Goal: Information Seeking & Learning: Learn about a topic

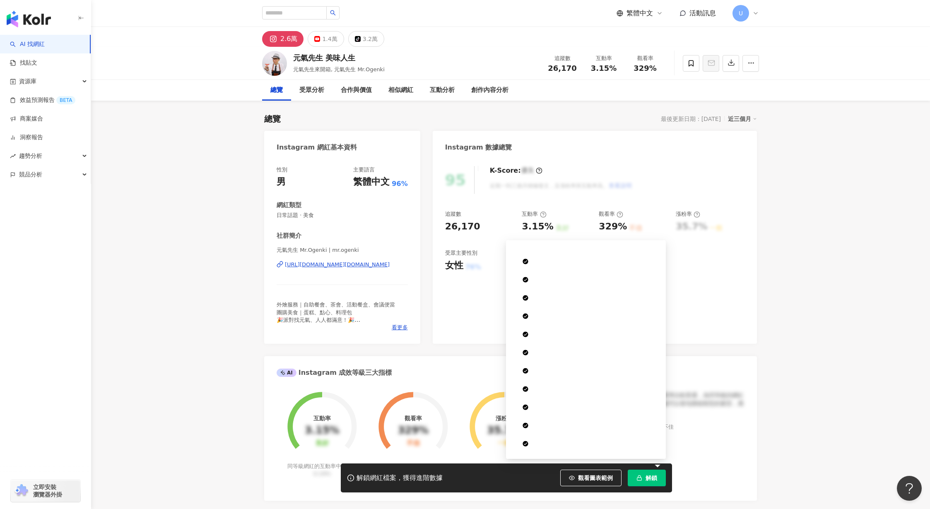
click at [648, 480] on span "解鎖" at bounding box center [651, 477] width 12 height 7
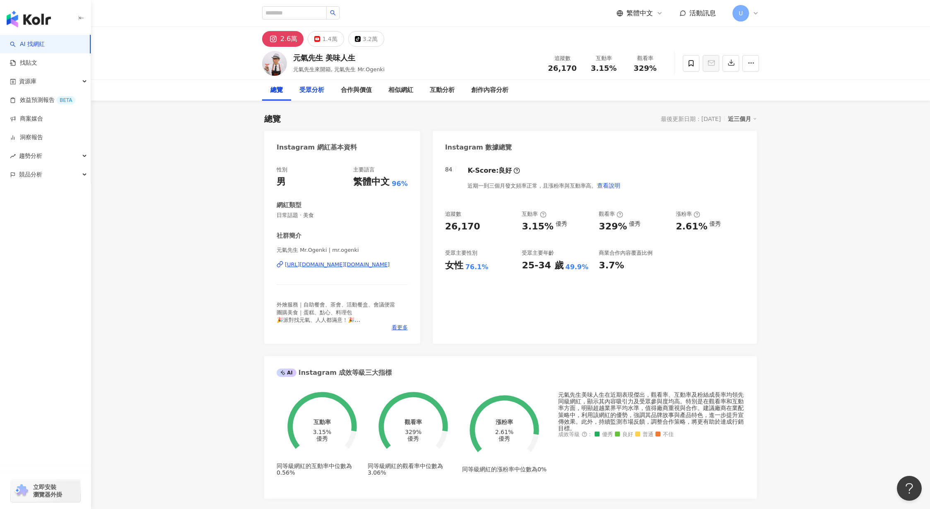
click at [312, 91] on div "受眾分析" at bounding box center [311, 90] width 25 height 10
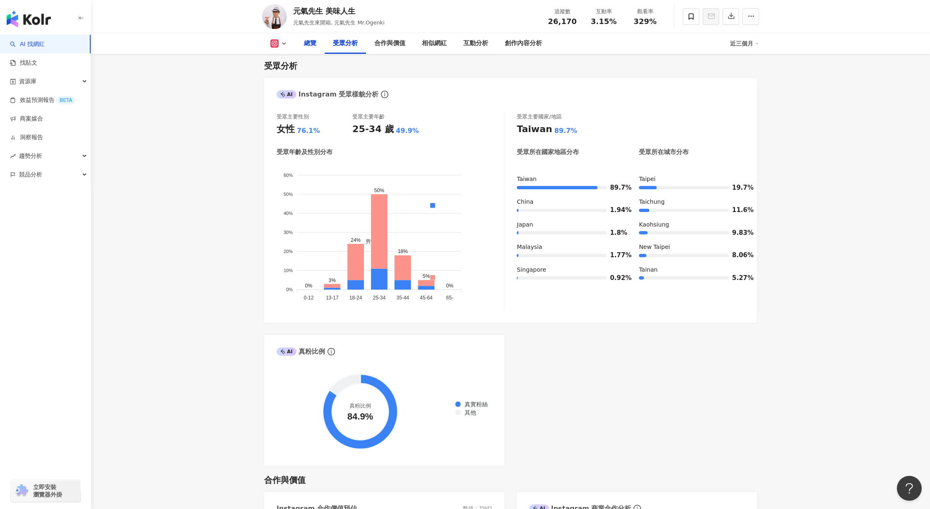
click at [311, 44] on div "總覽" at bounding box center [310, 43] width 12 height 10
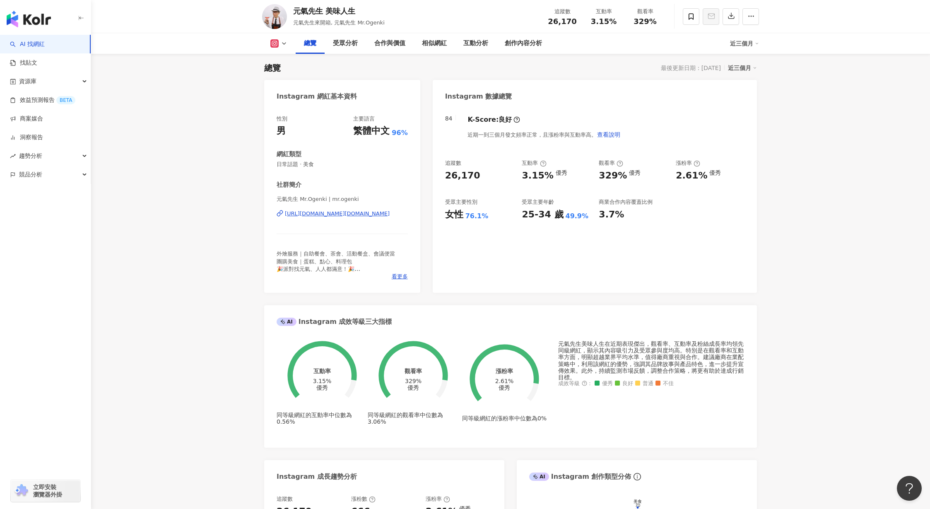
click at [543, 164] on icon at bounding box center [543, 163] width 7 height 7
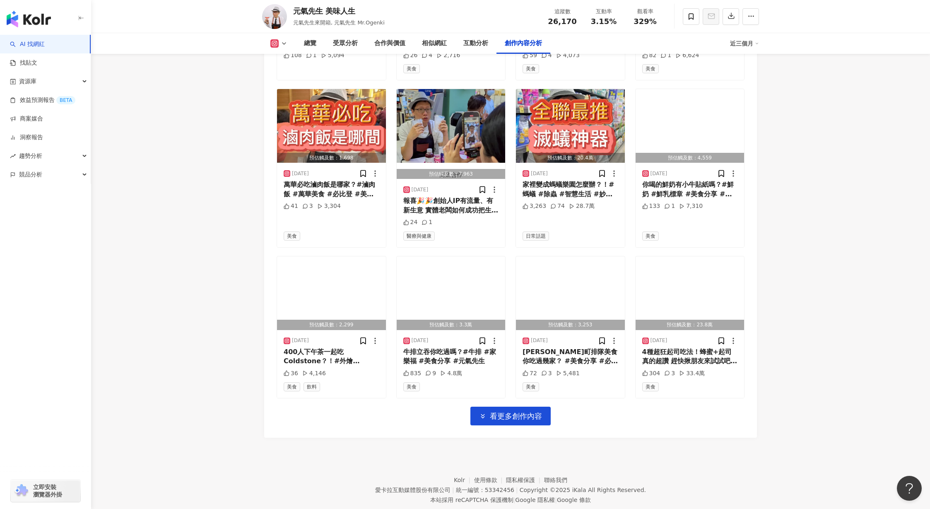
scroll to position [2732, 0]
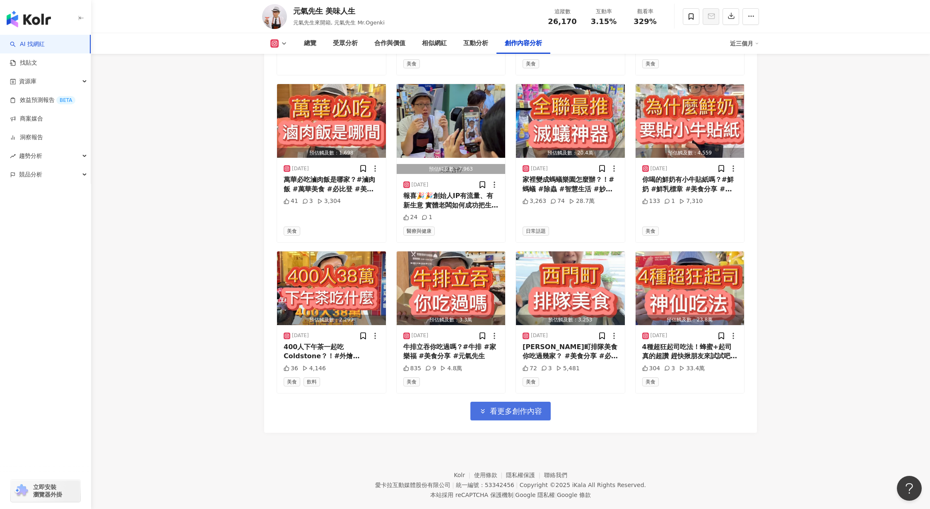
click at [519, 406] on span "看更多創作內容" at bounding box center [516, 410] width 52 height 9
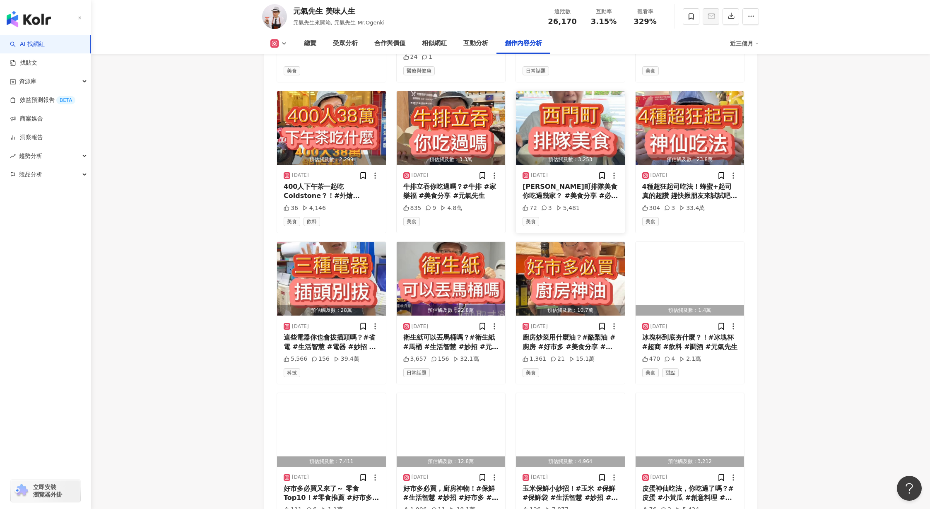
scroll to position [2893, 0]
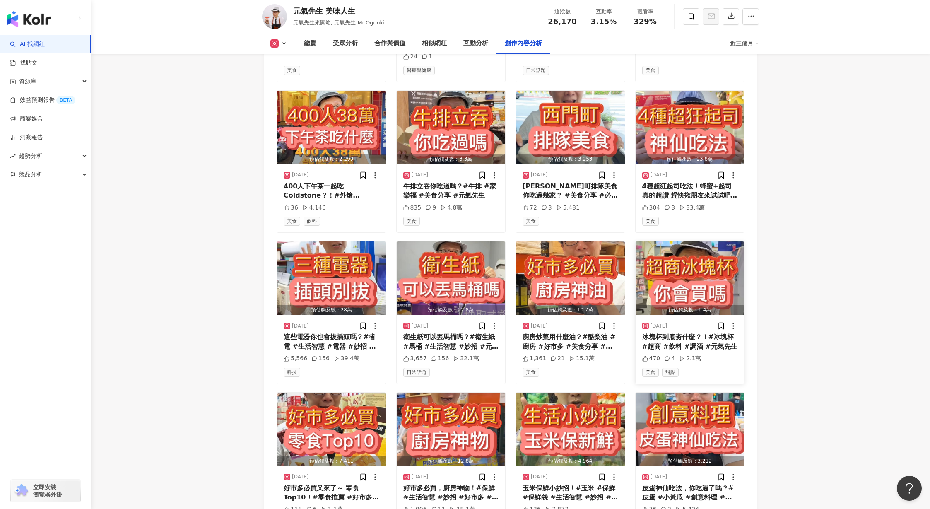
click at [684, 265] on img "button" at bounding box center [689, 278] width 109 height 74
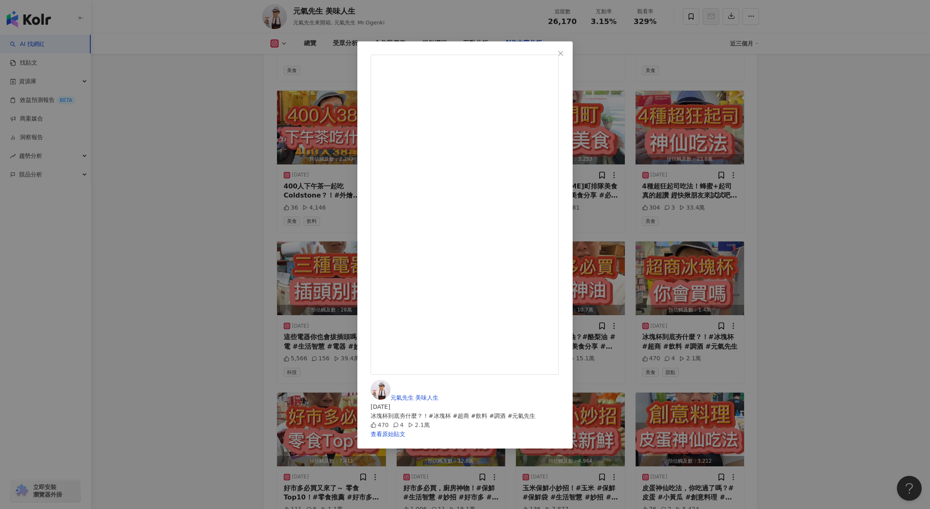
click at [738, 229] on div "元氣先生 美味人生 2025/8/13 冰塊杯到底夯什麼？！#冰塊杯 #超商 #飲料 #調酒 #元氣先生 470 4 2.1萬 查看原始貼文" at bounding box center [465, 254] width 930 height 509
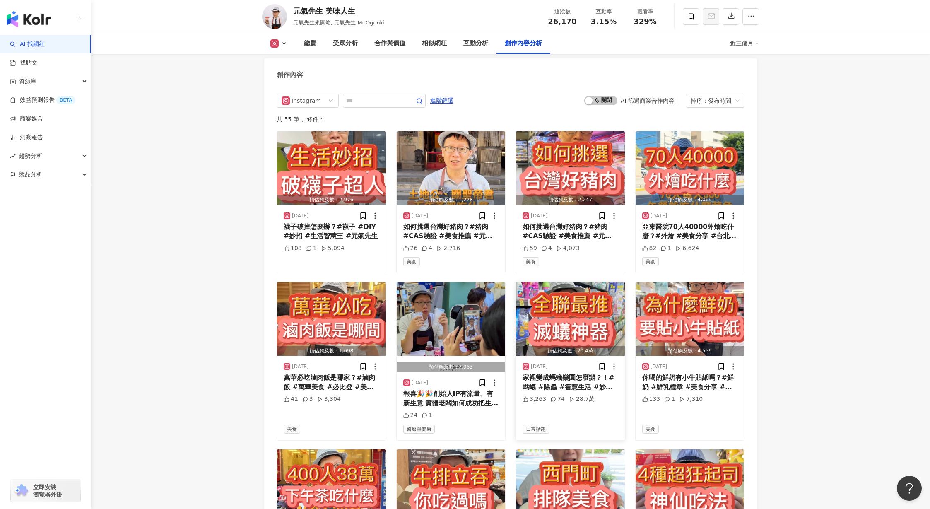
scroll to position [2543, 0]
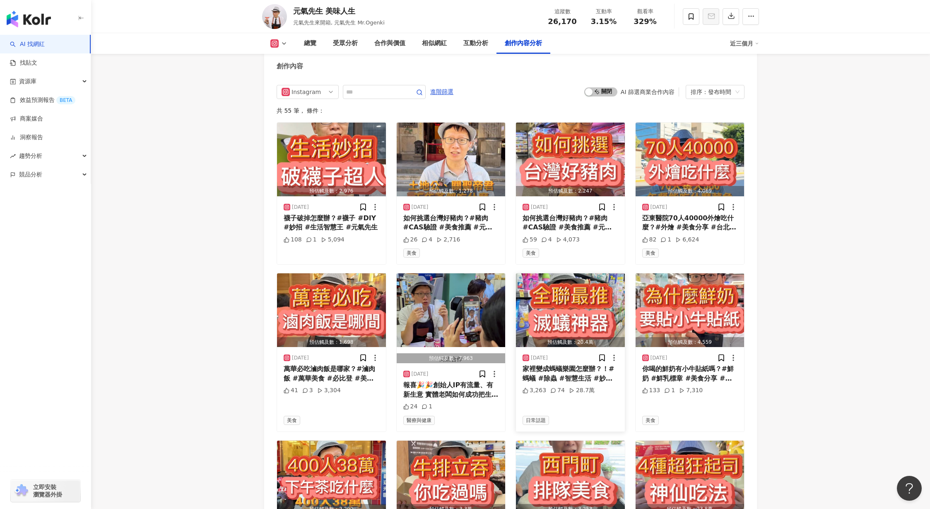
click at [597, 329] on img "button" at bounding box center [570, 310] width 109 height 74
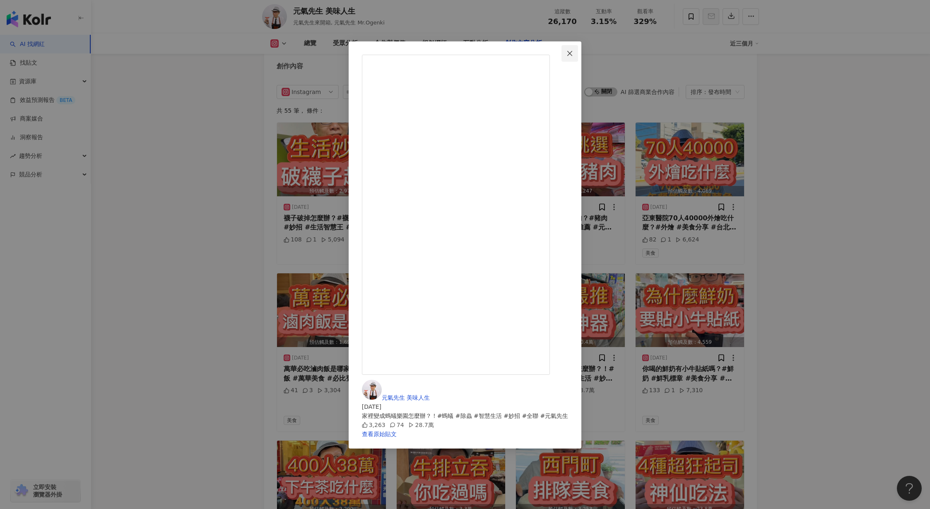
click at [573, 53] on icon "close" at bounding box center [569, 53] width 7 height 7
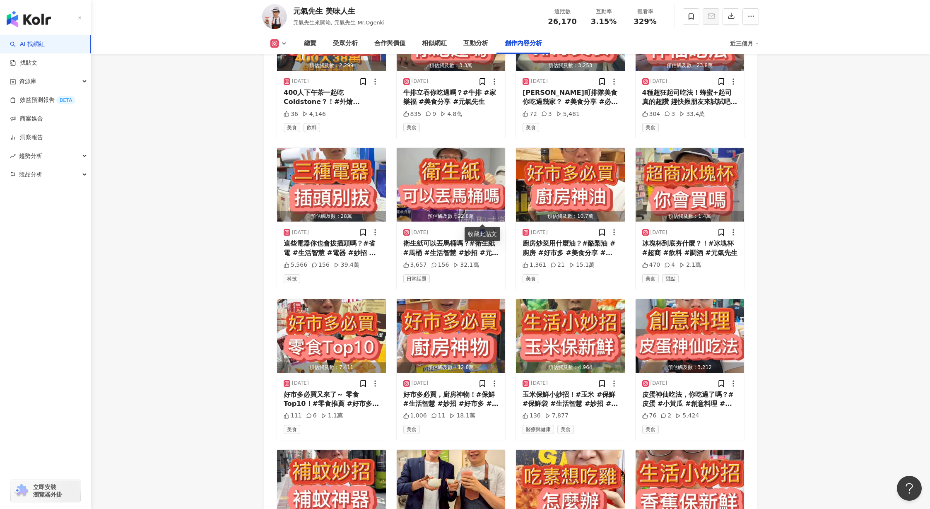
scroll to position [2994, 0]
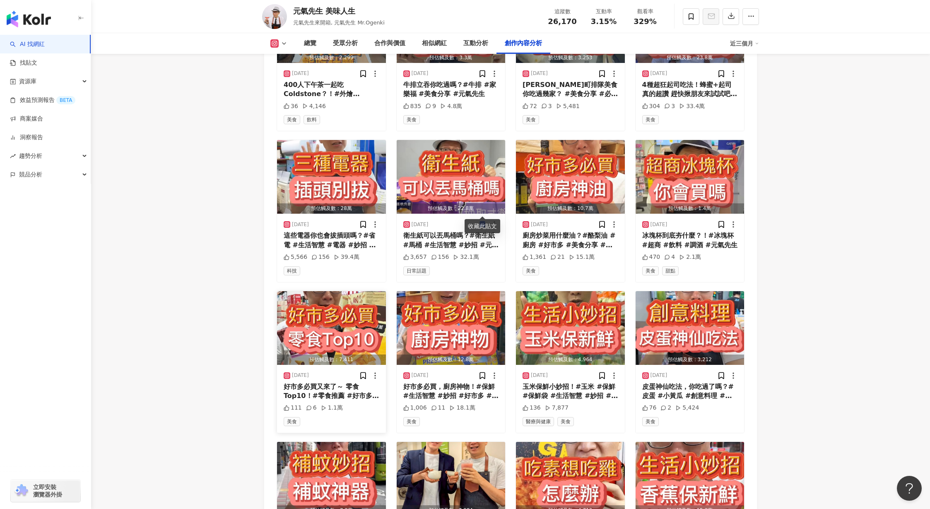
click at [334, 305] on img "button" at bounding box center [331, 328] width 109 height 74
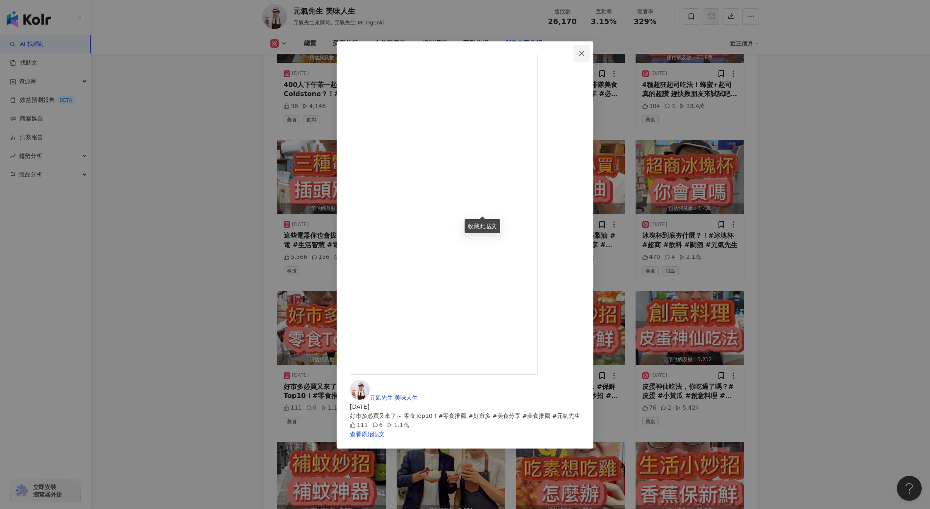
click at [590, 55] on span "Close" at bounding box center [581, 53] width 17 height 7
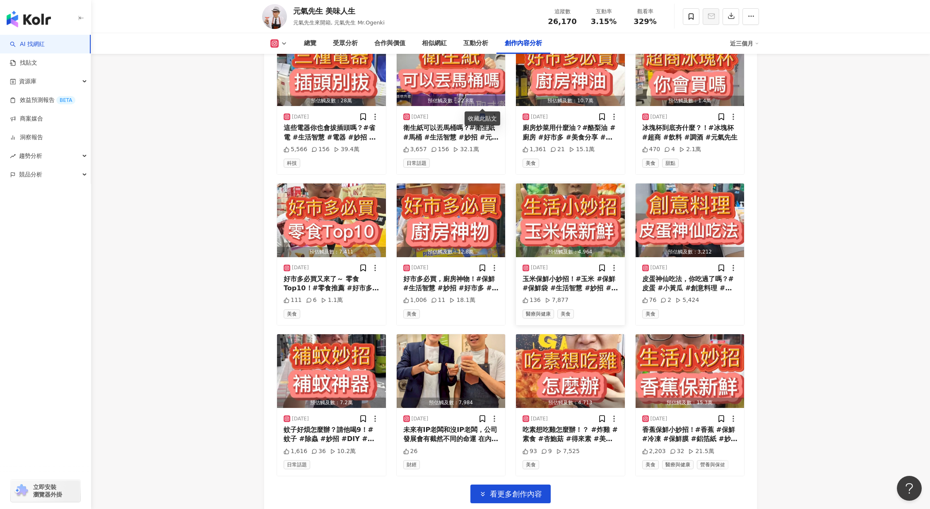
scroll to position [3111, 0]
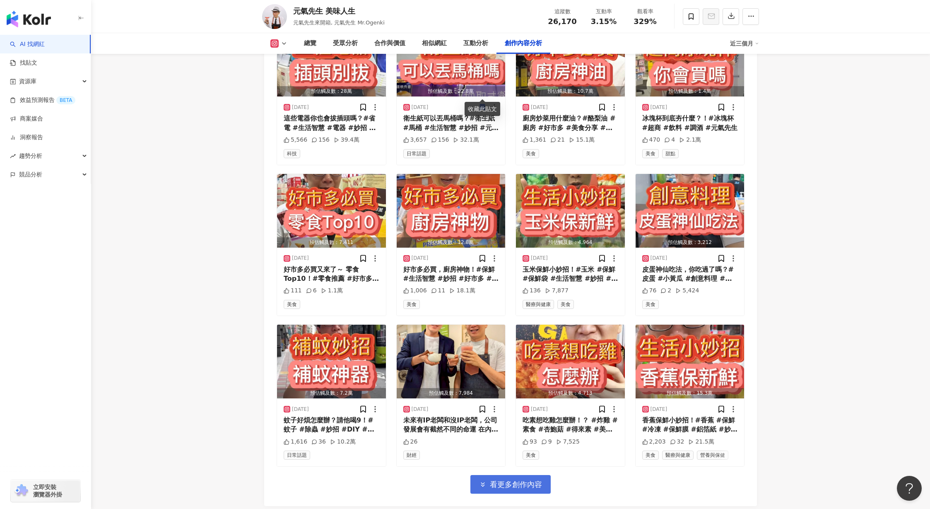
click at [518, 480] on span "看更多創作內容" at bounding box center [516, 484] width 52 height 9
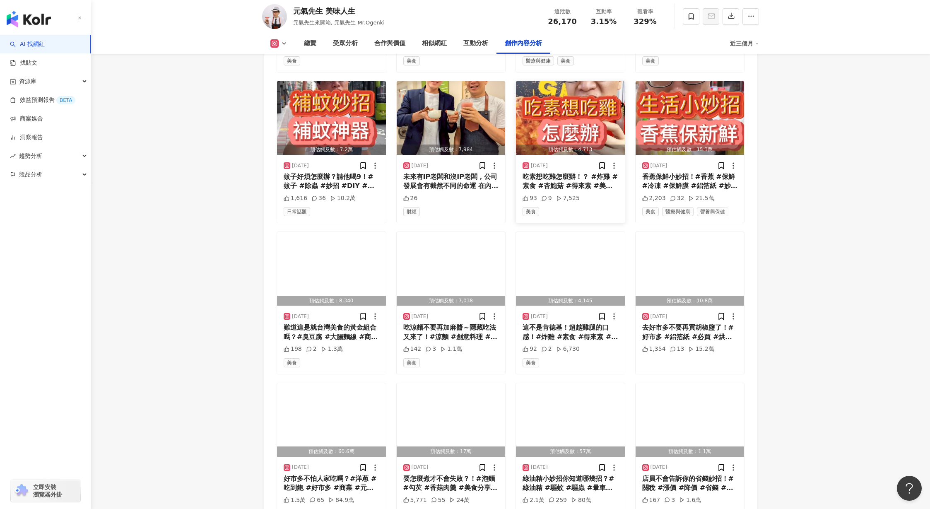
scroll to position [3463, 0]
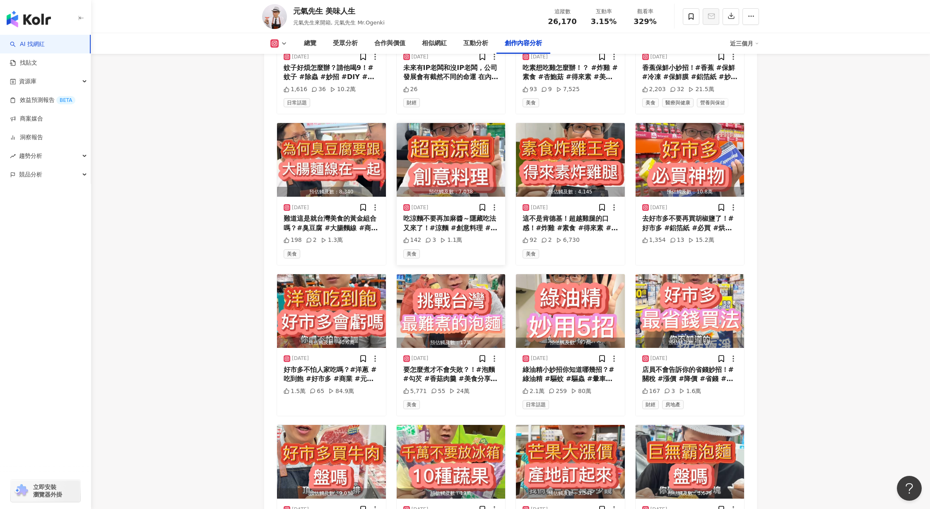
click at [461, 134] on img "button" at bounding box center [451, 160] width 109 height 74
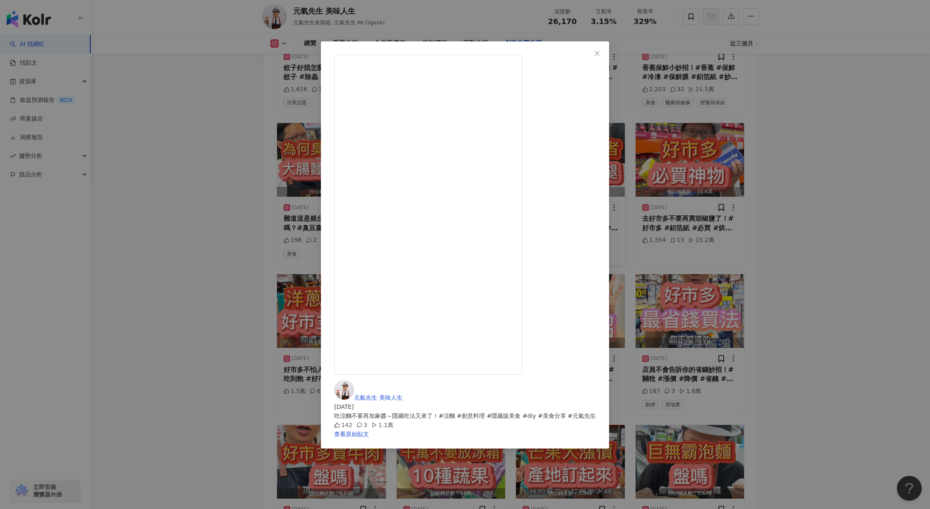
click at [600, 55] on icon "close" at bounding box center [597, 53] width 7 height 7
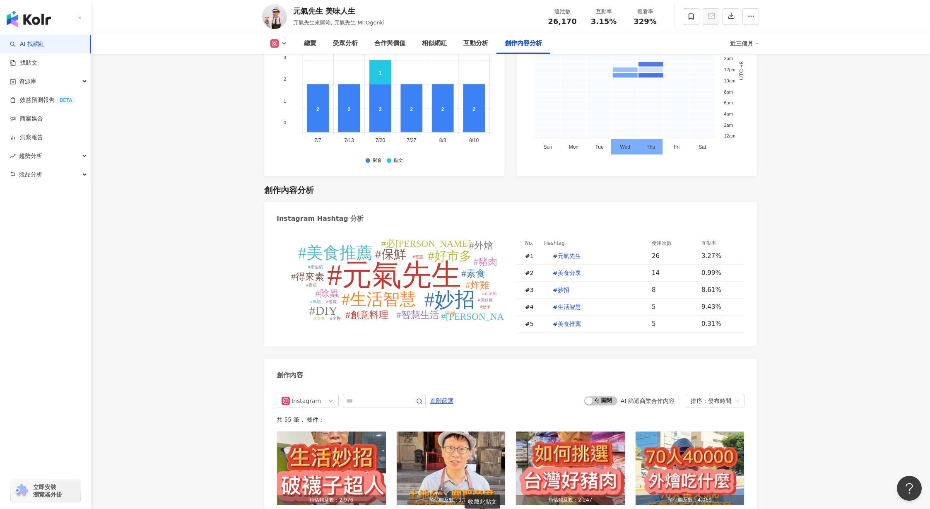
scroll to position [2403, 0]
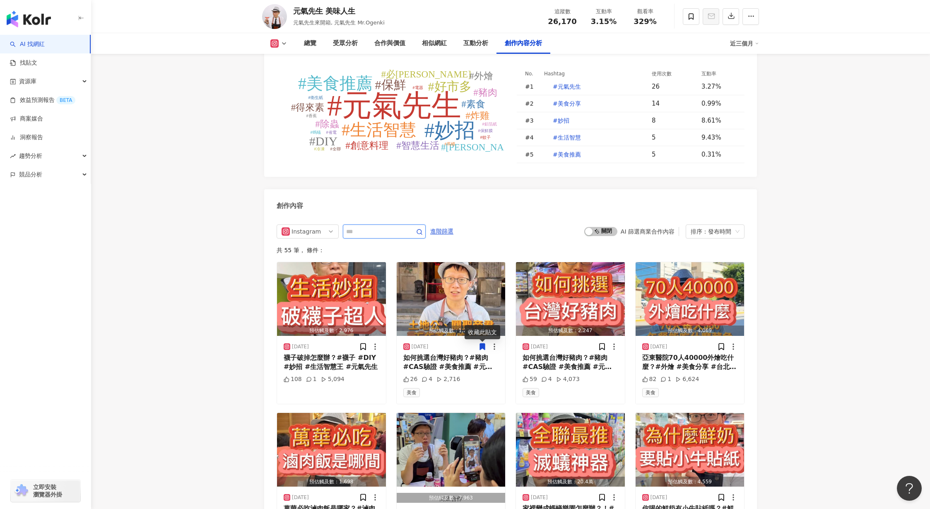
click at [392, 235] on input "text" at bounding box center [375, 231] width 58 height 10
type input "***"
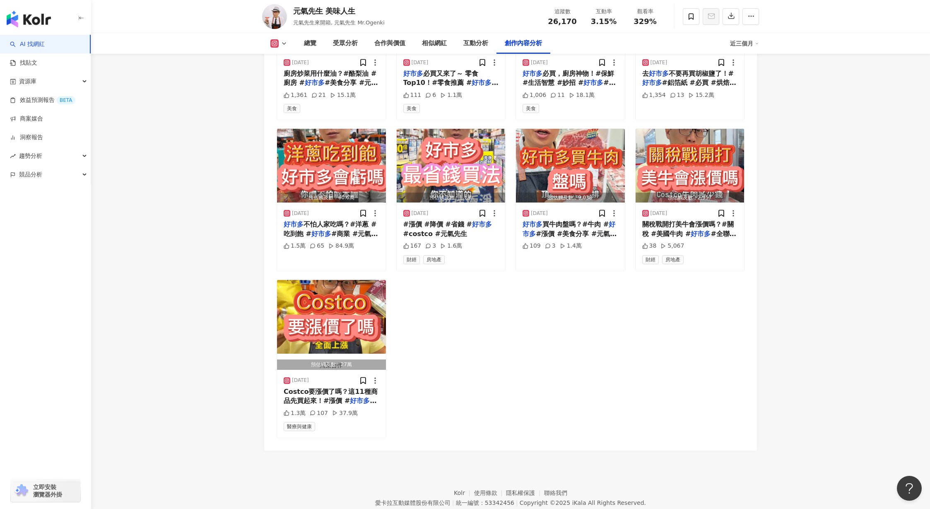
scroll to position [2714, 0]
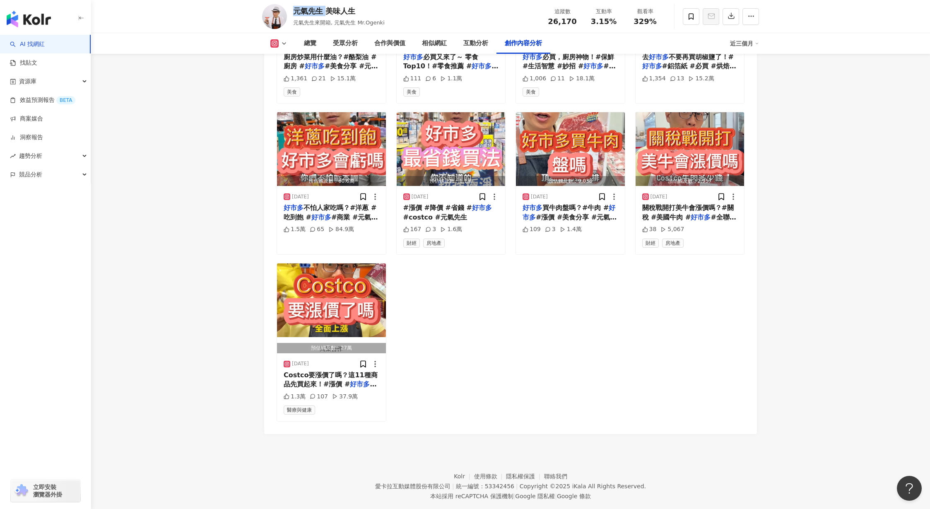
drag, startPoint x: 292, startPoint y: 11, endPoint x: 328, endPoint y: 12, distance: 36.4
click at [328, 12] on div "元氣先生 美味人生 元氣先生來開箱, 元氣先生 Mr.Ogenki 追蹤數 26,170 互動率 3.15% 觀看率 329%" at bounding box center [510, 16] width 530 height 33
copy div "元氣先生"
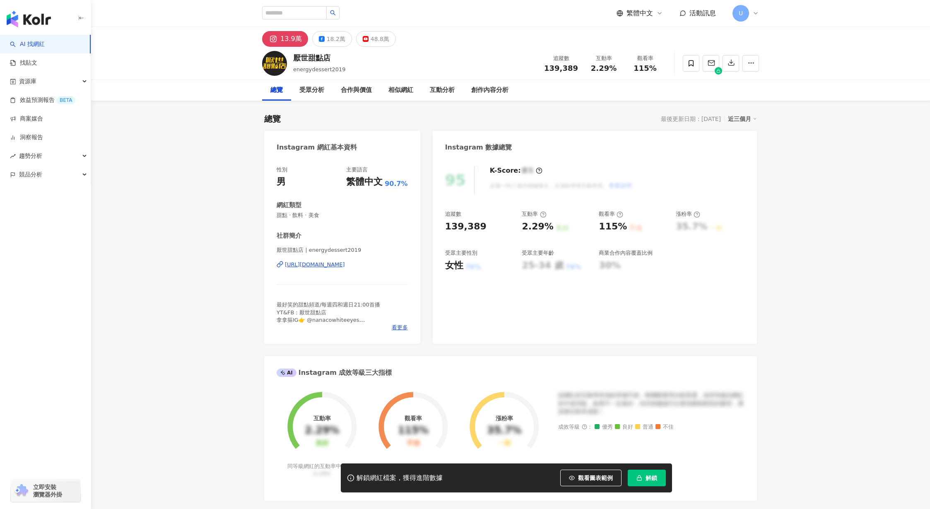
click at [647, 478] on span "解鎖" at bounding box center [651, 477] width 12 height 7
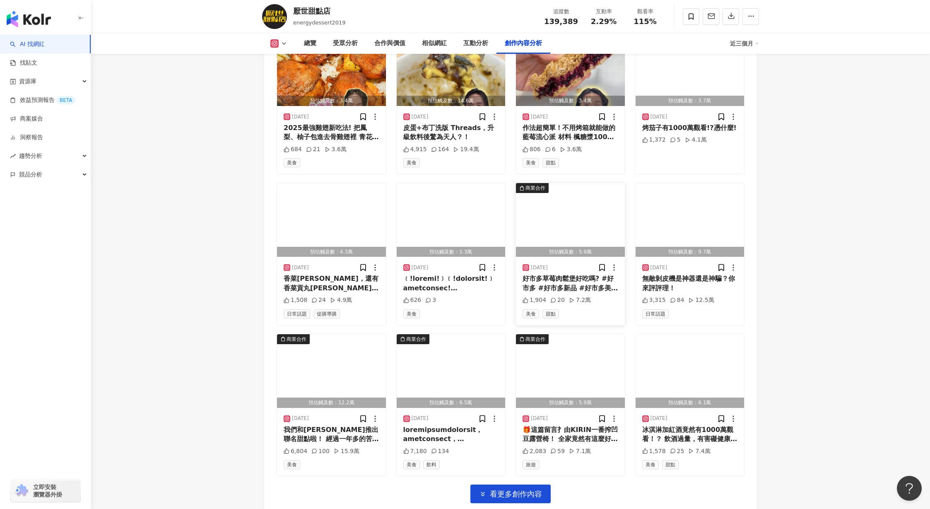
scroll to position [2663, 0]
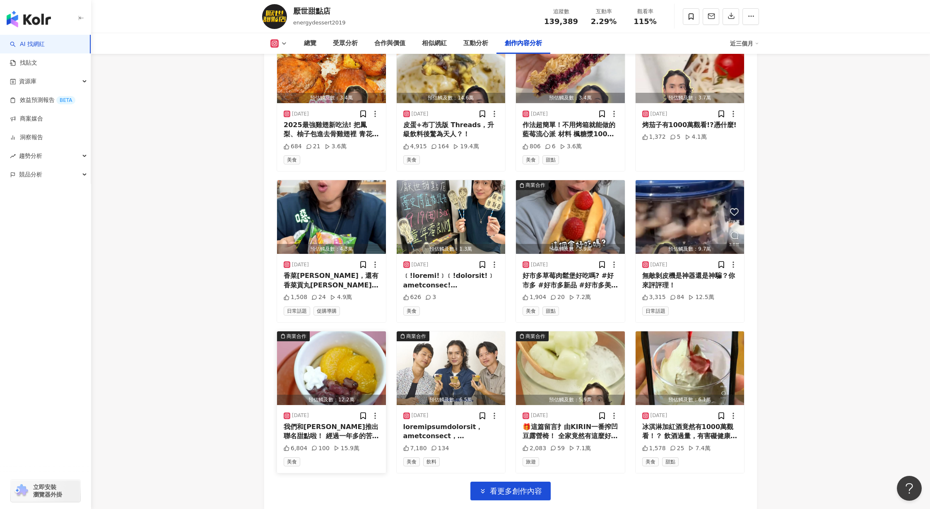
click at [331, 350] on img "button" at bounding box center [331, 368] width 109 height 74
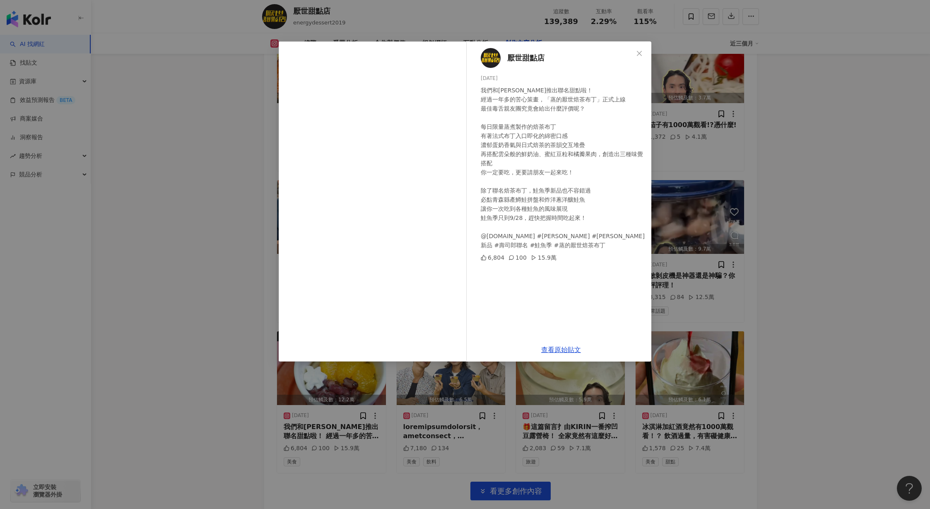
click at [755, 231] on div "厭世甜點店 2025/9/12 我們和壽司郎推出聯名甜點啦！ 經過一年多的苦心策畫，「蒸的厭世焙茶布丁」正式上線 最佳毒舌親友團究竟會給出什麼評價呢？ 每日限…" at bounding box center [465, 254] width 930 height 509
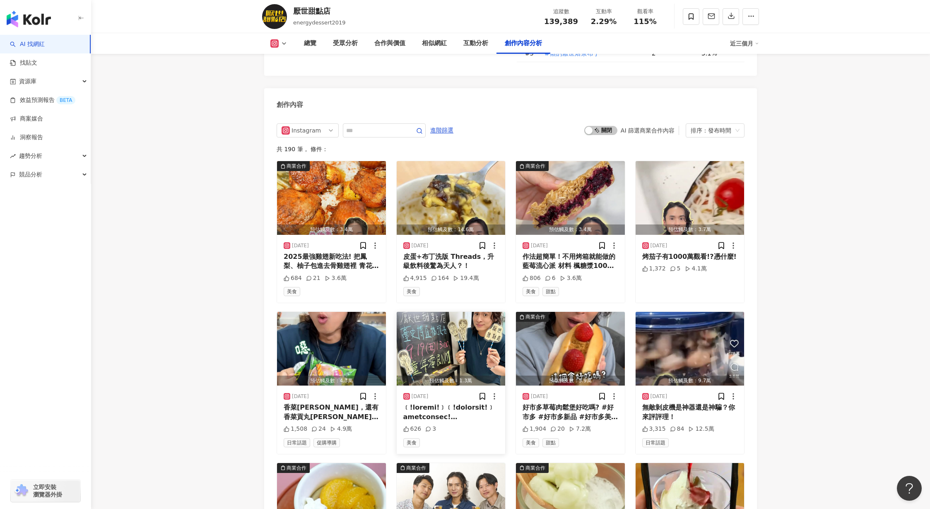
scroll to position [2511, 0]
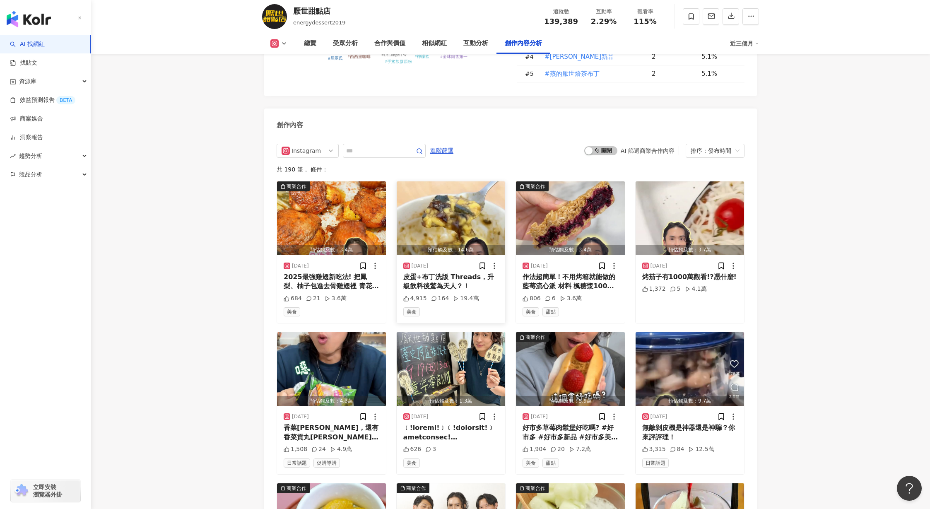
click at [445, 188] on img "button" at bounding box center [451, 218] width 109 height 74
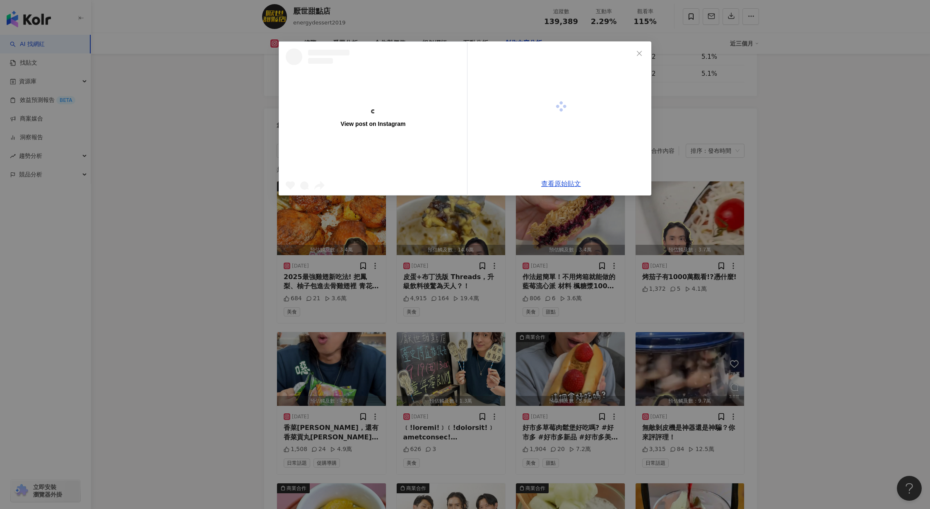
click at [434, 199] on div "View post on Instagram 查看原始貼文" at bounding box center [465, 254] width 930 height 509
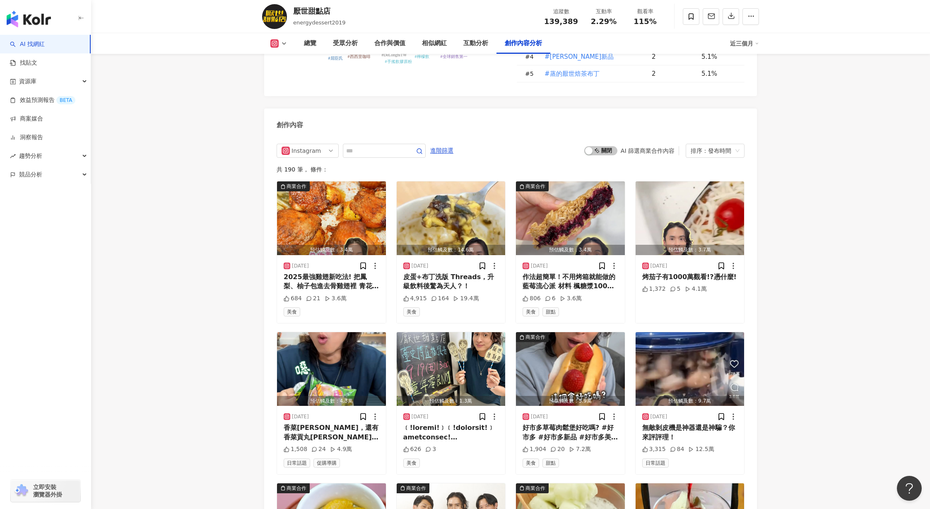
click at [434, 199] on img "button" at bounding box center [451, 218] width 109 height 74
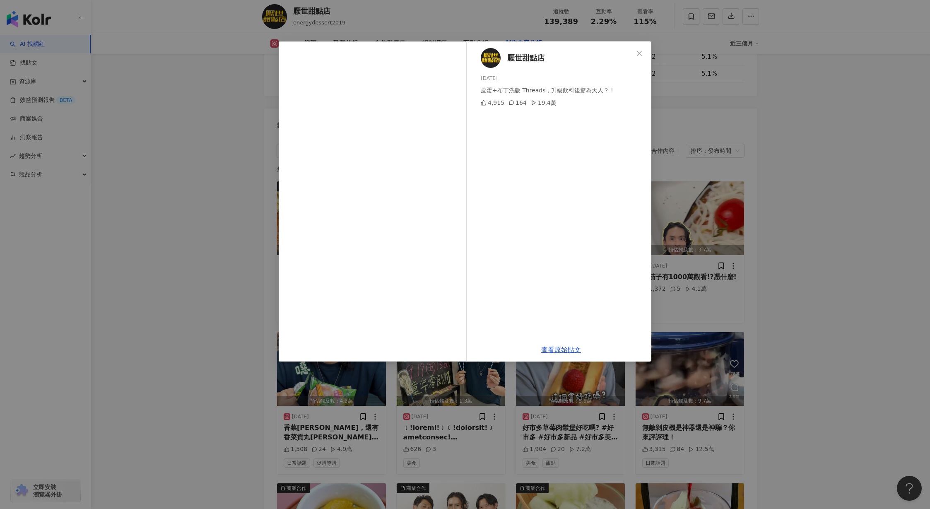
click at [791, 261] on div "厭世甜點店 2025/9/30 皮蛋+布丁洗版 Threads，升級飲料後驚為天人？！ 4,915 164 19.4萬 查看原始貼文" at bounding box center [465, 254] width 930 height 509
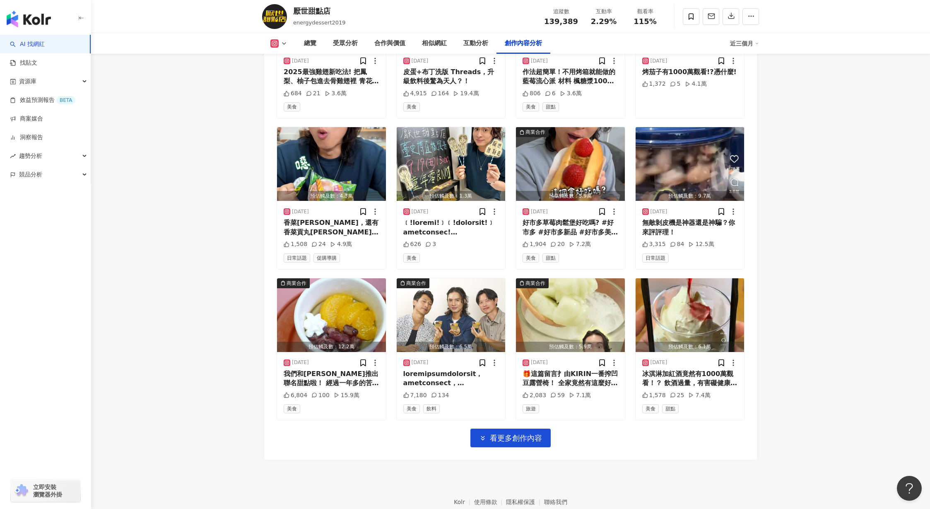
scroll to position [2716, 0]
click at [507, 433] on span "看更多創作內容" at bounding box center [516, 437] width 52 height 9
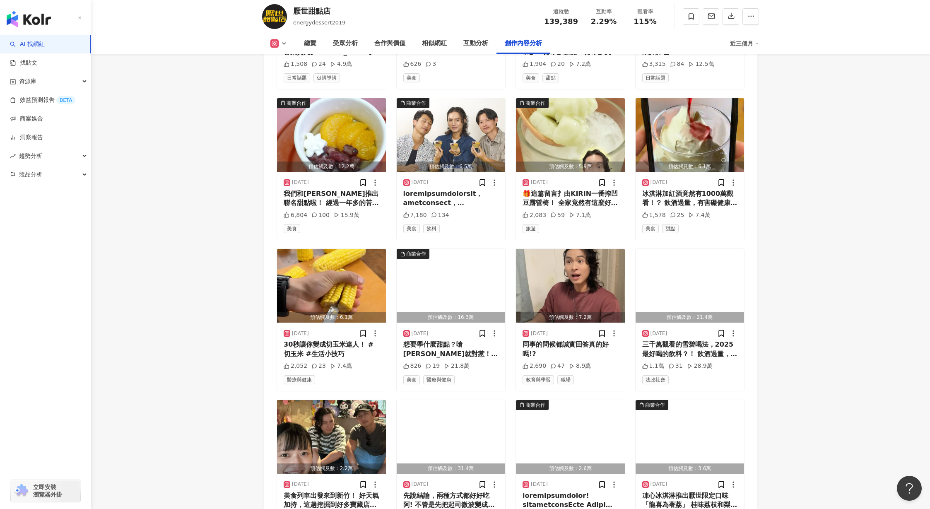
scroll to position [2917, 0]
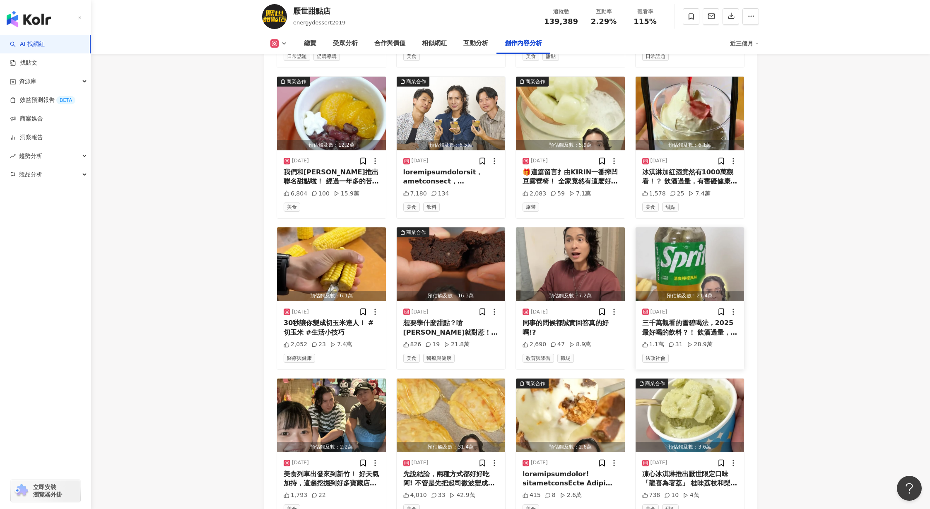
click at [693, 241] on img "button" at bounding box center [689, 264] width 109 height 74
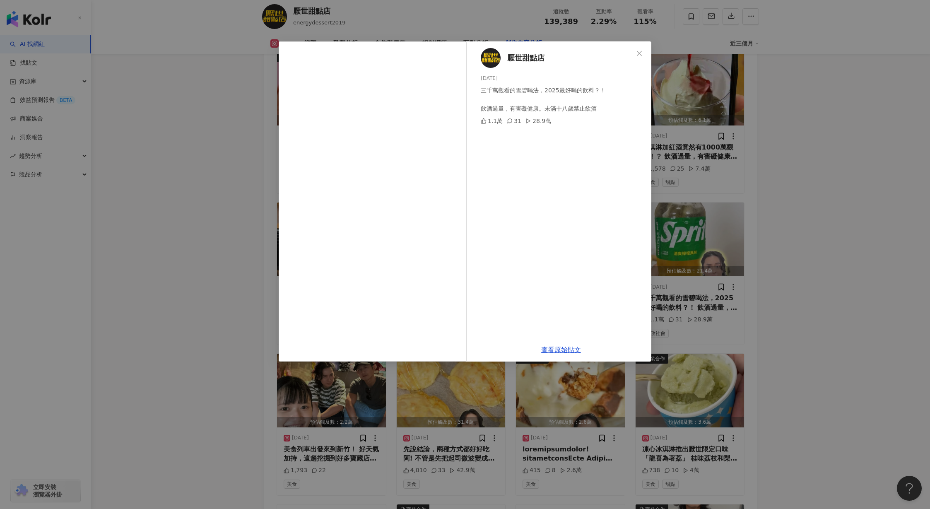
scroll to position [2945, 0]
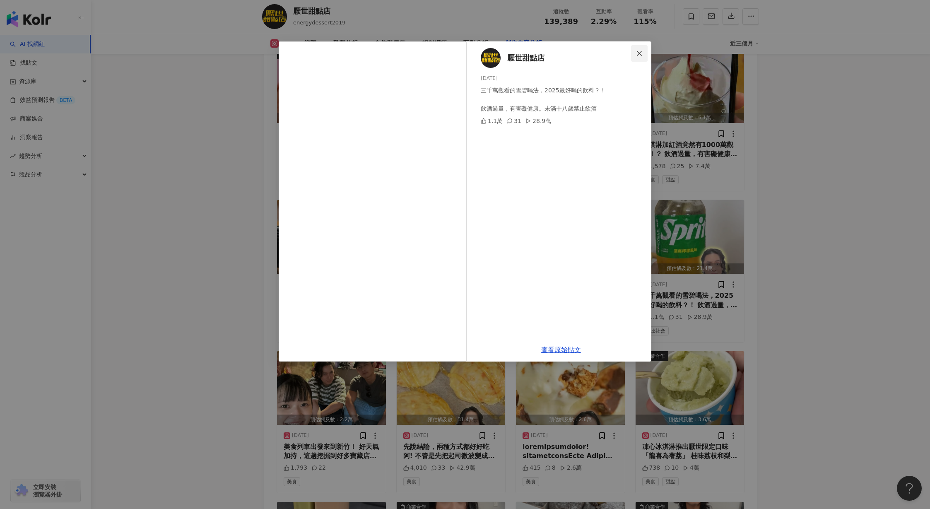
click at [635, 54] on span "Close" at bounding box center [639, 53] width 17 height 7
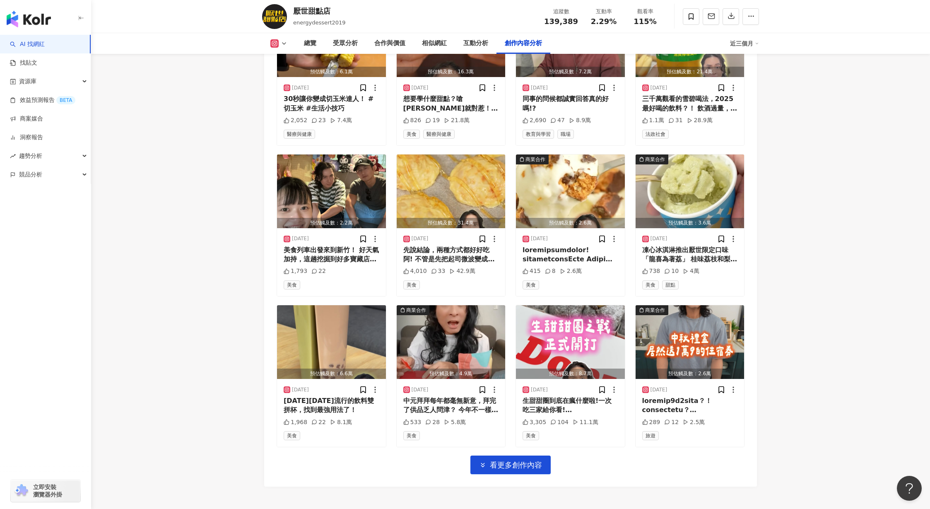
scroll to position [3165, 0]
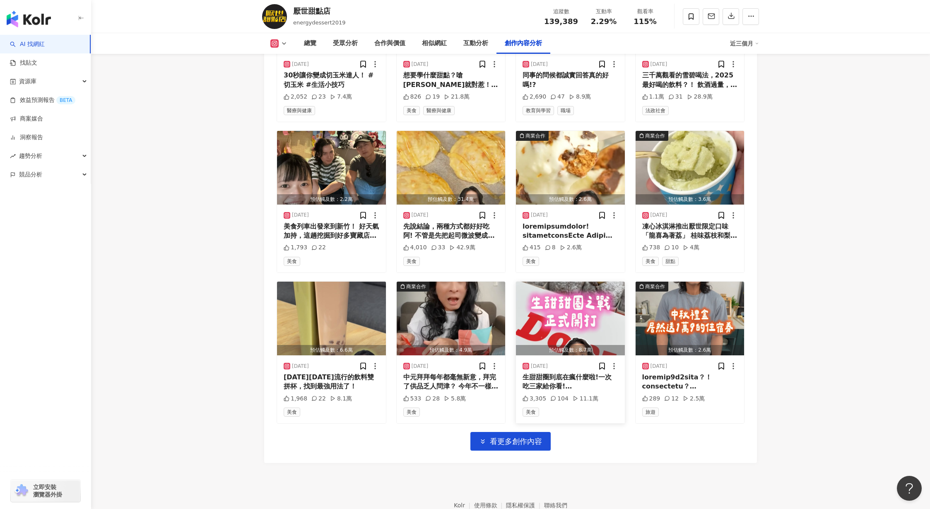
click at [559, 285] on img "button" at bounding box center [570, 318] width 109 height 74
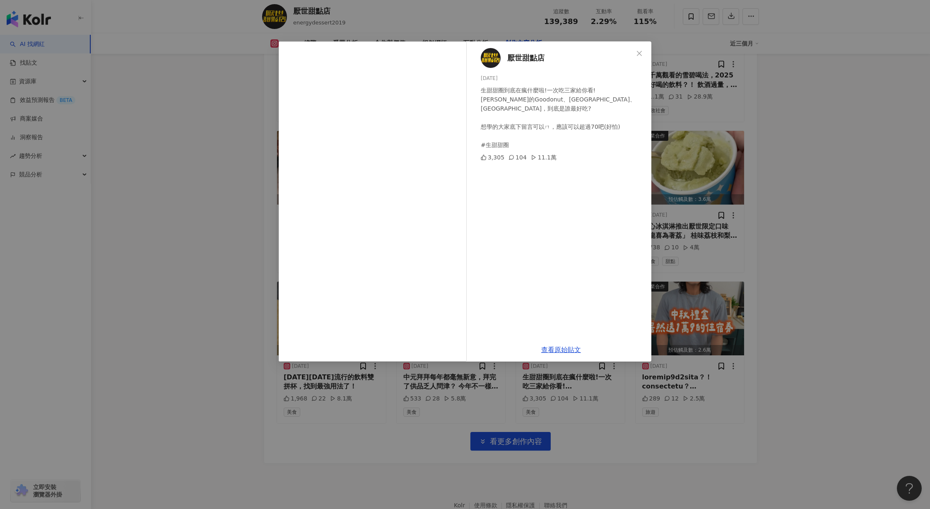
click at [223, 260] on div "厭世甜點店 2025/8/15 生甜甜圈到底在瘋什麼啦!一次吃三家給你看! 阿Ken的Goodonut、Umami、東京巴黎，到底是誰最好吃? 想學的大家底下…" at bounding box center [465, 254] width 930 height 509
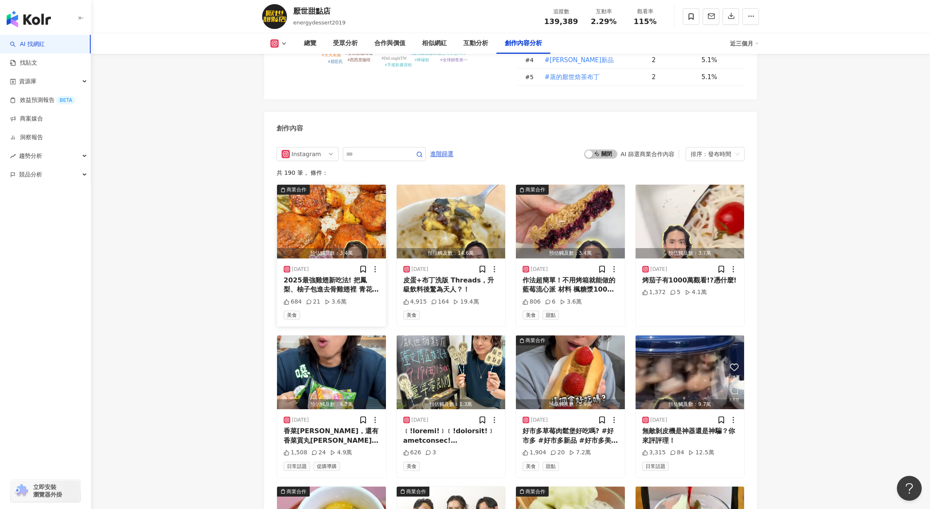
scroll to position [2504, 0]
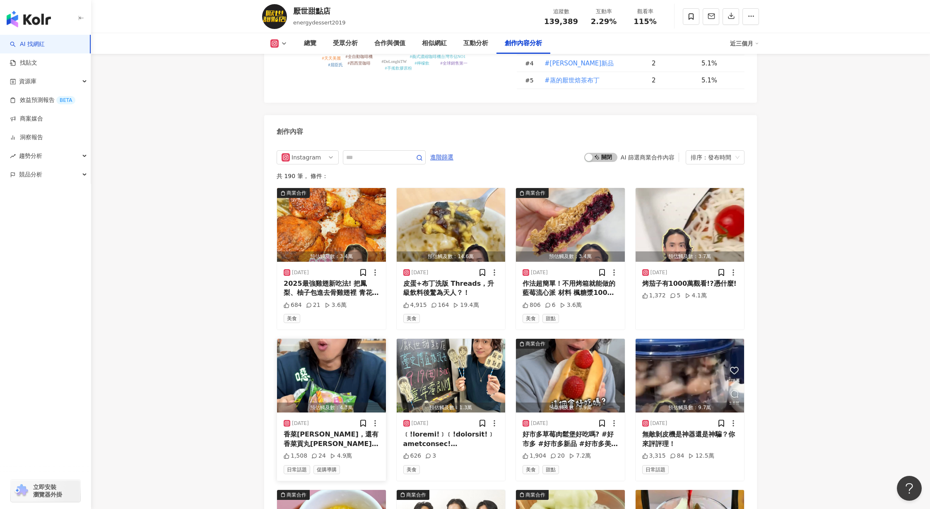
click at [326, 352] on img "button" at bounding box center [331, 376] width 109 height 74
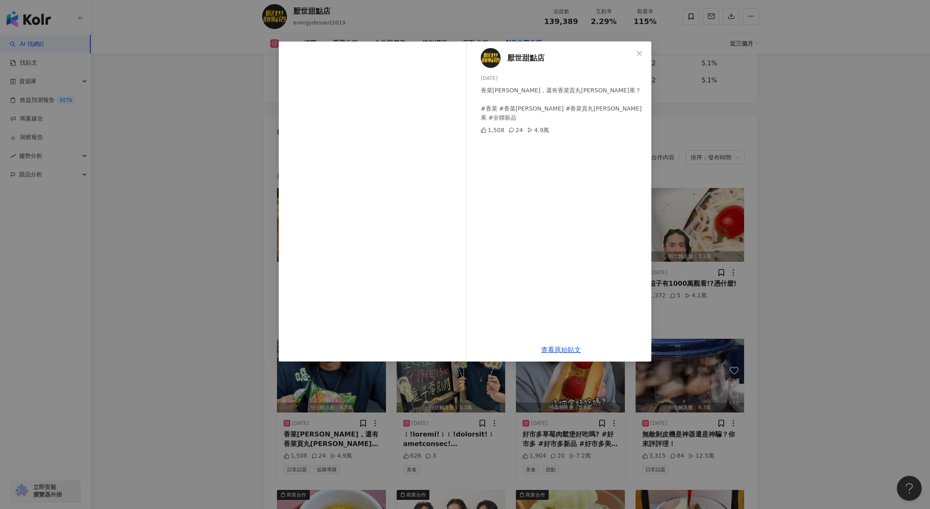
click at [709, 235] on div "厭世甜點店 2025/9/19 香菜馬卡龍，還有香菜貢丸湯可樂果？ #香菜 #香菜馬卡龍 #香菜貢丸湯可樂果 #全聯新品 1,508 24 4.9萬 查看原始…" at bounding box center [465, 254] width 930 height 509
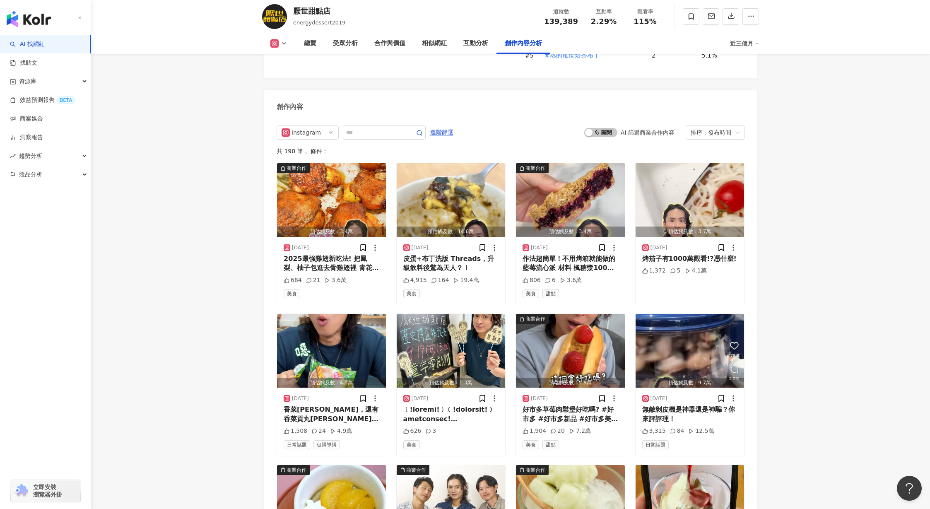
scroll to position [2531, 0]
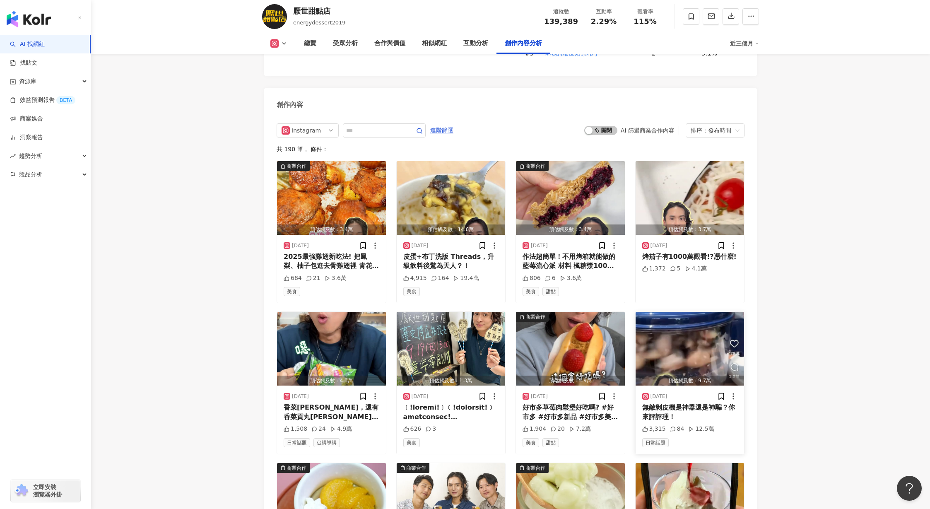
click at [681, 312] on img "button" at bounding box center [689, 349] width 109 height 74
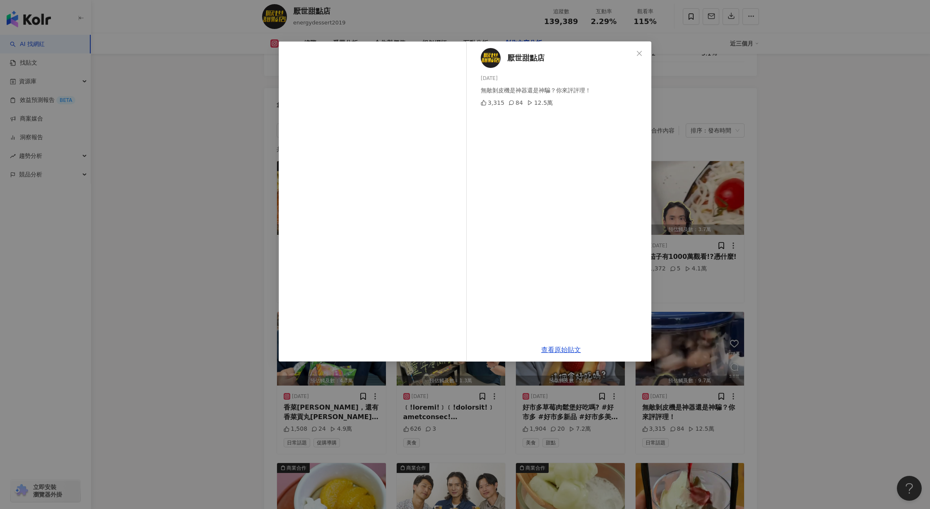
click at [797, 196] on div "厭世甜點店 2025/9/15 無敵剝皮機是神器還是神騙？你來評評理！ 3,315 84 12.5萬 查看原始貼文" at bounding box center [465, 254] width 930 height 509
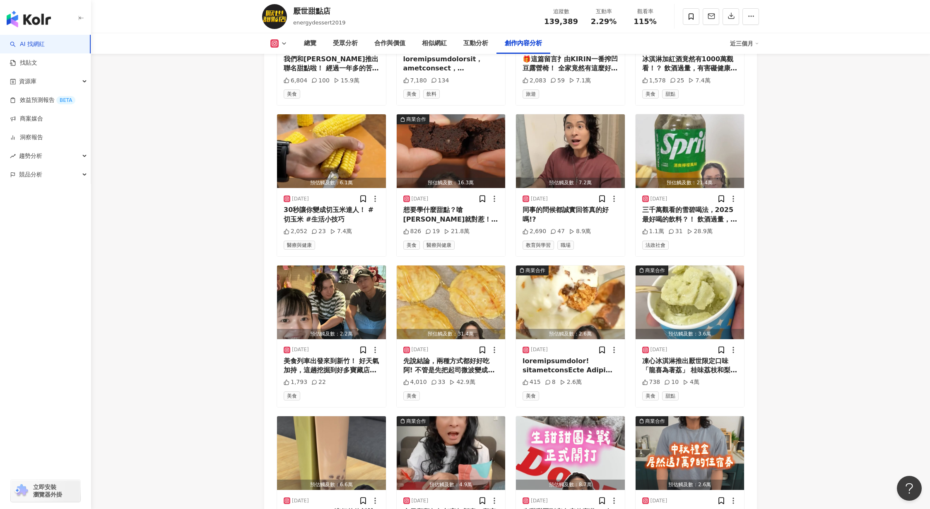
scroll to position [3040, 0]
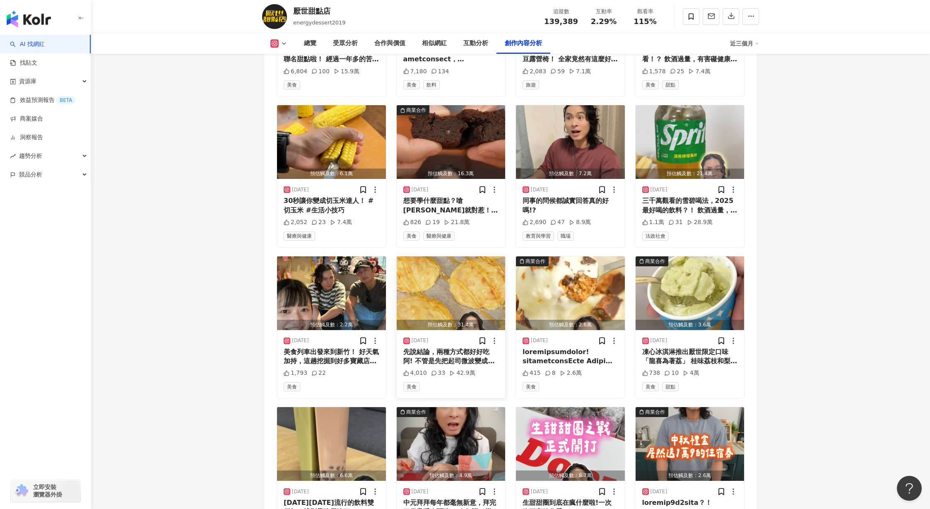
click at [440, 256] on img "button" at bounding box center [451, 293] width 109 height 74
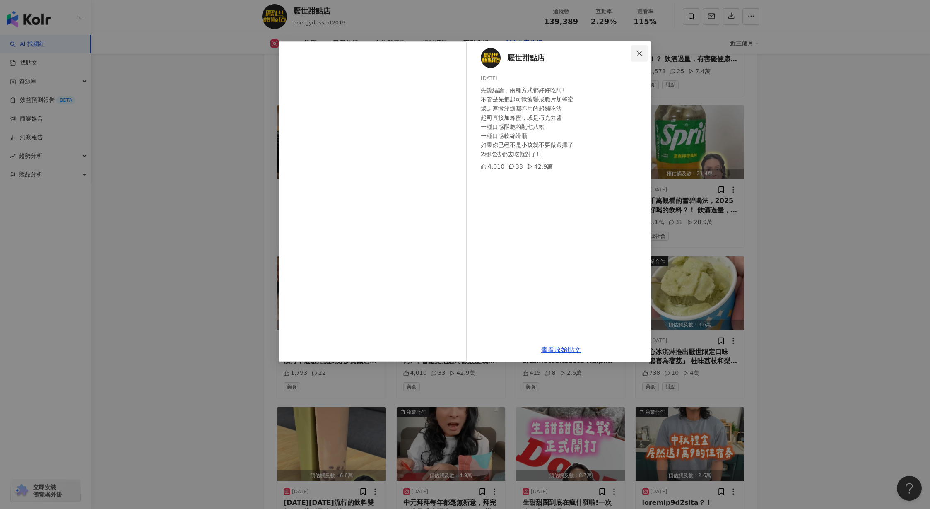
click at [636, 55] on icon "close" at bounding box center [639, 53] width 7 height 7
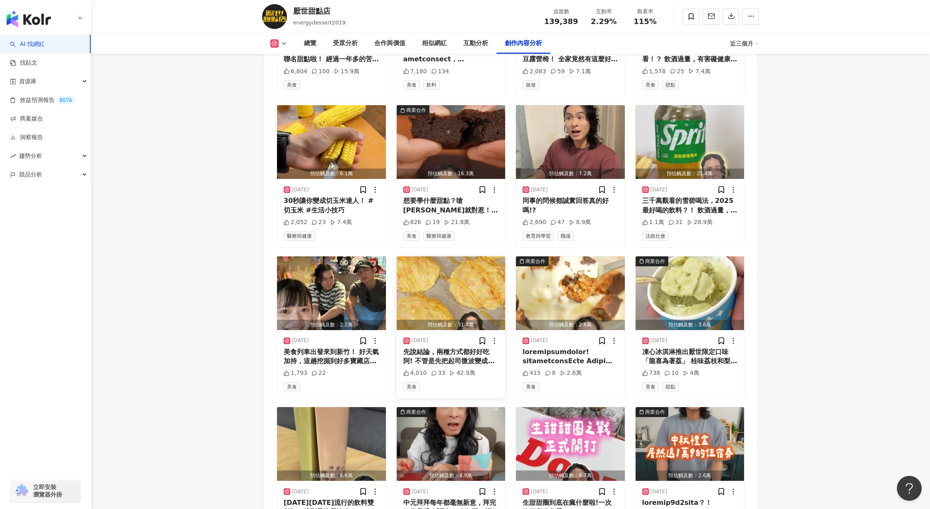
click at [441, 274] on img "button" at bounding box center [451, 293] width 109 height 74
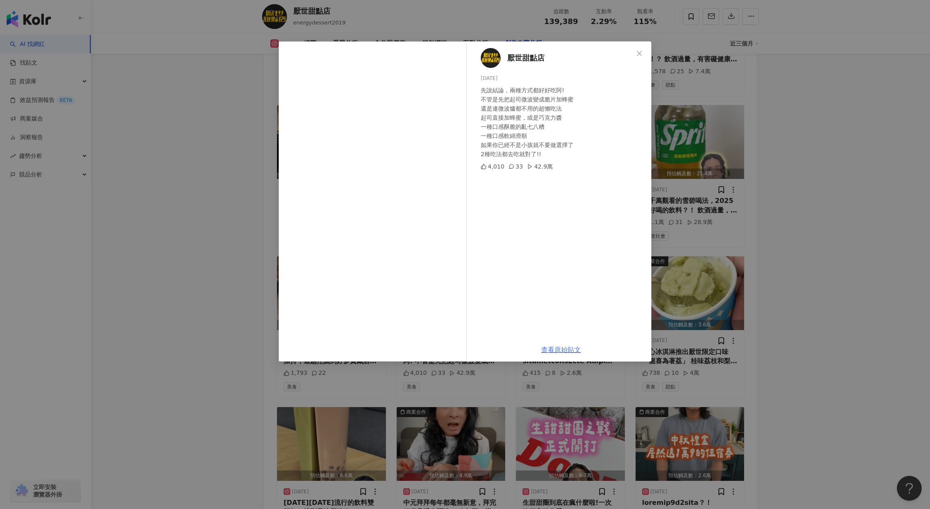
click at [564, 349] on link "查看原始貼文" at bounding box center [561, 350] width 40 height 8
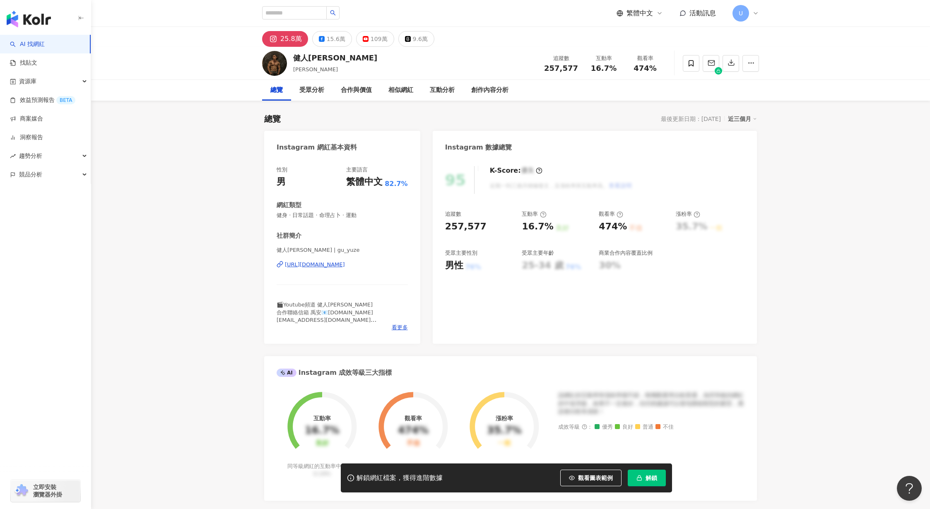
click at [650, 480] on span "解鎖" at bounding box center [651, 477] width 12 height 7
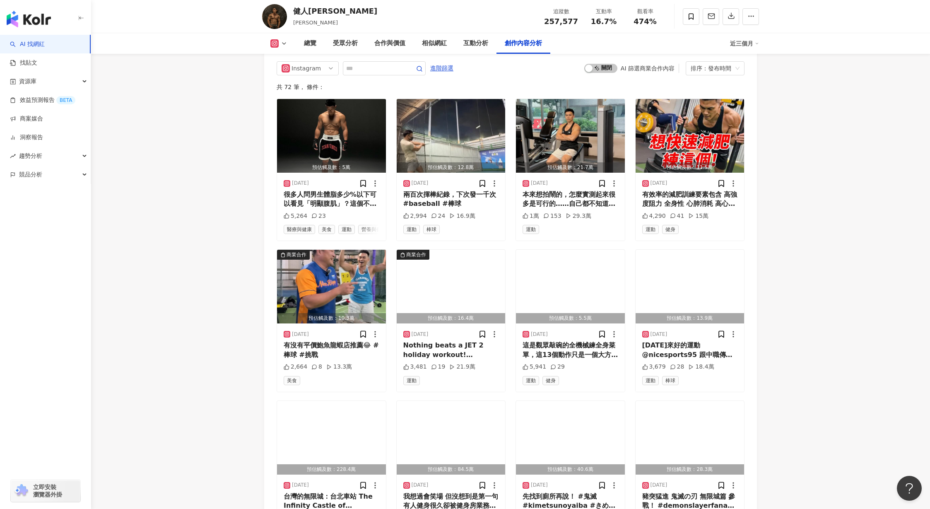
scroll to position [2653, 0]
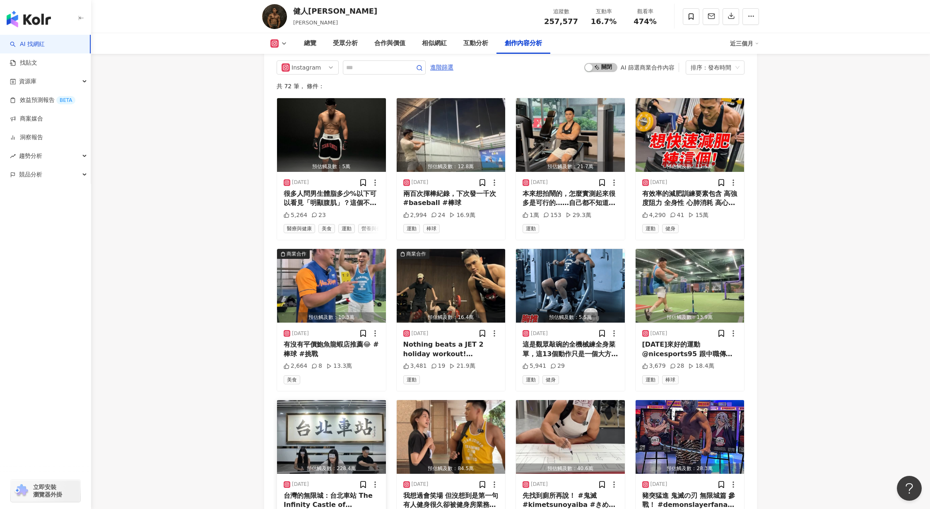
click at [340, 400] on img "button" at bounding box center [331, 437] width 109 height 74
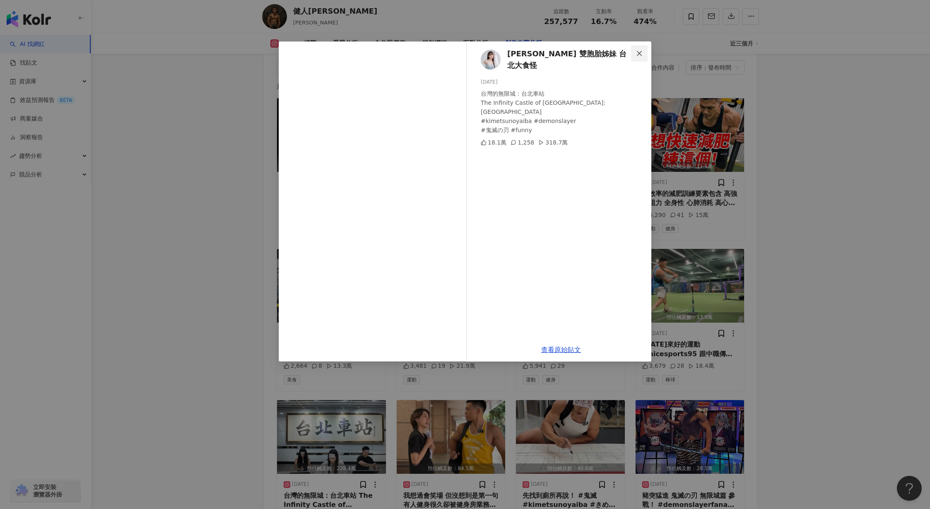
click at [637, 50] on icon "close" at bounding box center [639, 53] width 7 height 7
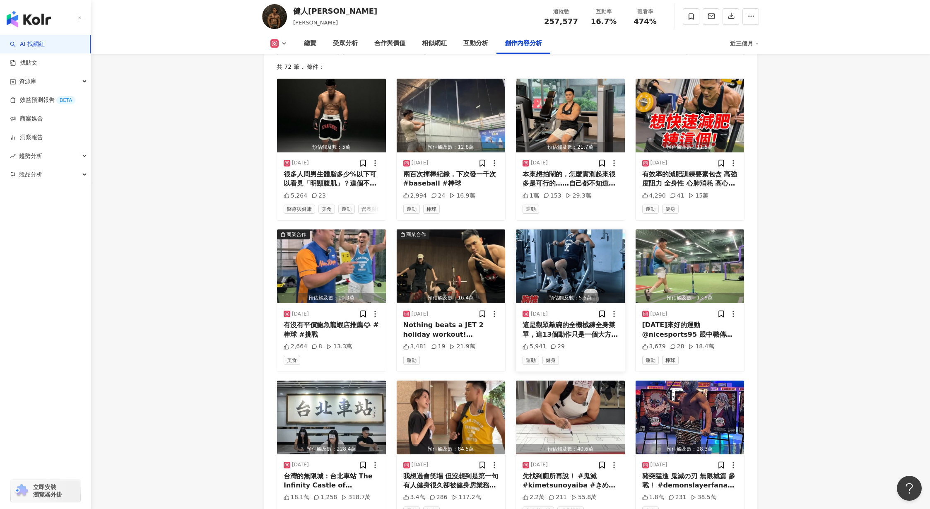
scroll to position [2673, 0]
click at [453, 380] on img "button" at bounding box center [451, 417] width 109 height 74
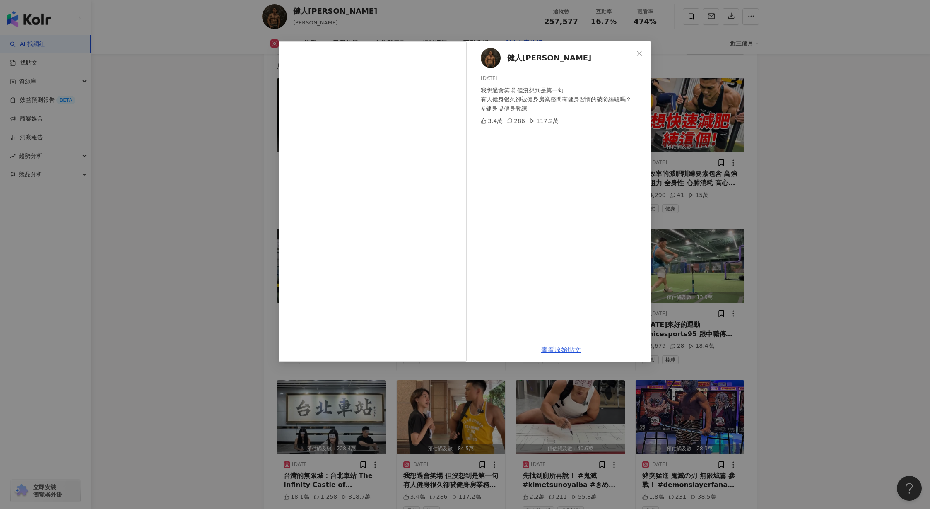
click at [568, 348] on link "查看原始貼文" at bounding box center [561, 350] width 40 height 8
click at [228, 265] on div "健人[PERSON_NAME] [DATE] 我想過會笑場 但沒想到是第一句 有人健身很久卻被健身房業務問有健身習慣的破防經驗嗎？ #健身 #健身教練 3.4…" at bounding box center [465, 254] width 930 height 509
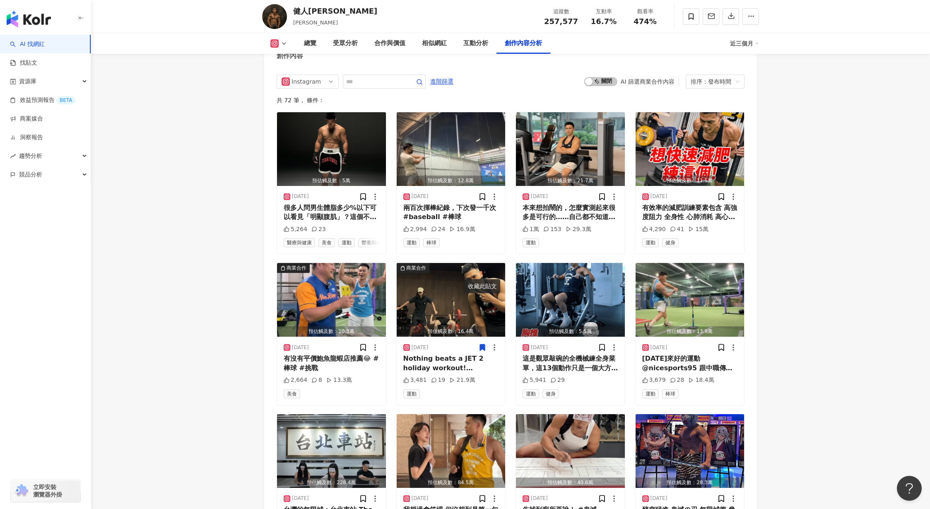
scroll to position [2694, 0]
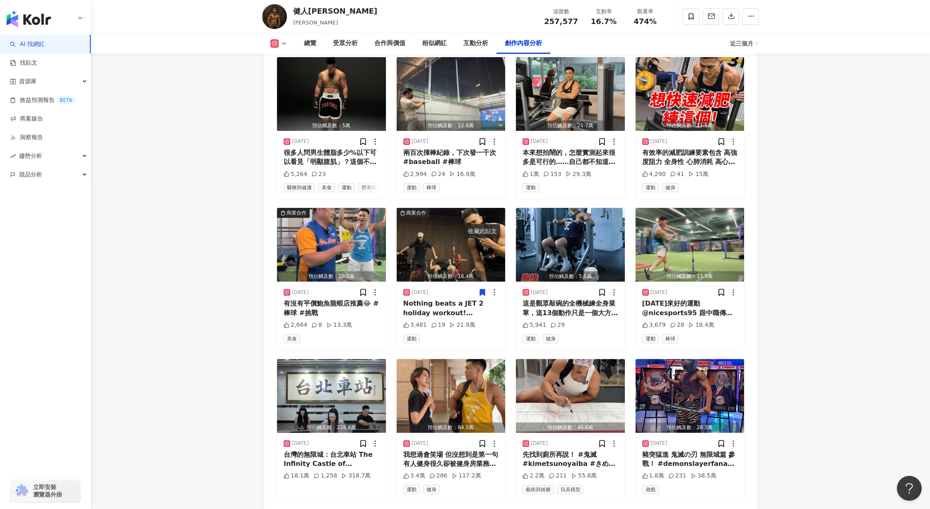
click at [512, 508] on button "看更多創作內容" at bounding box center [510, 518] width 80 height 19
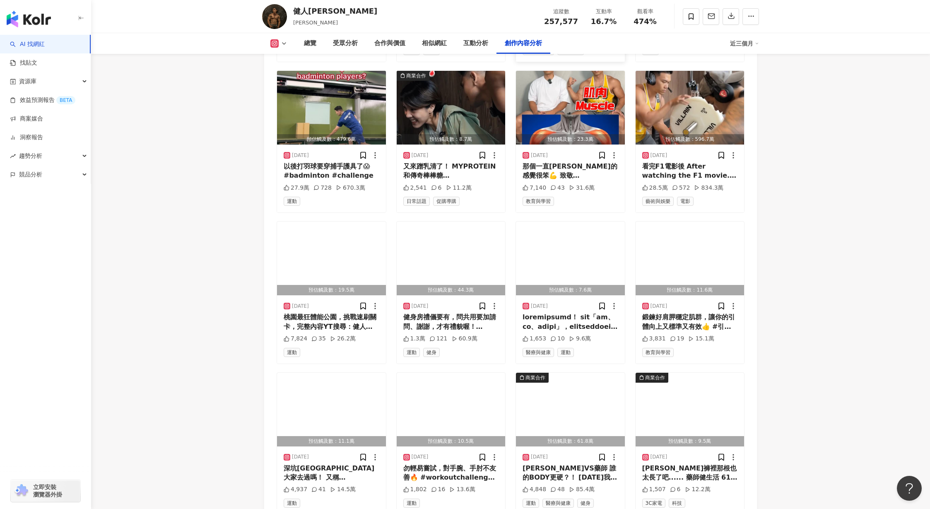
scroll to position [3193, 0]
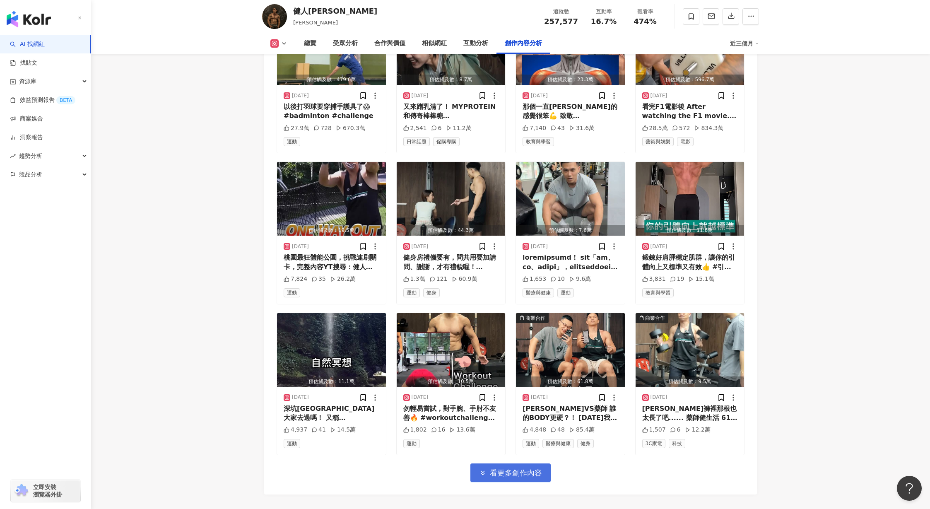
click at [516, 463] on button "看更多創作內容" at bounding box center [510, 472] width 80 height 19
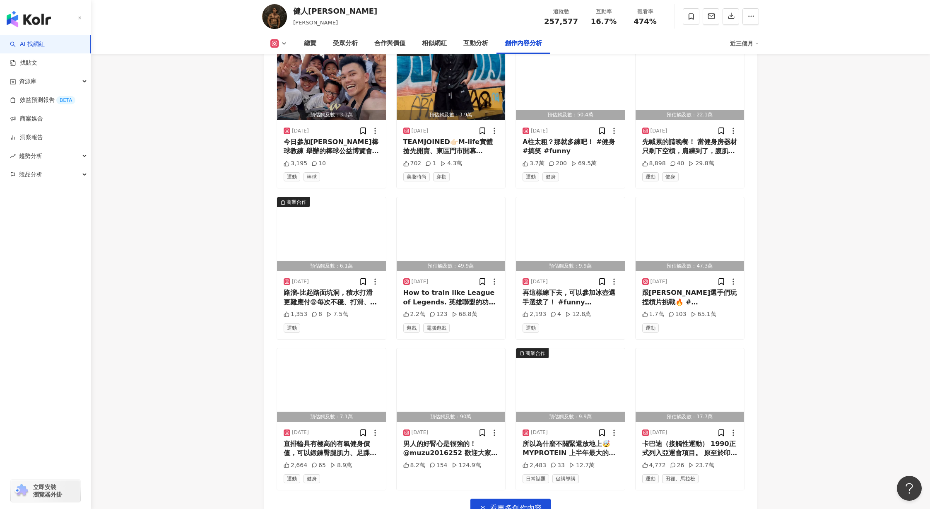
scroll to position [3616, 0]
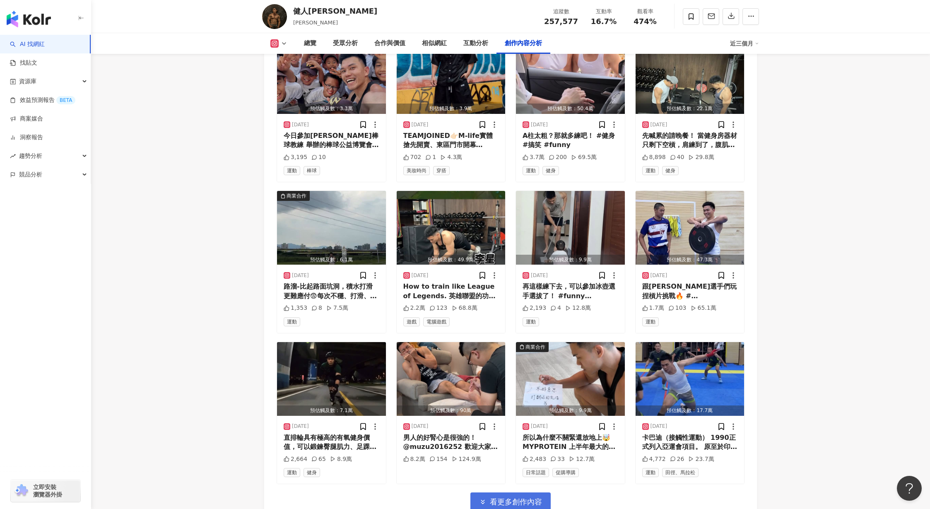
click at [528, 497] on span "看更多創作內容" at bounding box center [516, 501] width 52 height 9
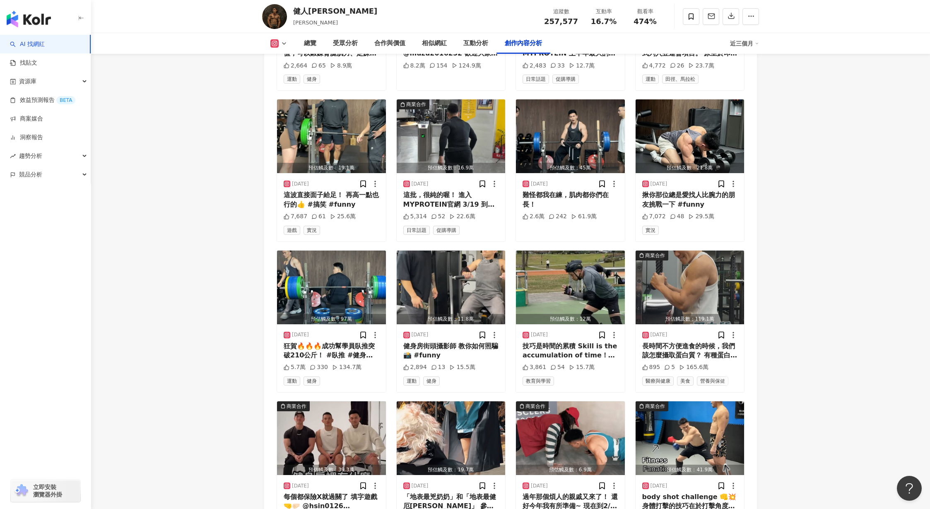
scroll to position [4011, 0]
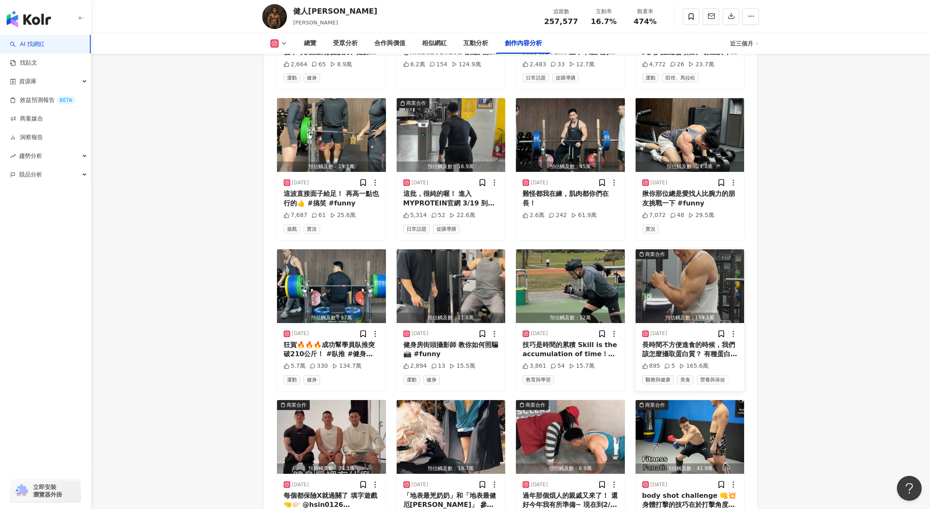
click at [698, 249] on img "button" at bounding box center [689, 286] width 109 height 74
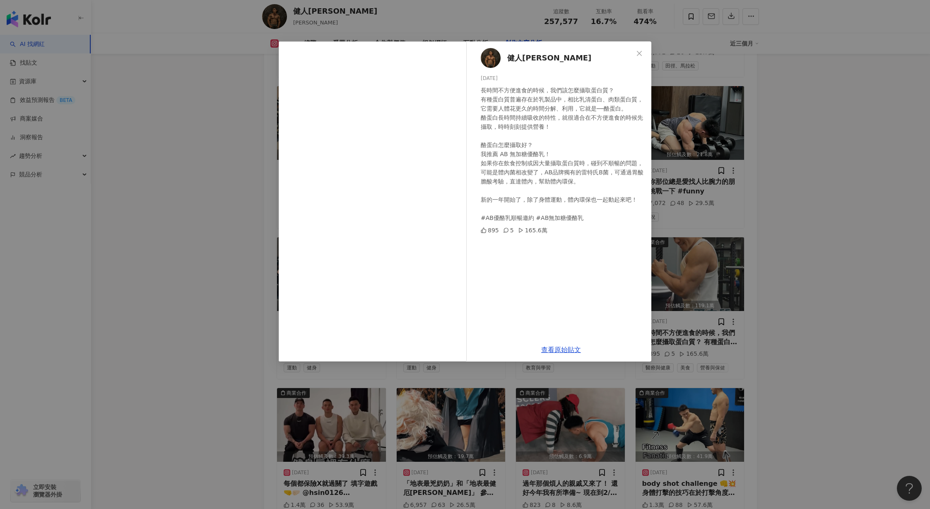
scroll to position [4024, 0]
click at [639, 54] on icon "close" at bounding box center [639, 53] width 7 height 7
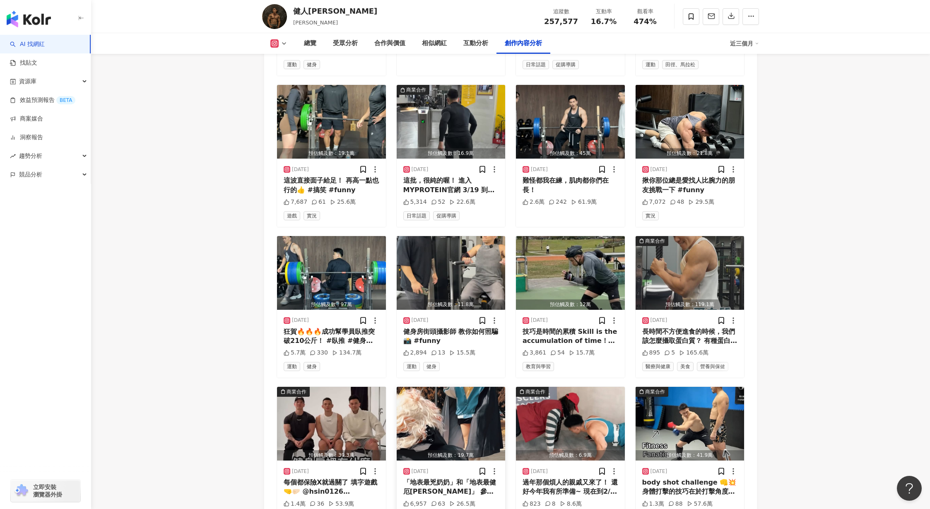
scroll to position [4098, 0]
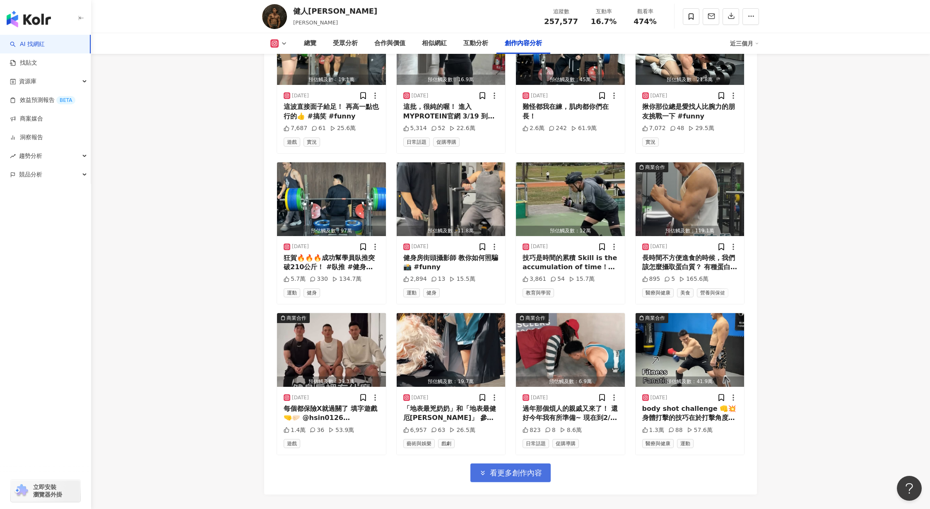
click at [512, 468] on span "看更多創作內容" at bounding box center [516, 472] width 52 height 9
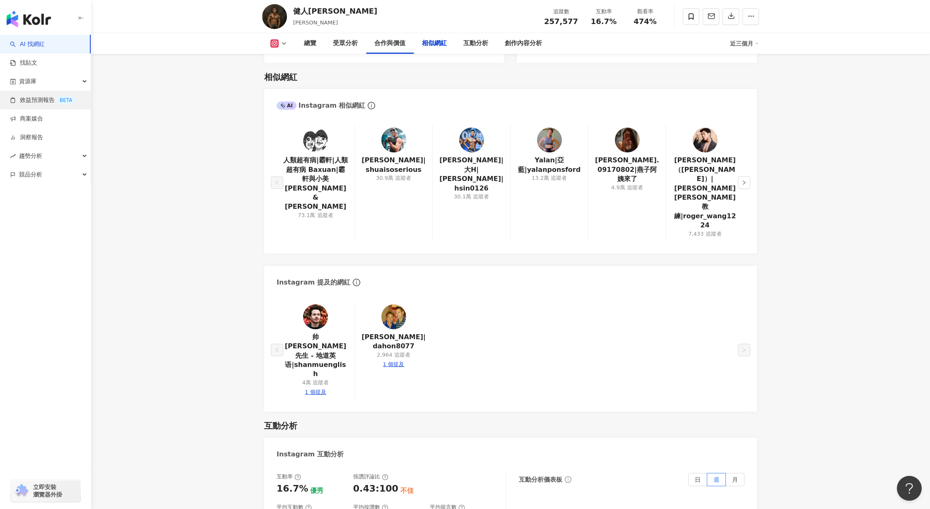
scroll to position [1404, 0]
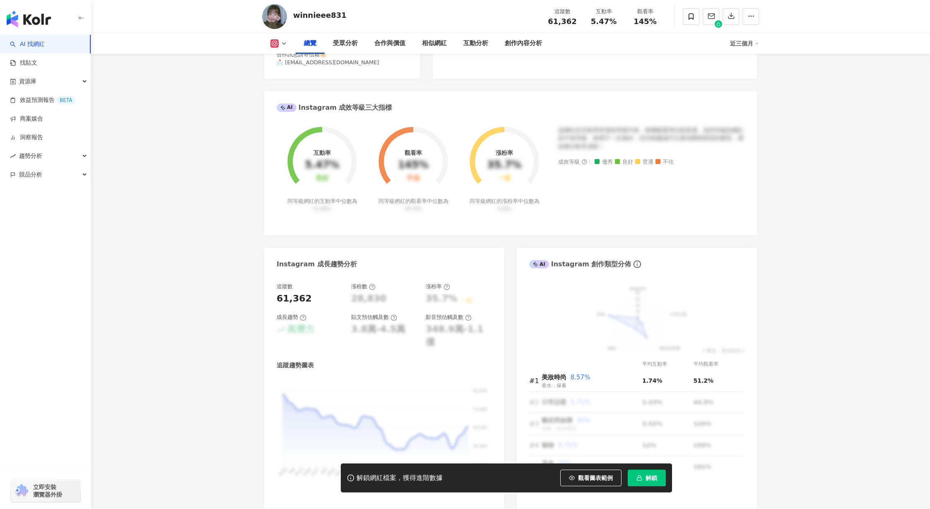
scroll to position [25, 0]
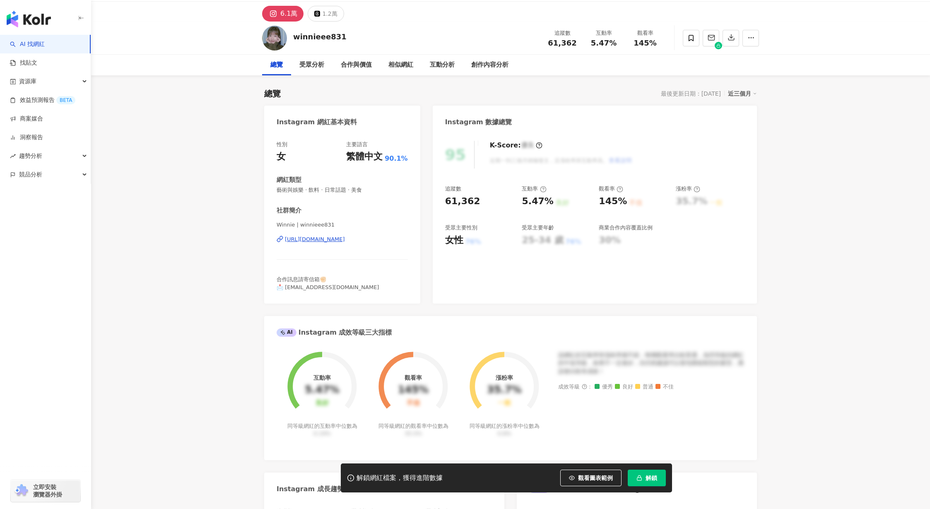
click at [644, 473] on button "解鎖" at bounding box center [647, 477] width 38 height 17
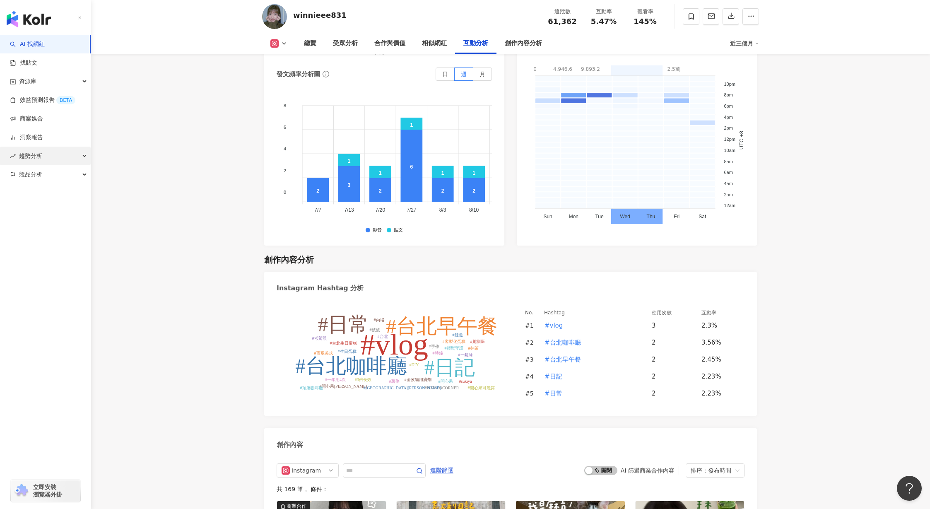
scroll to position [2550, 0]
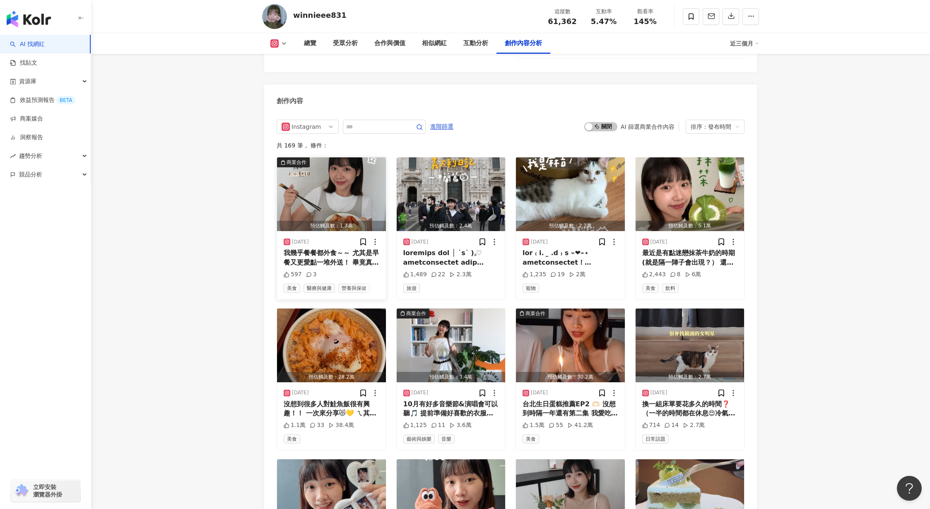
click at [346, 186] on img "button" at bounding box center [331, 194] width 109 height 74
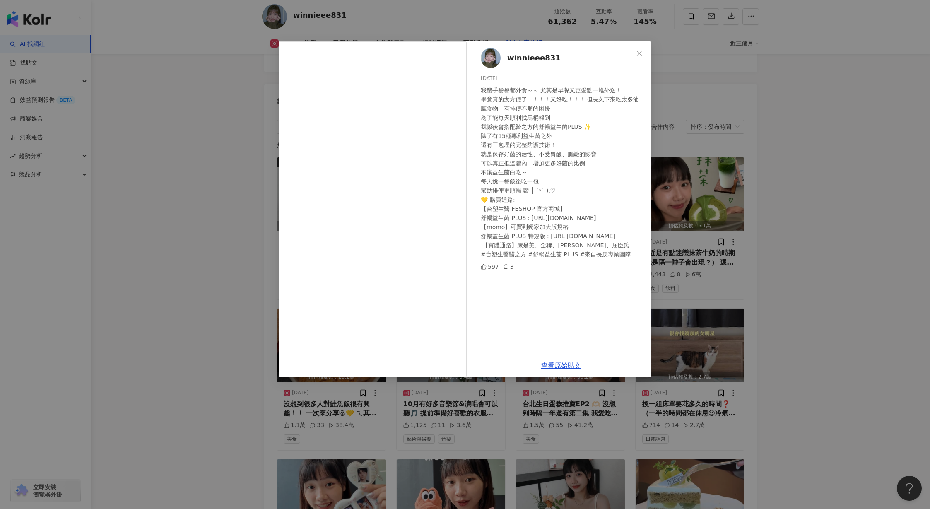
click at [728, 230] on div "winnieee831 2025/10/1 我幾乎餐餐都外食～～ 尤其是早餐又更愛點一堆外送！ 畢竟真的太方便了！！！！又好吃！！！ 但長久下來吃太多油膩食物…" at bounding box center [465, 254] width 930 height 509
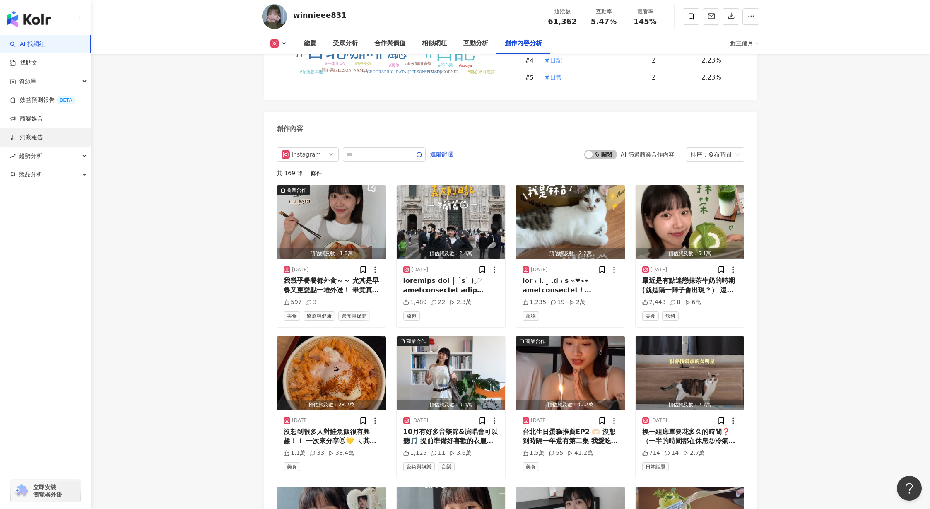
scroll to position [2528, 0]
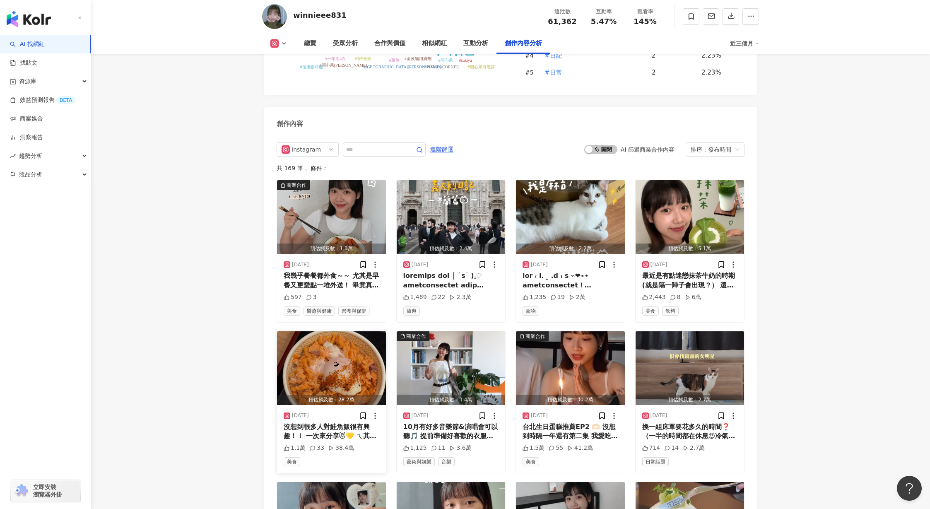
click at [344, 343] on img "button" at bounding box center [331, 368] width 109 height 74
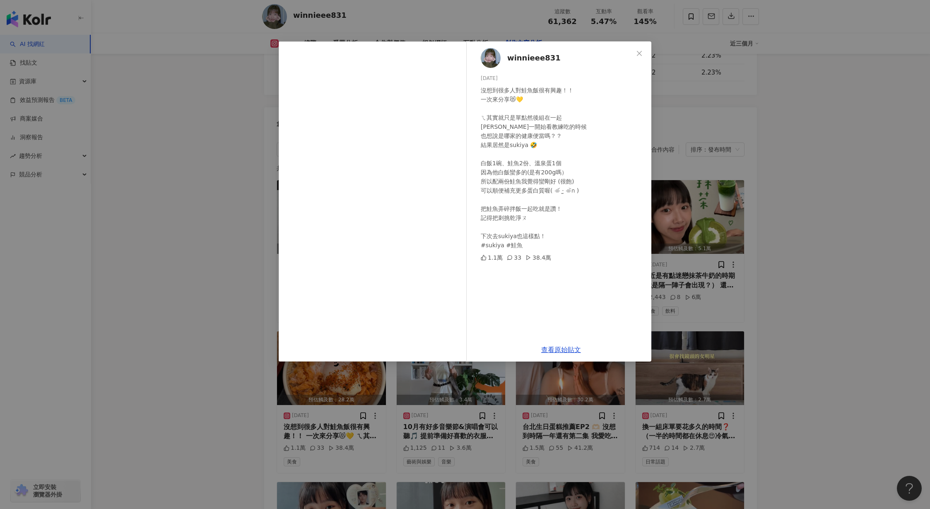
click at [735, 320] on div "winnieee831 2025/9/19 沒想到很多人對鮭魚飯很有興趣！！ 一次來分享😻💛 ㄟ其實就只是單點然後組在一起 哈哈哈哈哈哈 我一開始看教練吃的時…" at bounding box center [465, 254] width 930 height 509
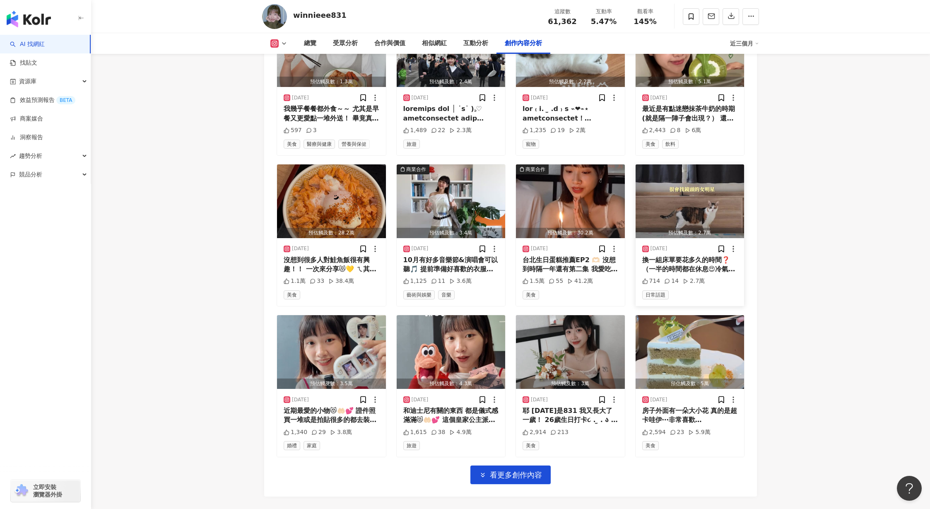
scroll to position [2695, 0]
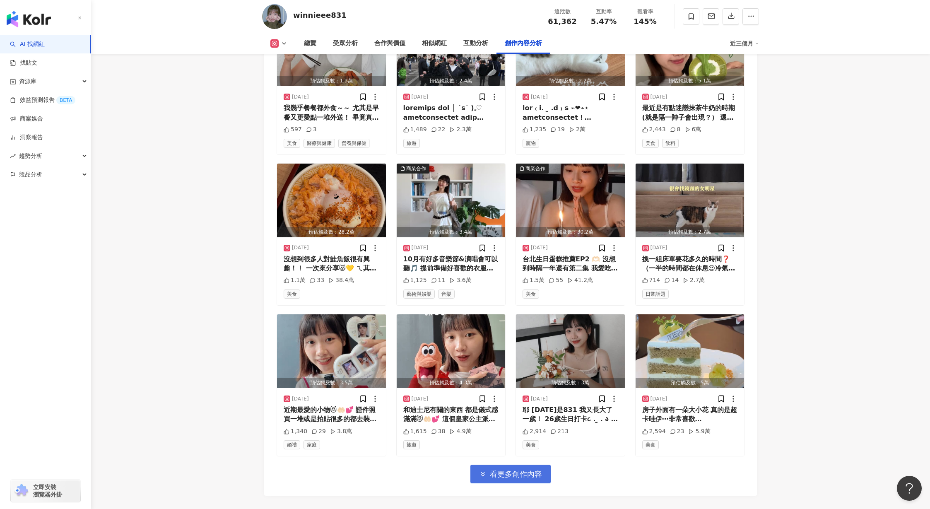
click at [517, 464] on button "看更多創作內容" at bounding box center [510, 473] width 80 height 19
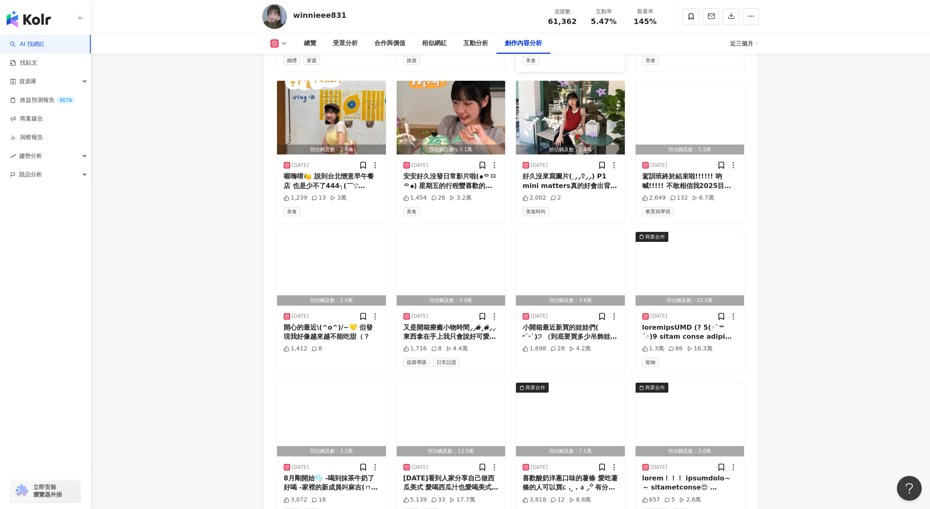
scroll to position [3117, 0]
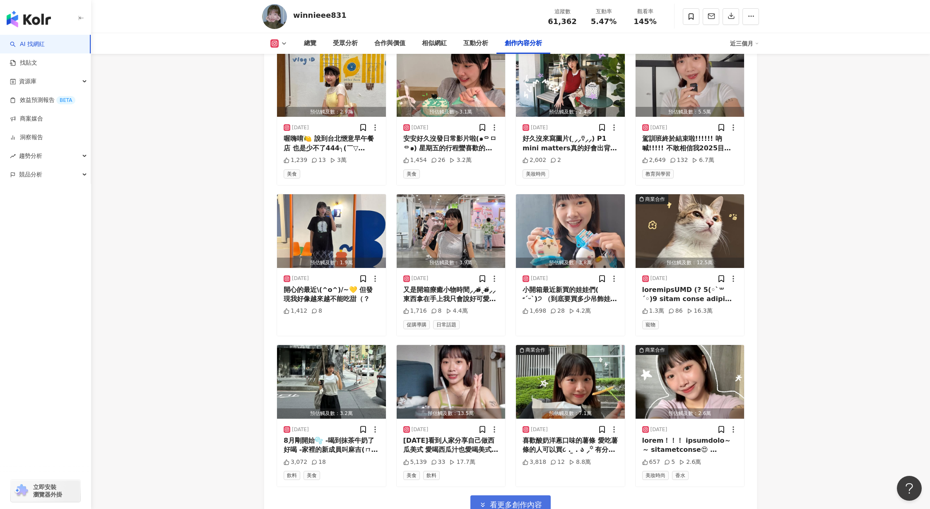
click at [493, 500] on span "看更多創作內容" at bounding box center [516, 504] width 52 height 9
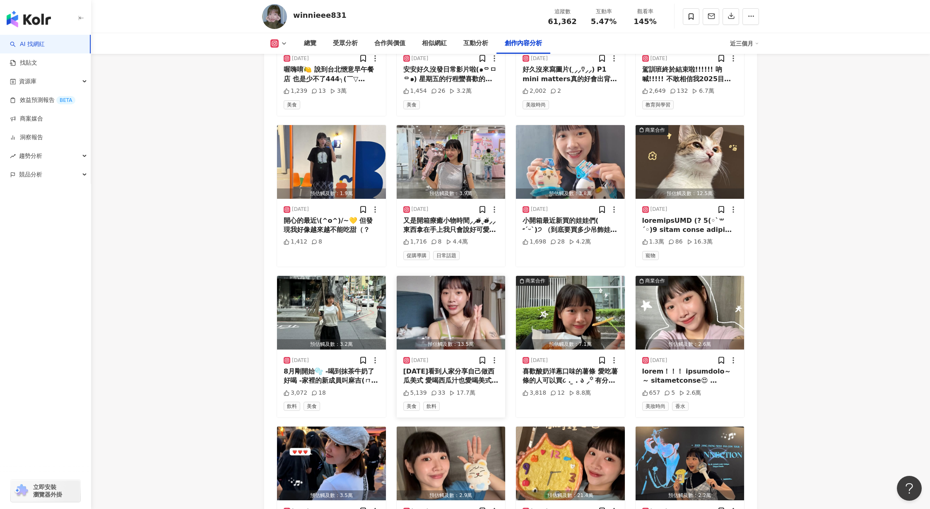
scroll to position [3187, 0]
click at [457, 276] on img "button" at bounding box center [451, 312] width 109 height 74
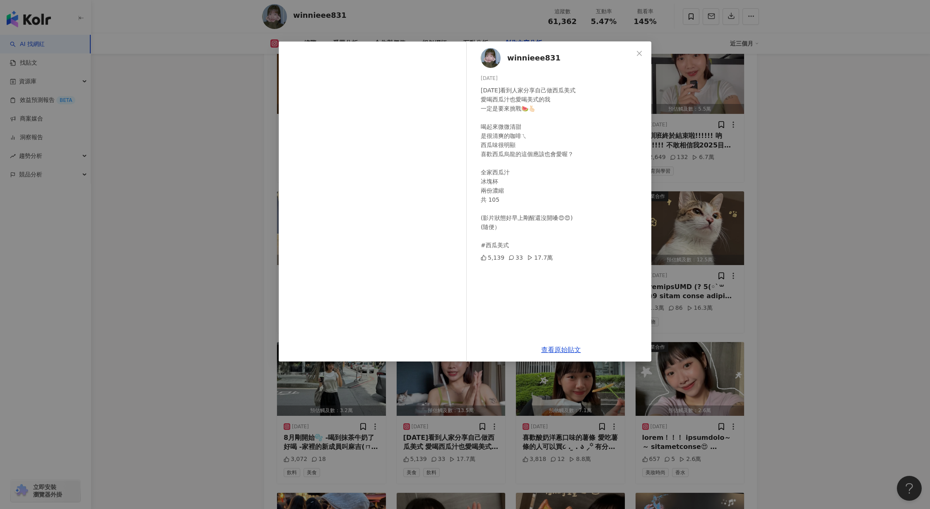
scroll to position [3112, 0]
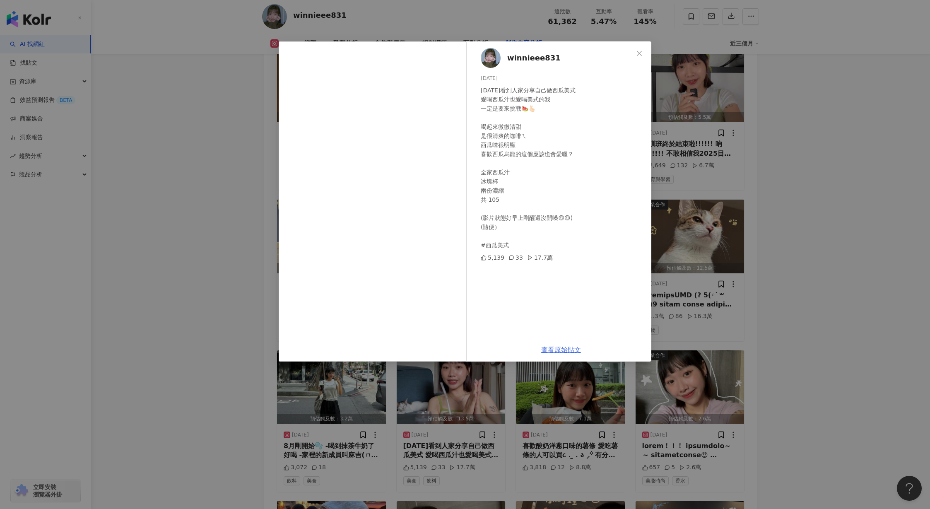
click at [561, 349] on link "查看原始貼文" at bounding box center [561, 350] width 40 height 8
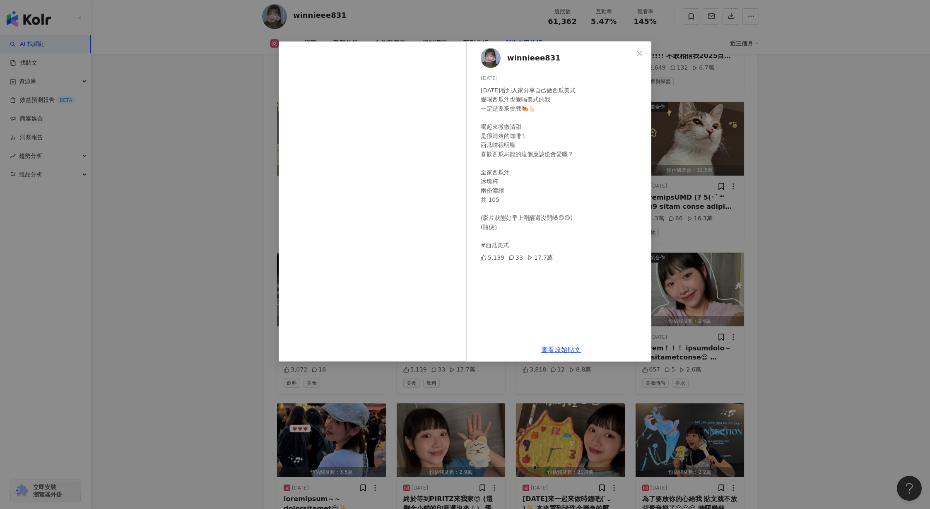
scroll to position [3222, 0]
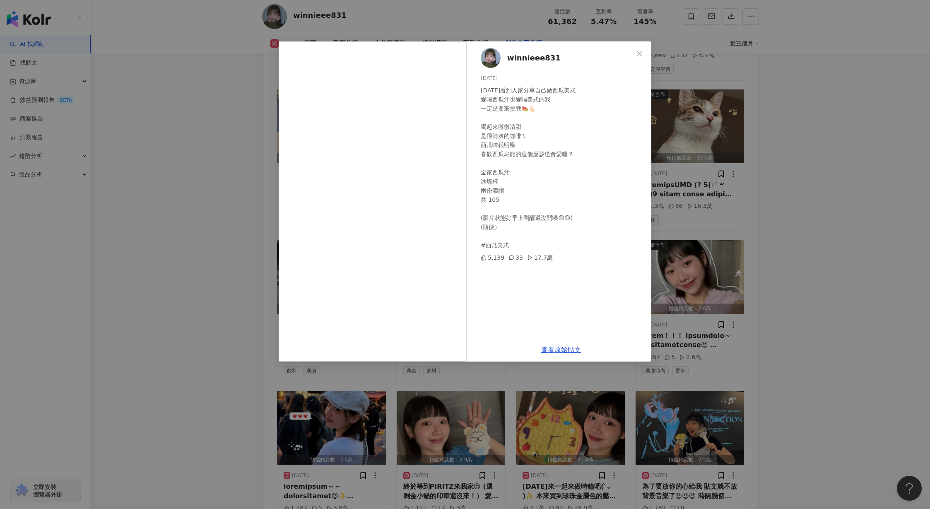
click at [209, 374] on div "winnieee831 2025/8/2 昨天看到人家分享自己做西瓜美式 愛喝西瓜汁也愛喝美式的我 一定是要來挑戰🍉🫰🏻 喝起來微微清甜 是很清爽的咖啡ㄟ 西…" at bounding box center [465, 254] width 930 height 509
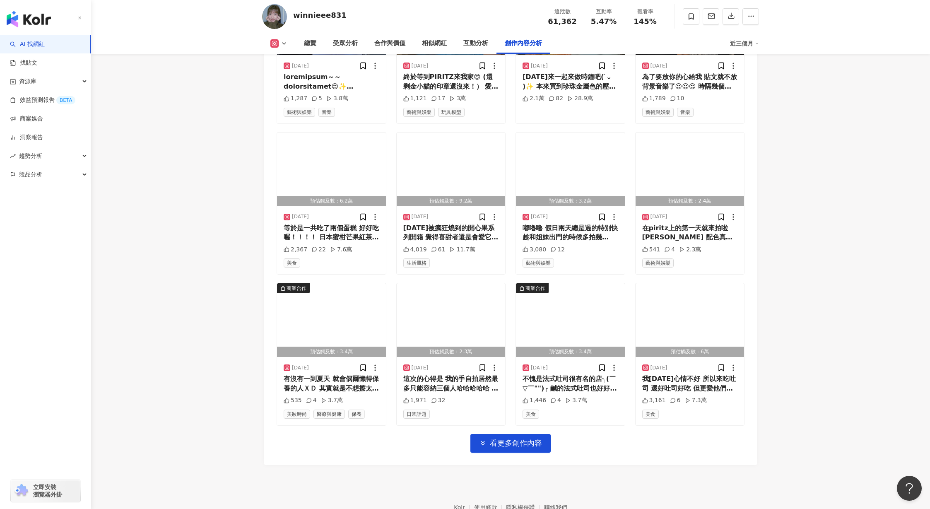
scroll to position [3632, 0]
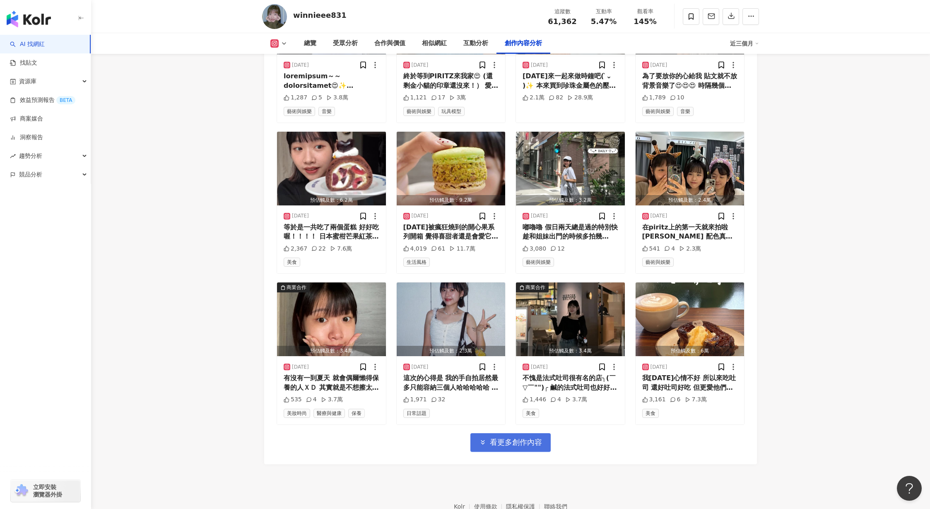
click at [502, 438] on span "看更多創作內容" at bounding box center [516, 442] width 52 height 9
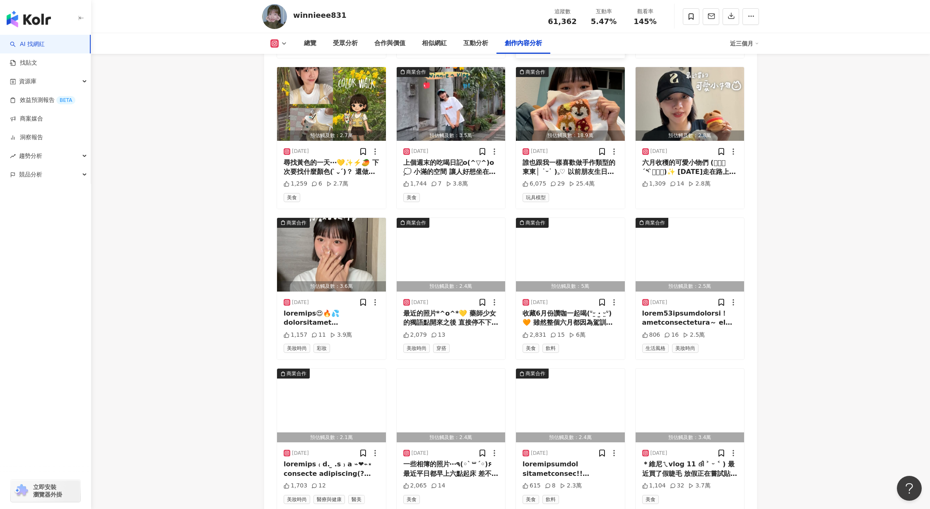
scroll to position [3999, 0]
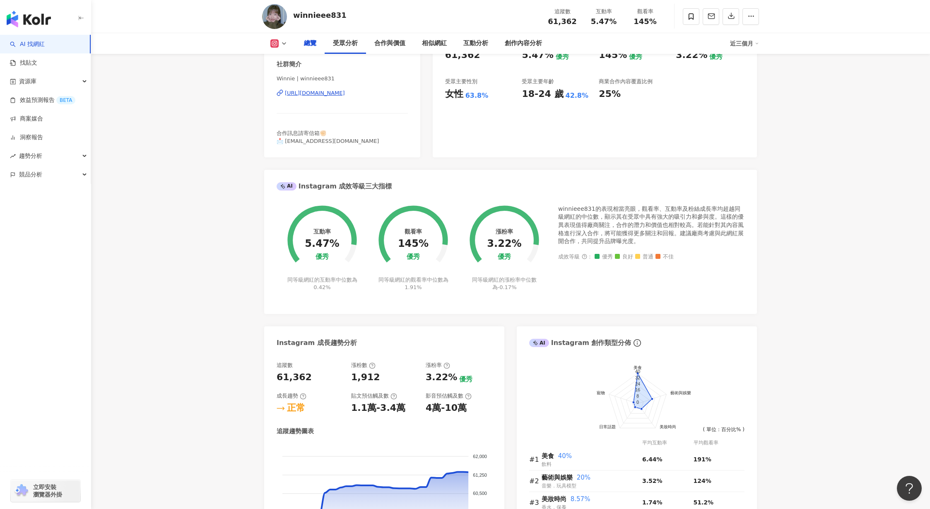
scroll to position [0, 0]
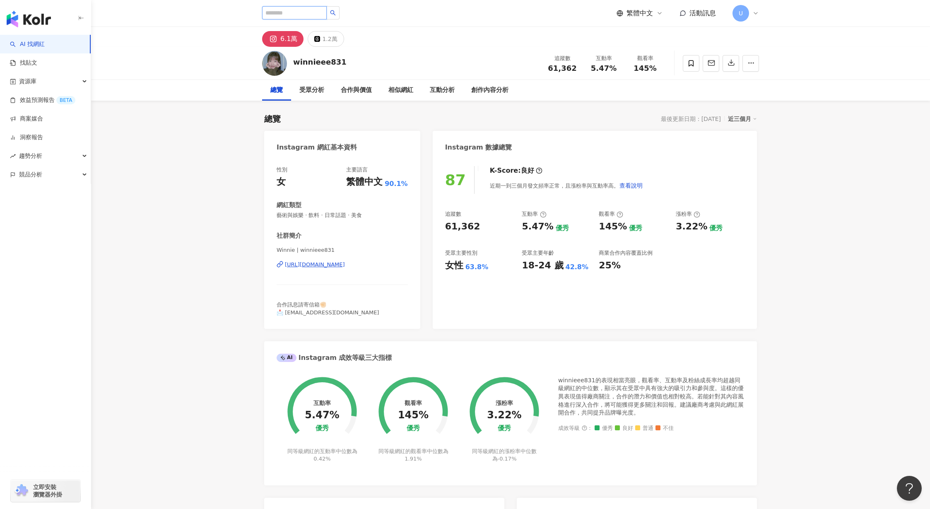
click at [312, 10] on input "search" at bounding box center [294, 12] width 65 height 13
type input "***"
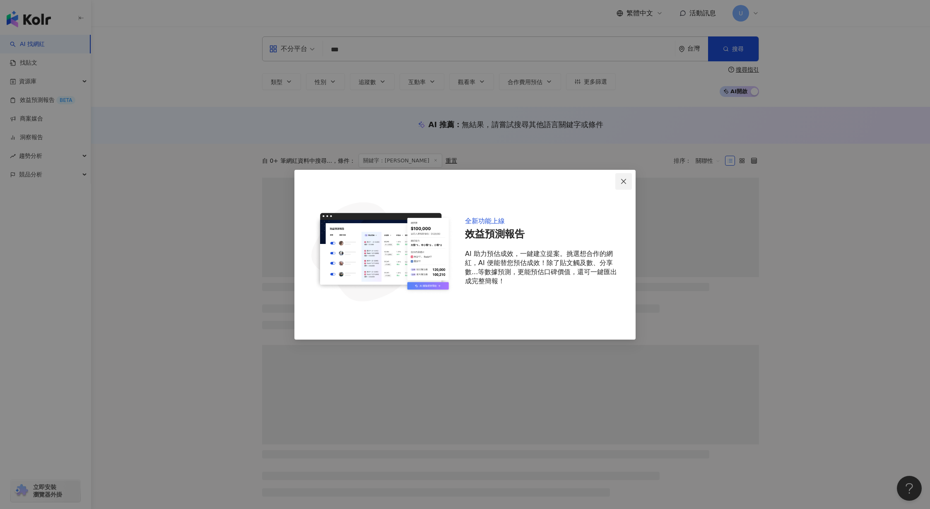
click at [623, 181] on icon "close" at bounding box center [623, 181] width 5 height 5
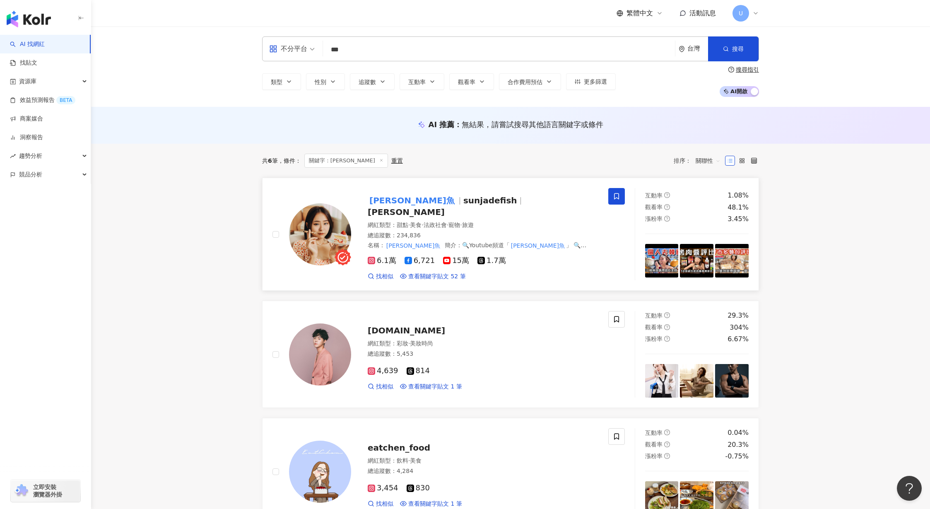
click at [463, 199] on span "sunjadefish" at bounding box center [490, 200] width 54 height 10
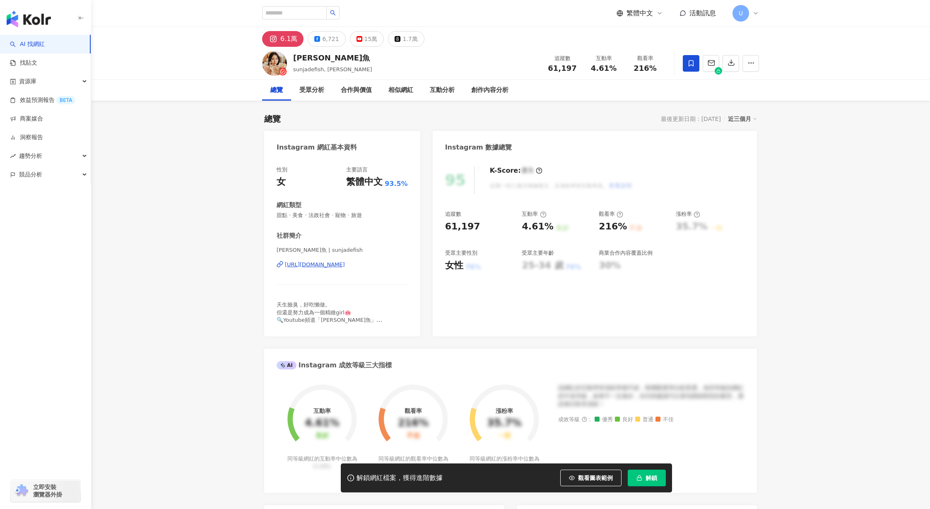
click at [639, 478] on icon "button" at bounding box center [639, 478] width 6 height 6
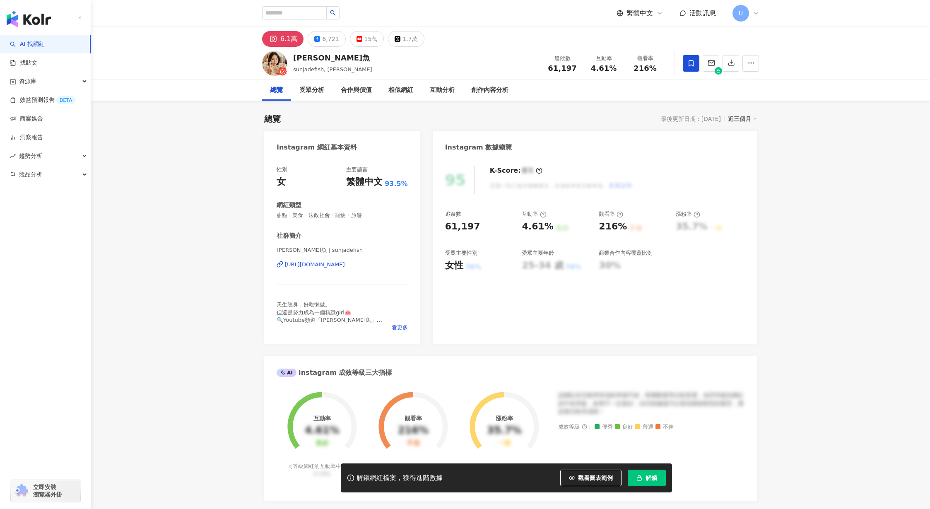
click at [647, 479] on span "解鎖" at bounding box center [651, 477] width 12 height 7
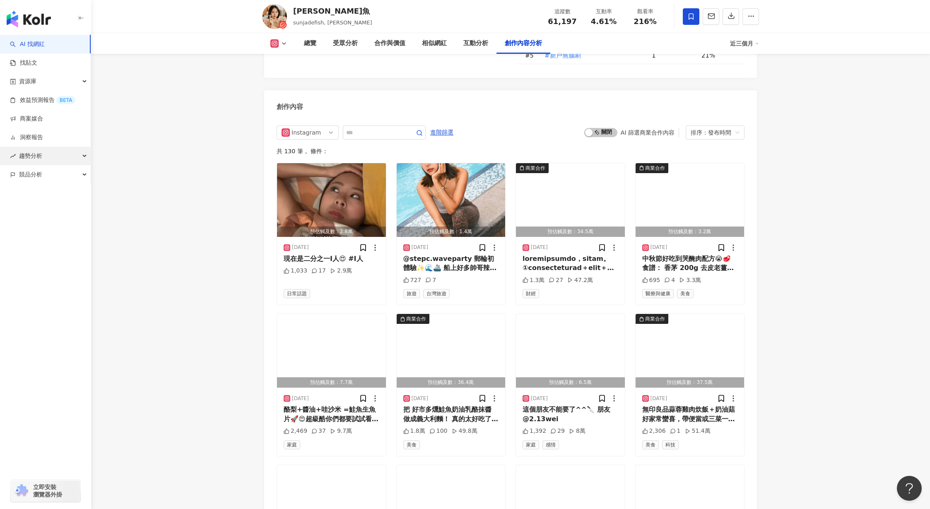
scroll to position [2530, 0]
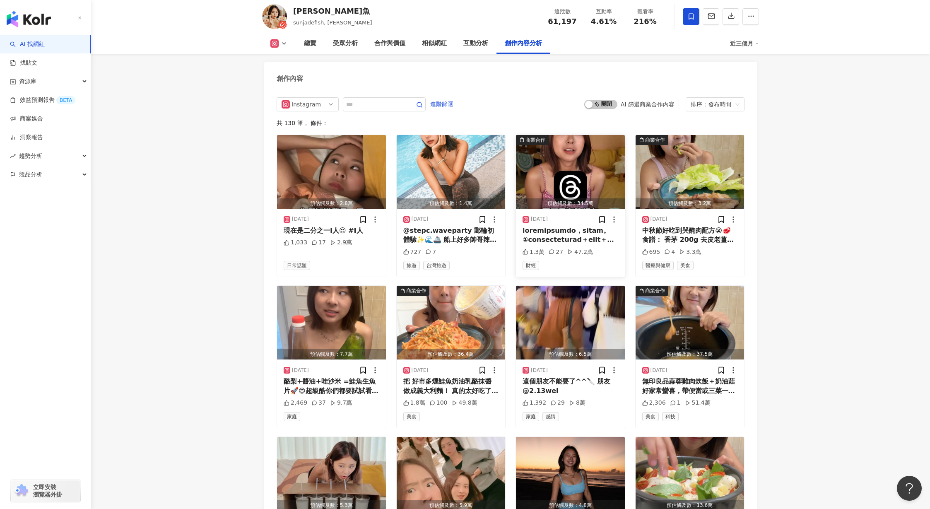
click at [580, 184] on img "button" at bounding box center [570, 172] width 109 height 74
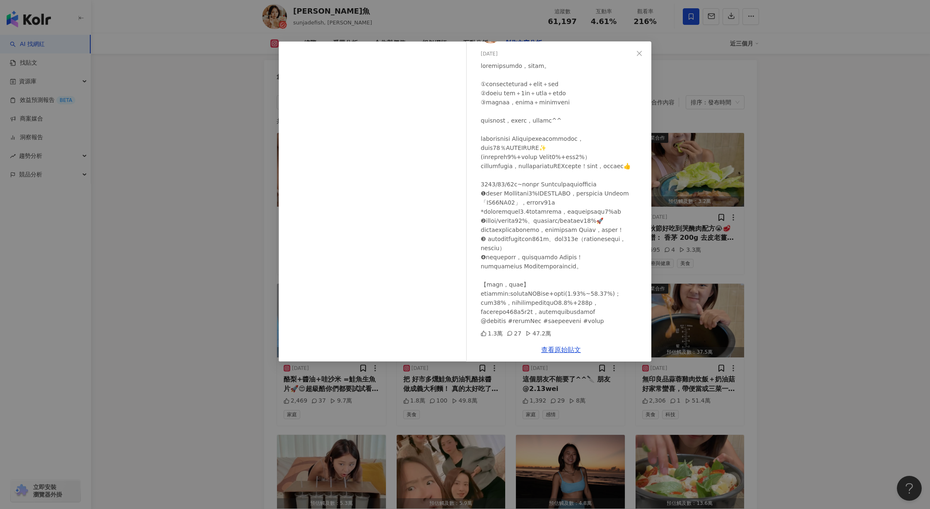
scroll to position [2532, 0]
click at [642, 52] on icon "close" at bounding box center [639, 53] width 7 height 7
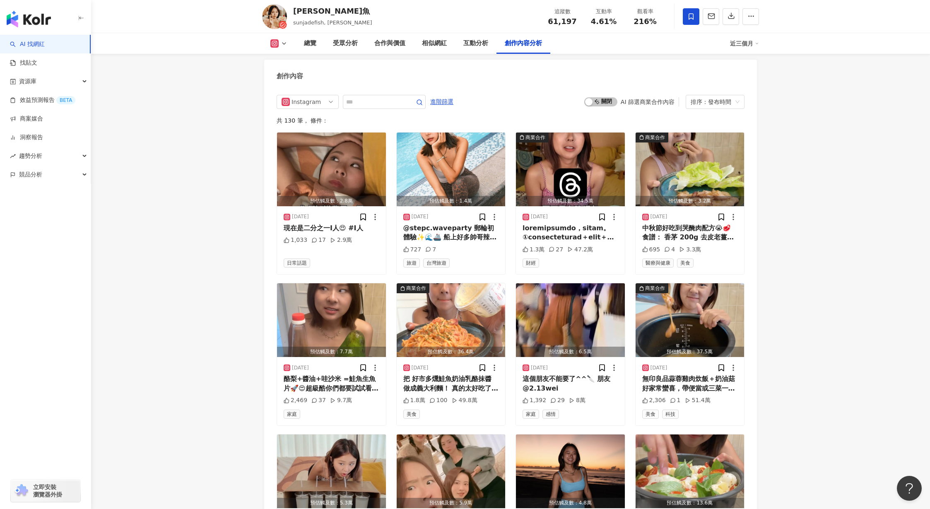
click at [636, 54] on div "Instagram Hashtag 分析 #3M雙線牙線棒 #延長食材新鮮度 #GLAD強力保鮮膜 #分裝保鮮 #新戶無腦刷 #uniopen聯名卡 #ica…" at bounding box center [510, 259] width 493 height 712
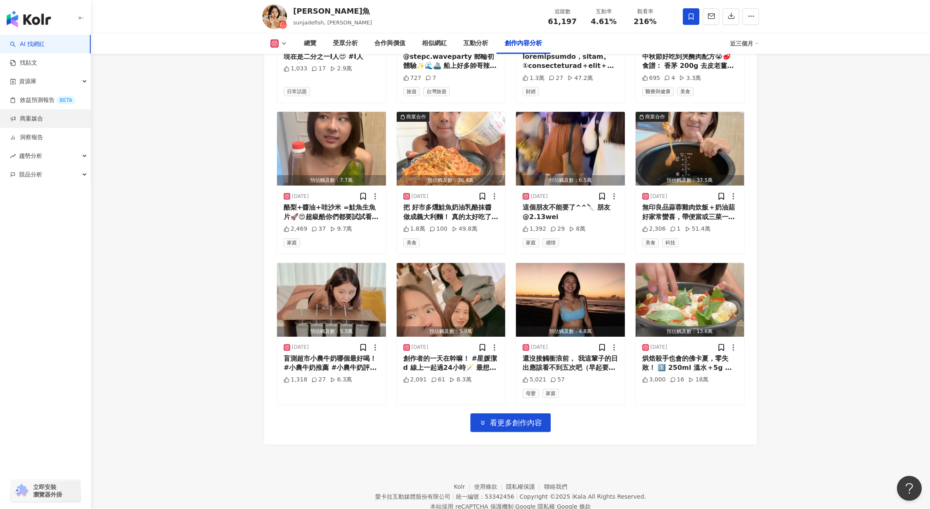
scroll to position [2713, 0]
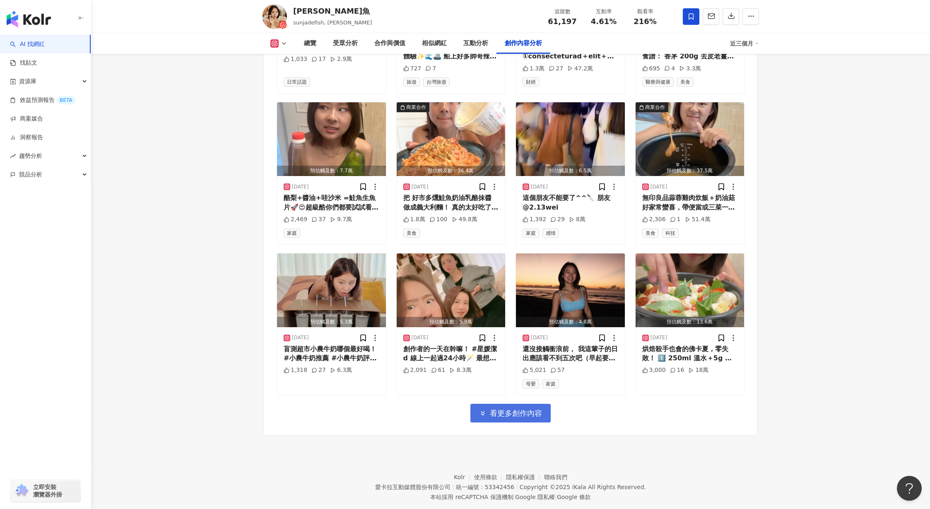
click at [522, 417] on span "看更多創作內容" at bounding box center [516, 413] width 52 height 9
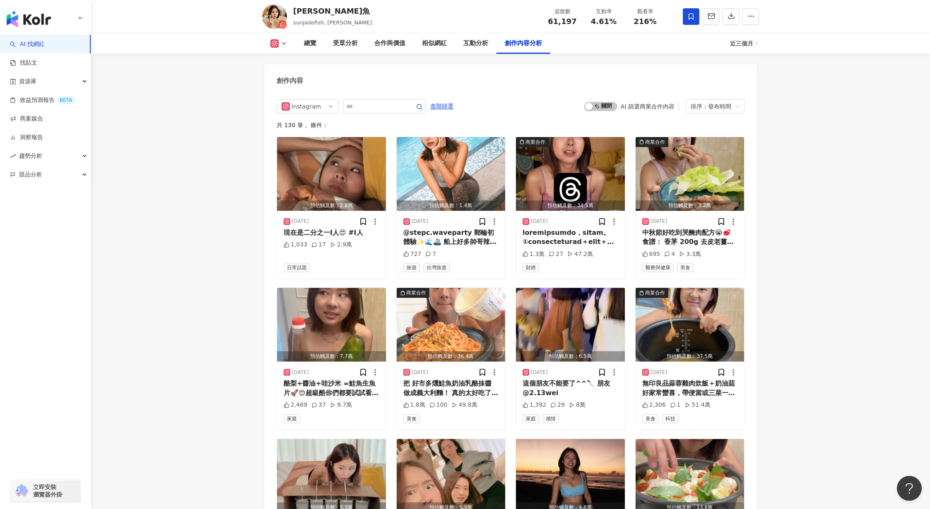
scroll to position [2528, 0]
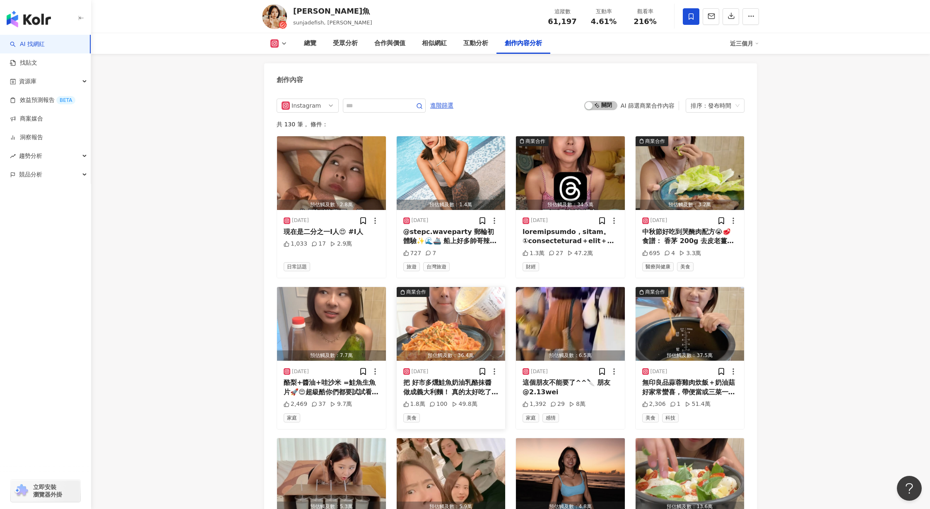
click at [467, 333] on img "button" at bounding box center [451, 324] width 109 height 74
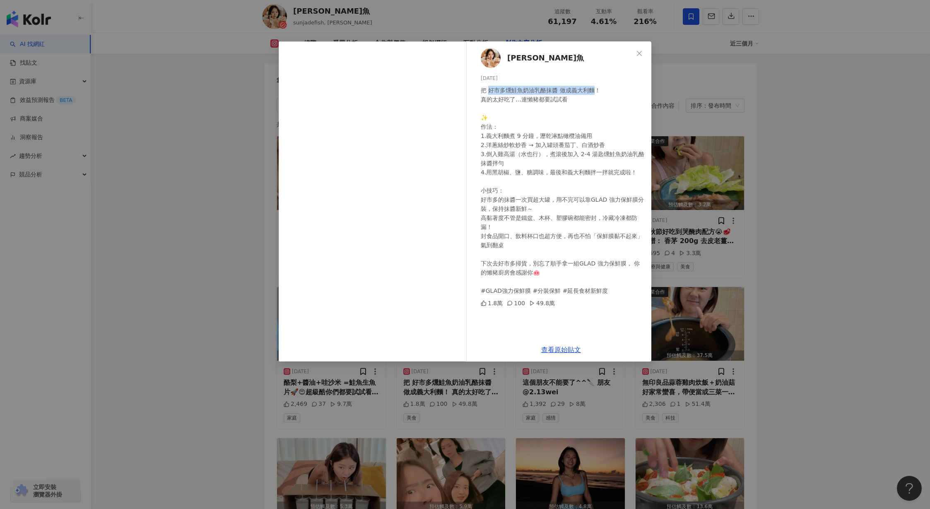
drag, startPoint x: 534, startPoint y: 91, endPoint x: 594, endPoint y: 92, distance: 60.0
click at [594, 92] on div "把 好市多燻鮭魚奶油乳酪抹醬 做成義大利麵！ 真的太好吃了…連懶豬都要試試看 ✨ 作法： 1.義大利麵煮 9 分鐘，瀝乾淋點橄欖油備用 2.洋蔥絲炒軟炒香 →…" at bounding box center [563, 190] width 164 height 209
copy div "好市多燻鮭魚奶油乳酪抹醬 做成義大利麵"
drag, startPoint x: 594, startPoint y: 92, endPoint x: 489, endPoint y: 92, distance: 104.7
click at [489, 92] on div "把 好市多燻鮭魚奶油乳酪抹醬 做成義大利麵！ 真的太好吃了…連懶豬都要試試看 ✨ 作法： 1.義大利麵煮 9 分鐘，瀝乾淋點橄欖油備用 2.洋蔥絲炒軟炒香 →…" at bounding box center [563, 190] width 164 height 209
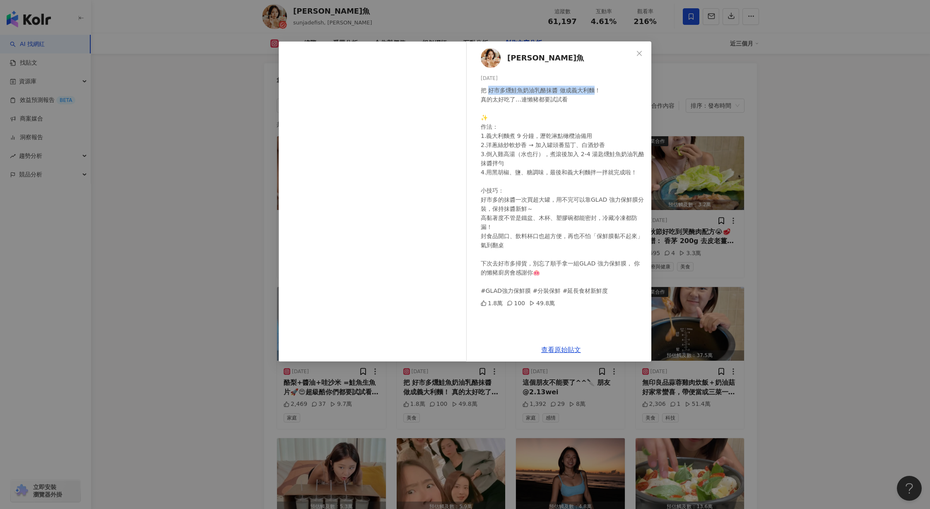
copy div "好市多燻鮭魚奶油乳酪抹醬 做成義大利麵"
drag, startPoint x: 487, startPoint y: 91, endPoint x: 594, endPoint y: 91, distance: 107.2
click at [594, 91] on div "把 好市多燻鮭魚奶油乳酪抹醬 做成義大利麵！ 真的太好吃了…連懶豬都要試試看 ✨ 作法： 1.義大利麵煮 9 分鐘，瀝乾淋點橄欖油備用 2.洋蔥絲炒軟炒香 →…" at bounding box center [563, 190] width 164 height 209
copy div "好市多燻鮭魚奶油乳酪抹醬 做成義大利麵"
click at [638, 51] on icon "close" at bounding box center [639, 53] width 7 height 7
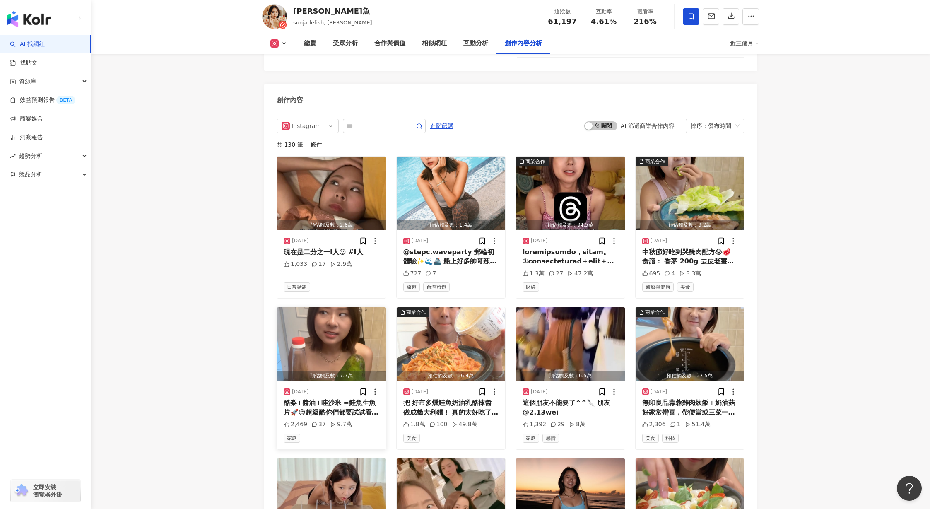
scroll to position [2513, 0]
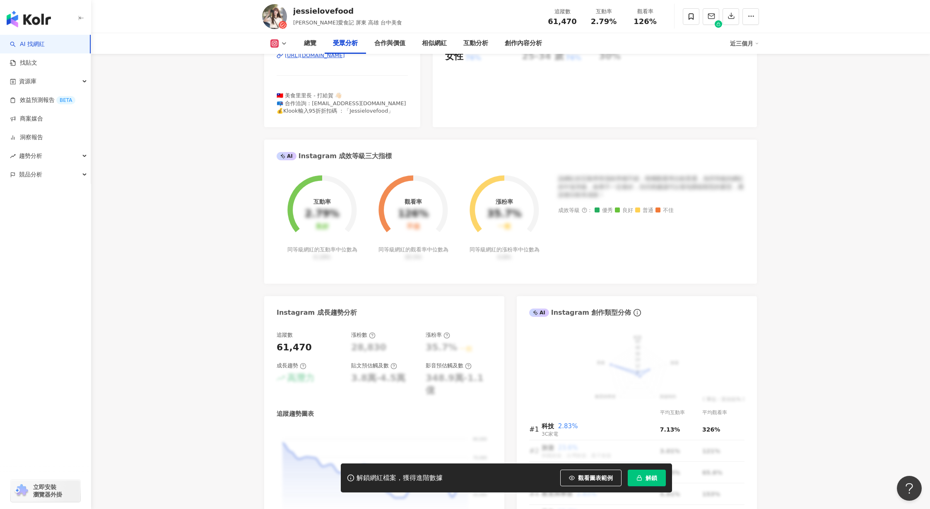
scroll to position [783, 0]
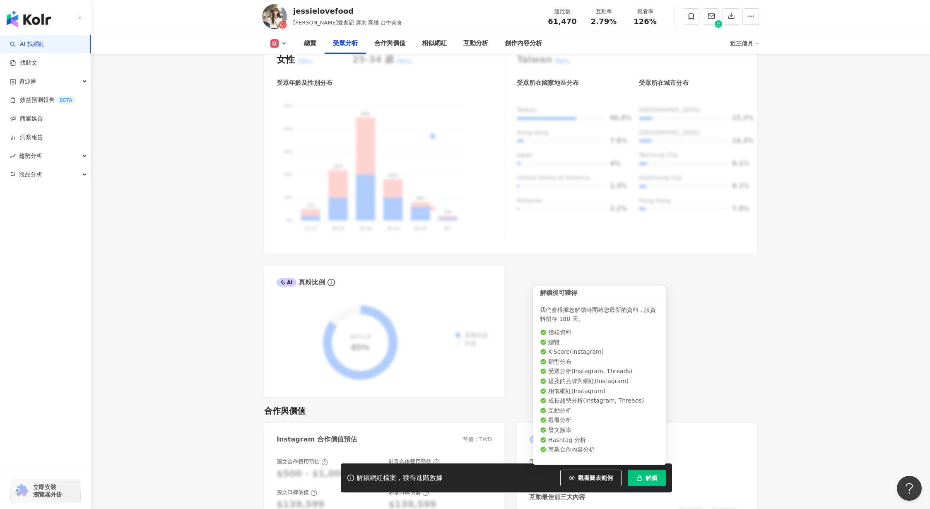
click at [644, 481] on button "解鎖" at bounding box center [647, 477] width 38 height 17
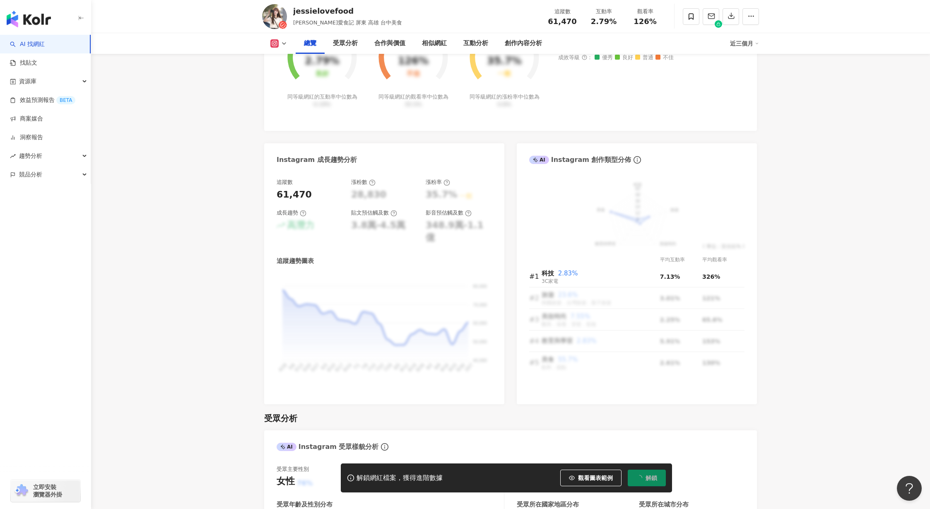
scroll to position [0, 0]
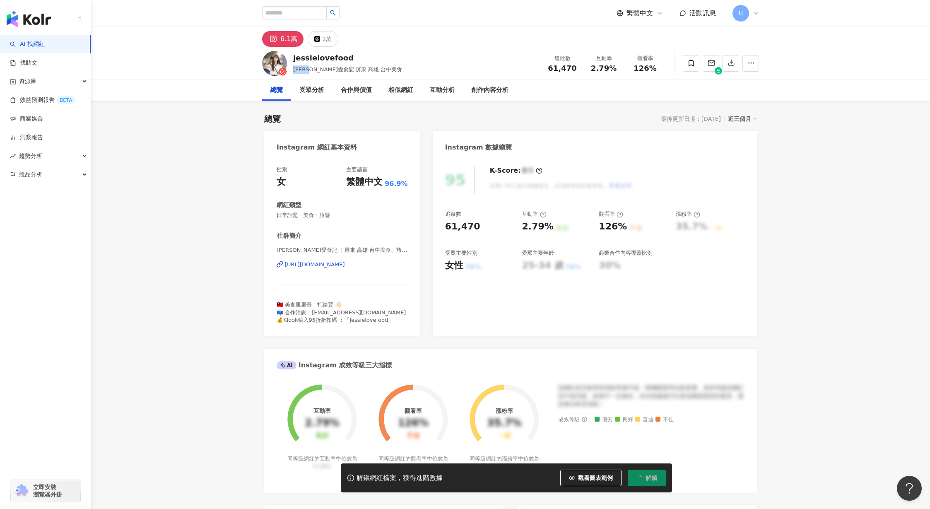
drag, startPoint x: 319, startPoint y: 70, endPoint x: 291, endPoint y: 70, distance: 28.1
click at [291, 70] on div "jessielovefood [PERSON_NAME]愛食記 屏東 高雄 台中美食 追蹤數 61,470 互動率 2.79% 觀看率 126%" at bounding box center [510, 63] width 530 height 33
copy span "[PERSON_NAME]愛食記"
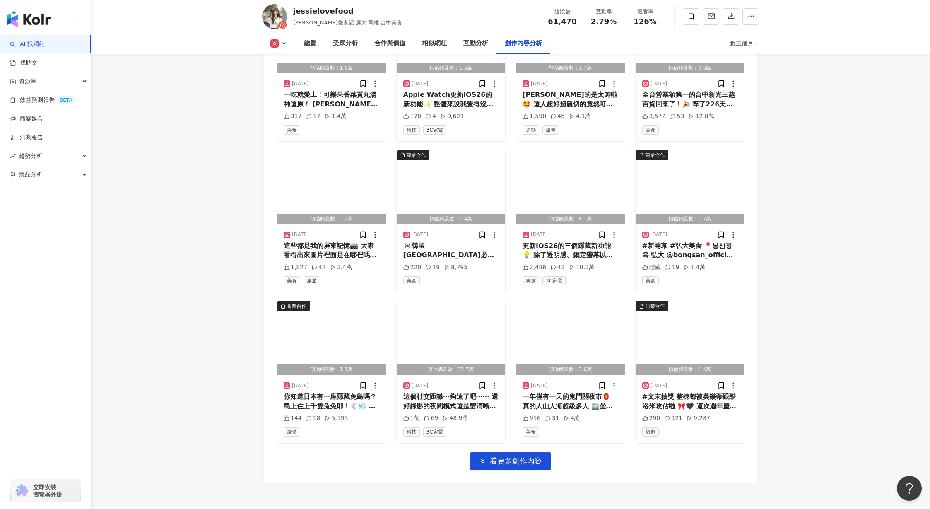
scroll to position [2707, 0]
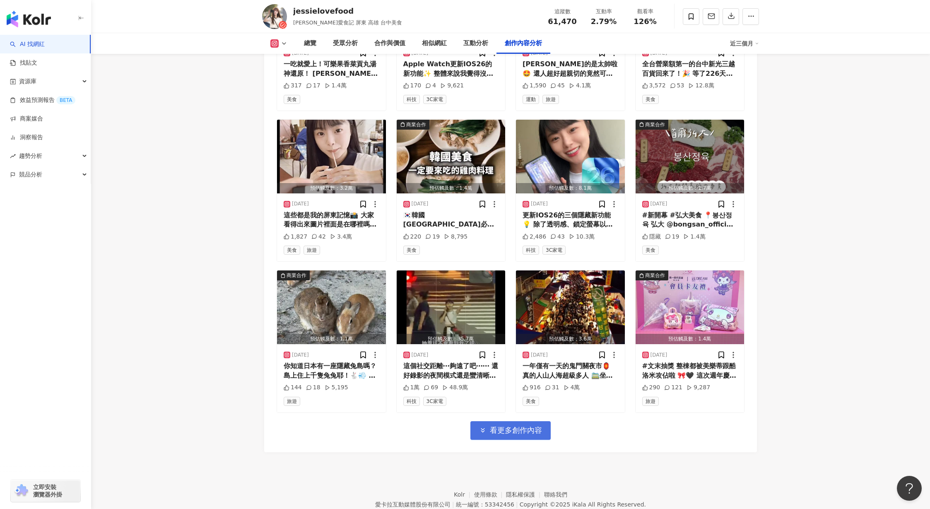
click at [519, 428] on button "看更多創作內容" at bounding box center [510, 430] width 80 height 19
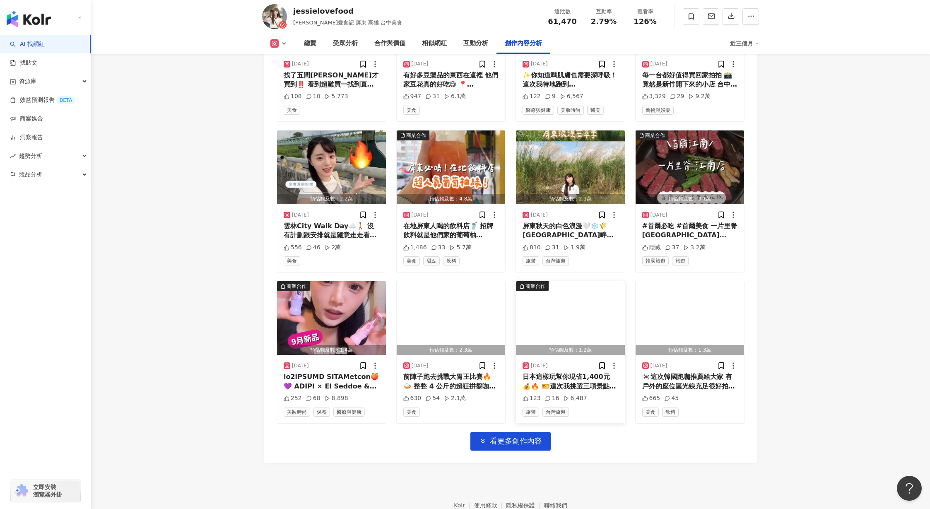
scroll to position [3185, 0]
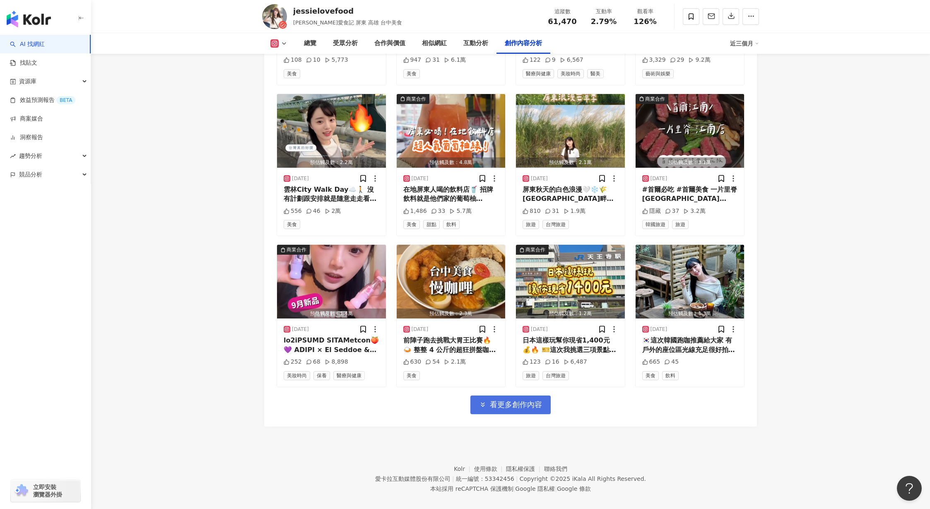
click at [524, 400] on span "看更多創作內容" at bounding box center [516, 404] width 52 height 9
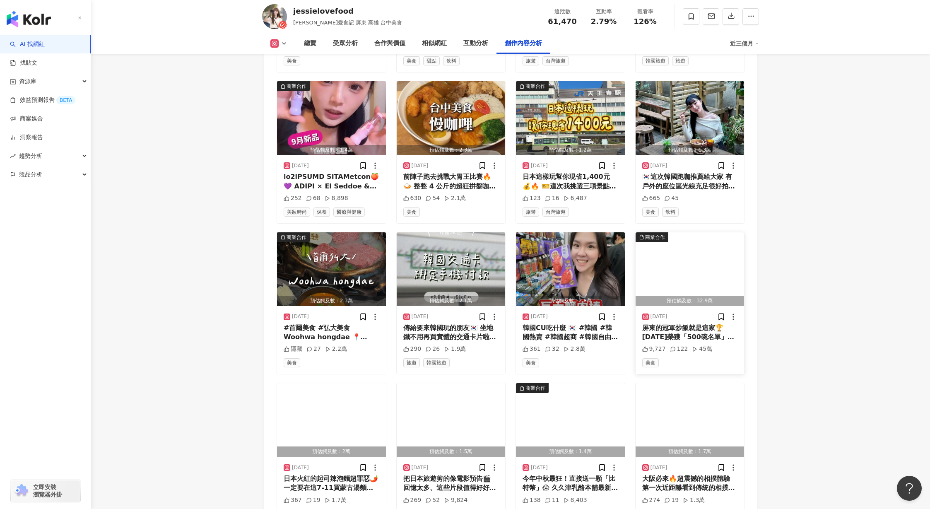
scroll to position [3353, 0]
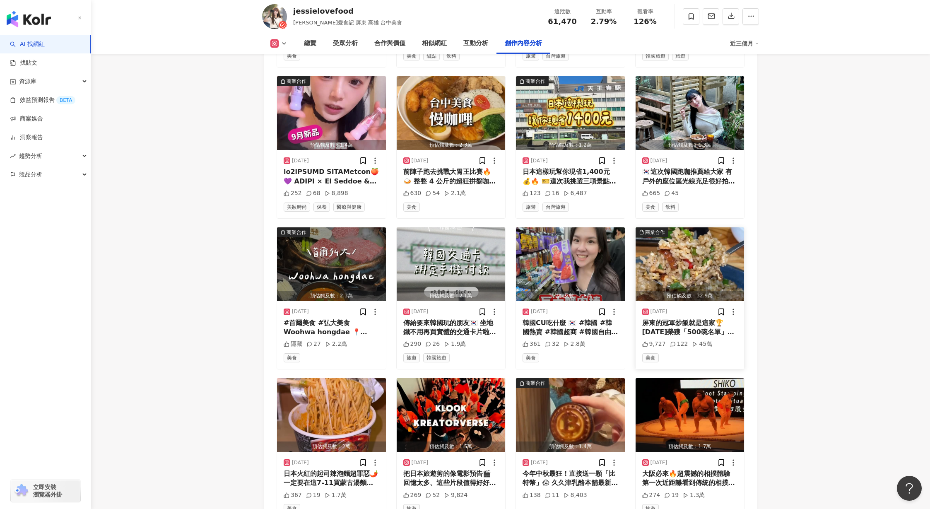
click at [700, 234] on img "button" at bounding box center [689, 264] width 109 height 74
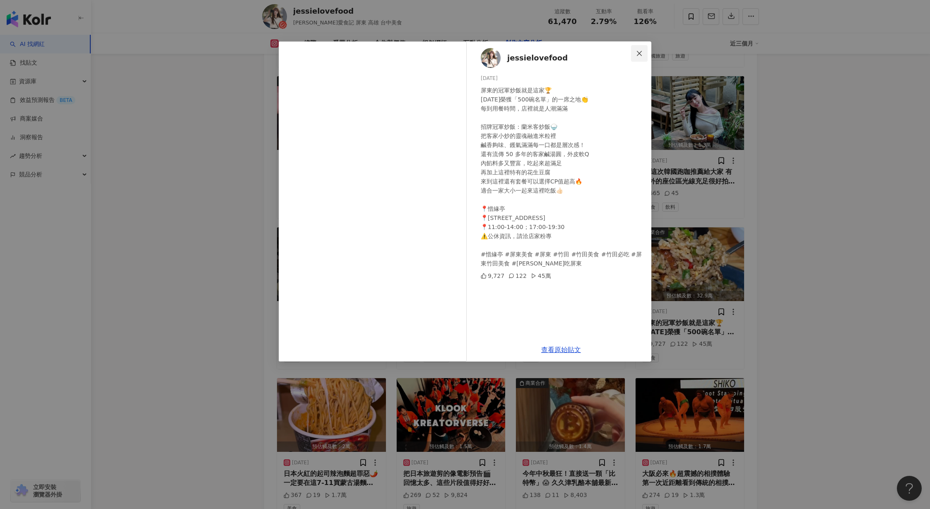
click at [641, 53] on icon "close" at bounding box center [639, 53] width 7 height 7
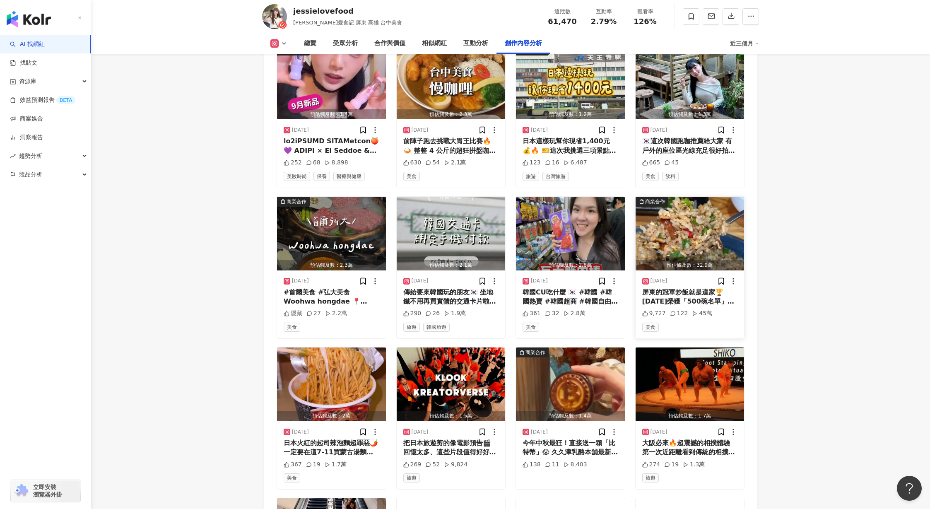
scroll to position [3386, 0]
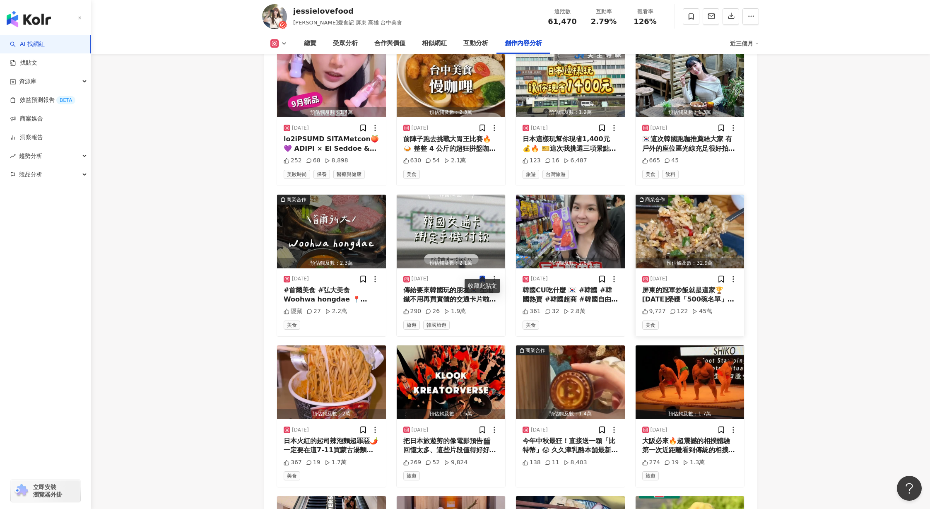
click at [697, 228] on img "button" at bounding box center [689, 232] width 109 height 74
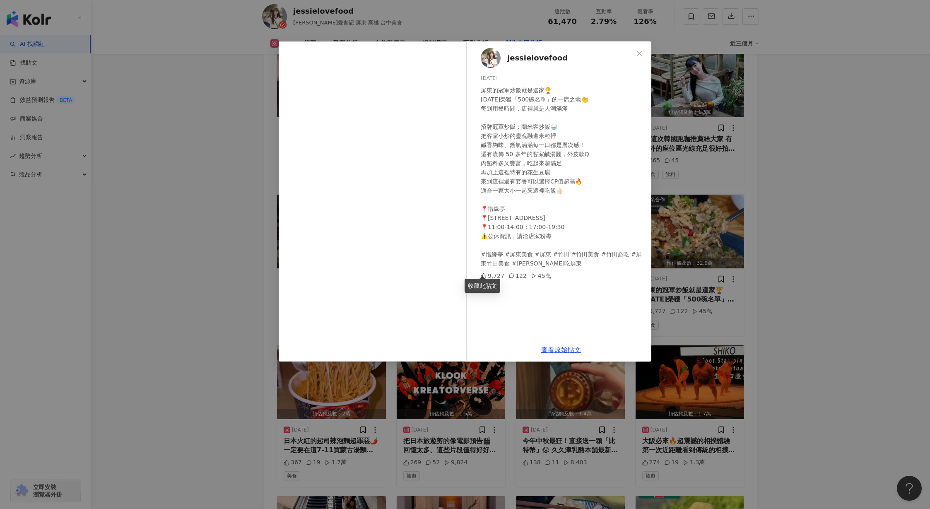
click at [188, 230] on div "jessielovefood 2025/9/6 屏東的冠軍炒飯就是這家🏆 2025 年榮獲「500碗名單」的一席之地👏 每到用餐時間，店裡就是人潮滿滿 招牌冠…" at bounding box center [465, 254] width 930 height 509
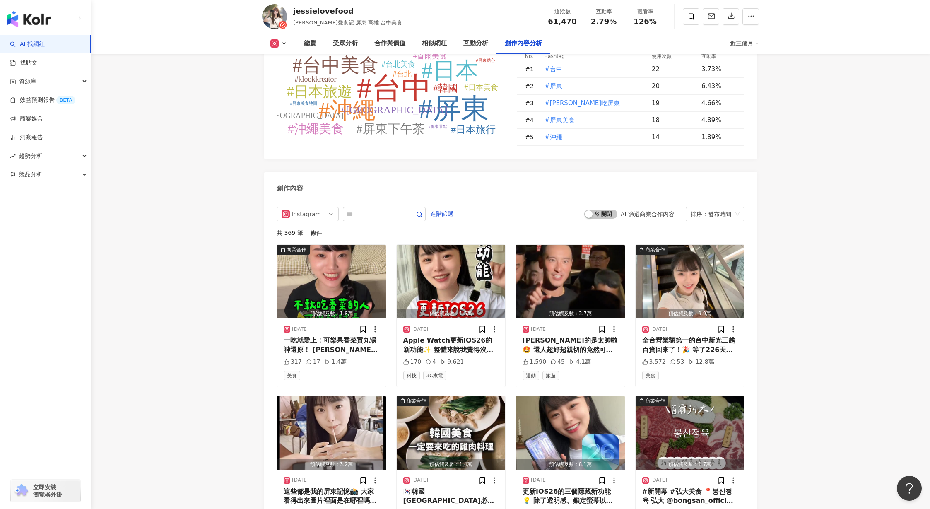
scroll to position [2439, 0]
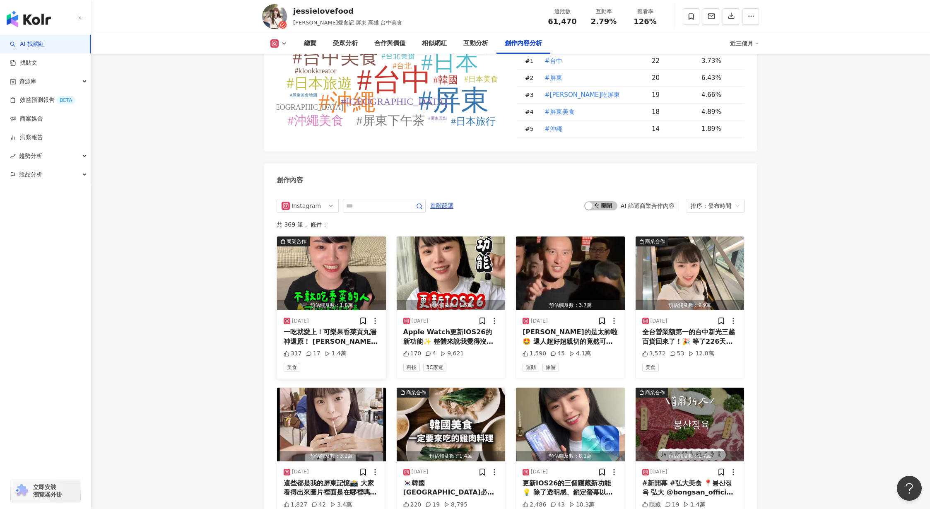
click at [332, 265] on img "button" at bounding box center [331, 273] width 109 height 74
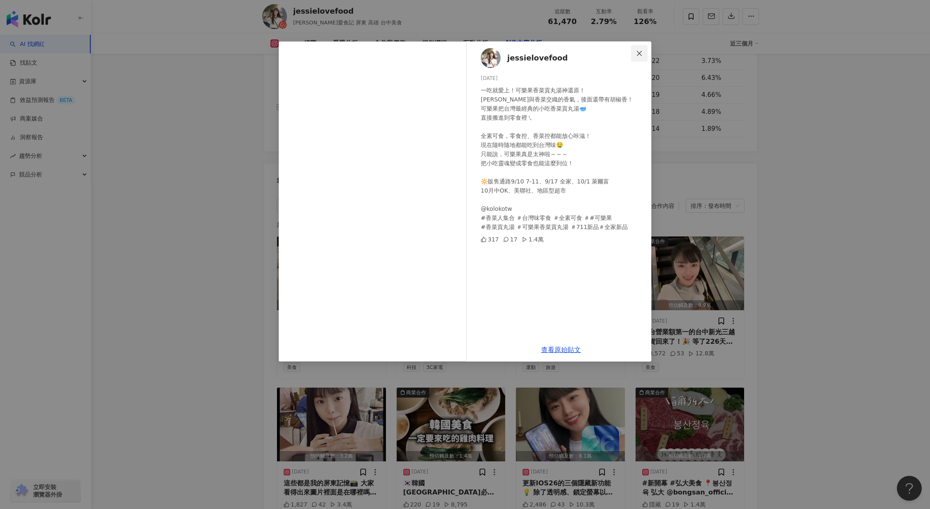
click at [636, 55] on icon "close" at bounding box center [639, 53] width 7 height 7
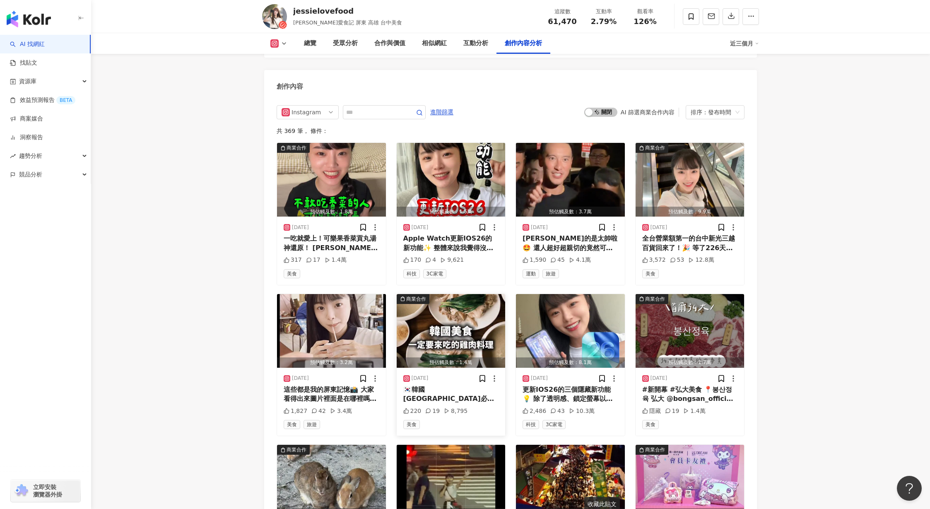
scroll to position [2534, 0]
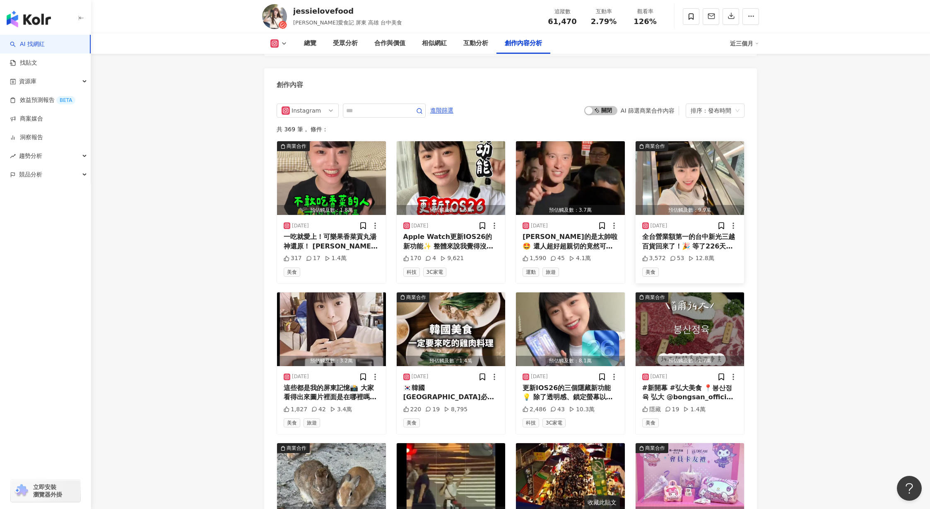
click at [707, 170] on img "button" at bounding box center [689, 178] width 109 height 74
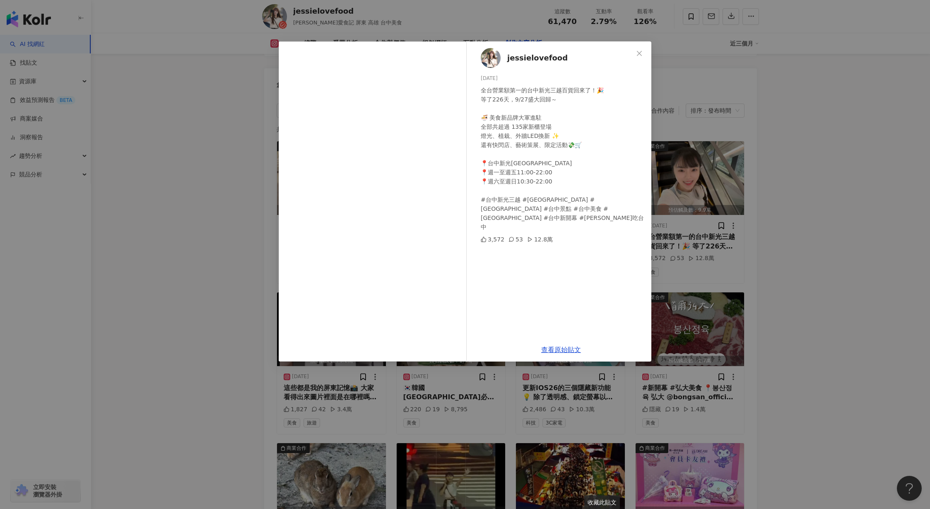
click at [758, 274] on div "jessielovefood 2025/9/27 全台營業額第一的台中新光三越百貨回來了！🎉 等了226天，9/27盛大回歸～ 🍜 美食新品牌大軍進駐 全部共…" at bounding box center [465, 254] width 930 height 509
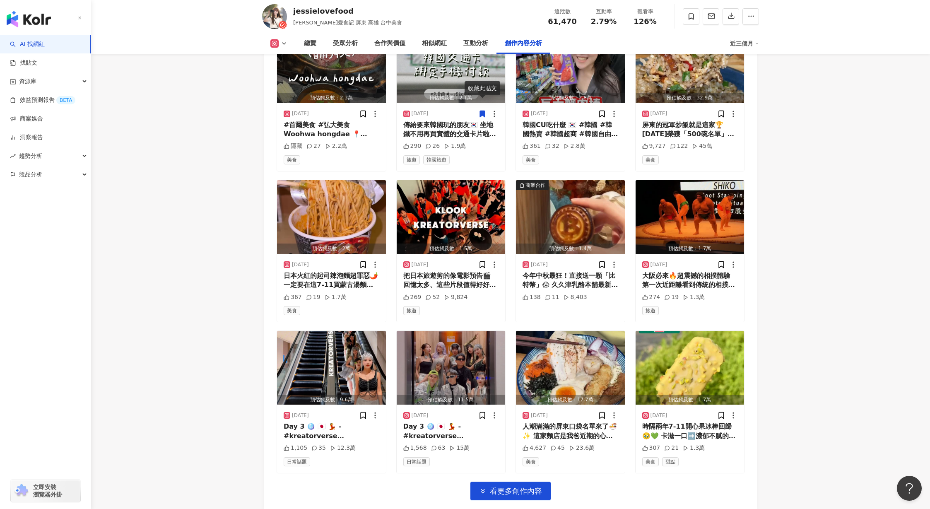
scroll to position [3579, 0]
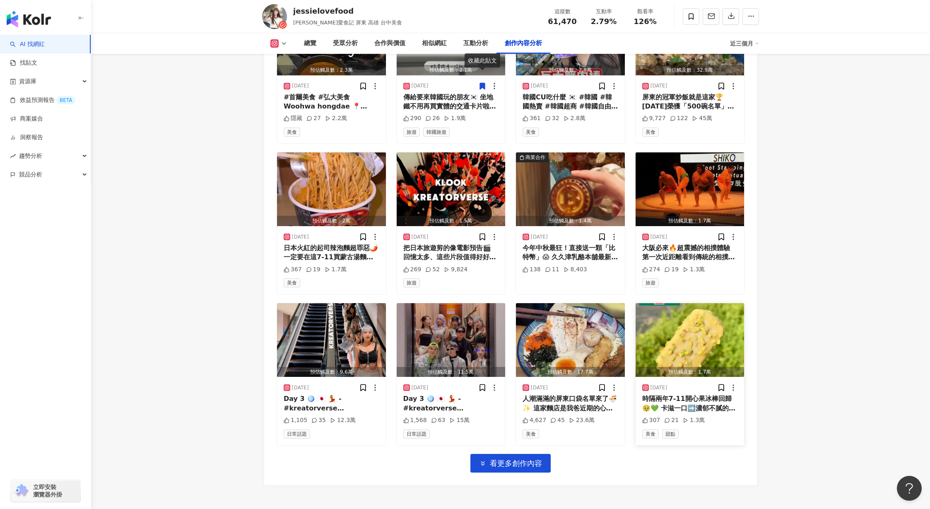
click at [690, 330] on img "button" at bounding box center [689, 340] width 109 height 74
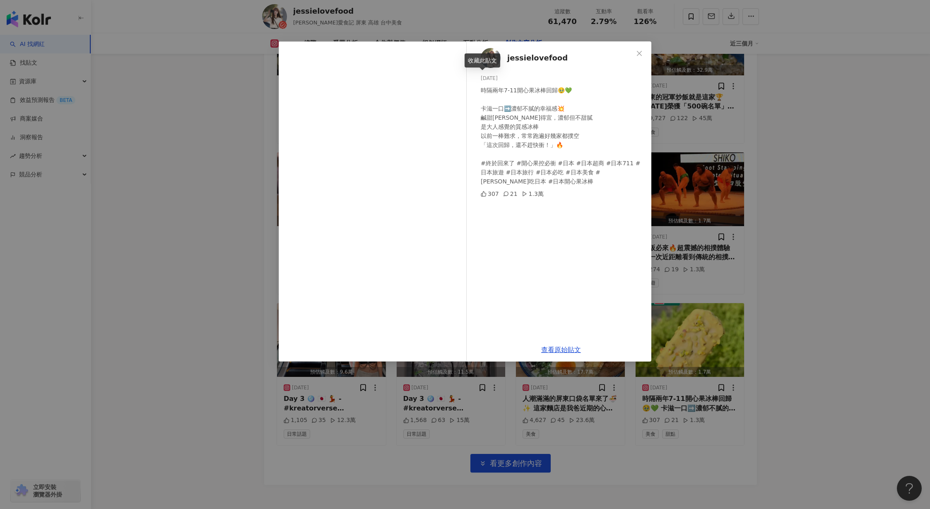
click at [695, 329] on div "jessielovefood 2025/8/29 時隔兩年7-11開心果冰棒回歸🥹💚 卡滋一口➡️濃郁不膩的幸福感💥 鹹甜平衡得宜，濃郁但不甜膩 是大人感覺的…" at bounding box center [465, 254] width 930 height 509
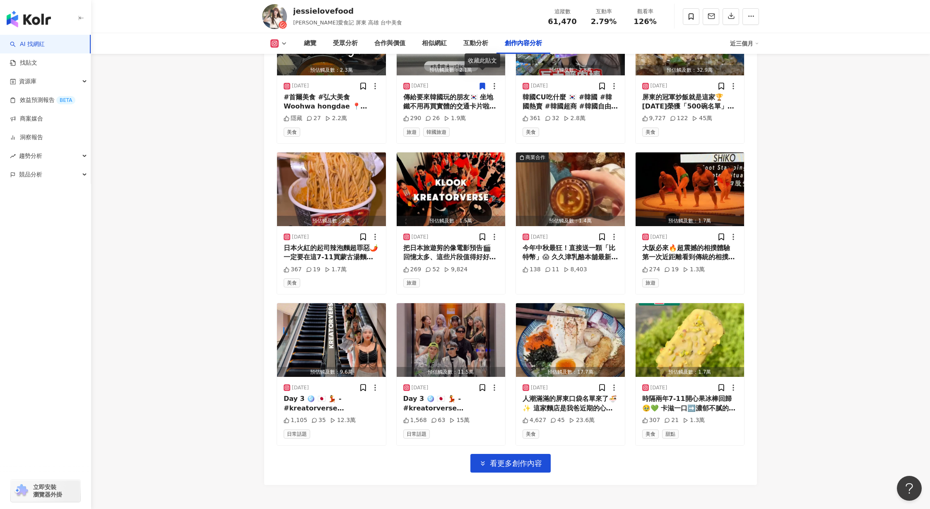
click at [498, 459] on span "看更多創作內容" at bounding box center [516, 463] width 52 height 9
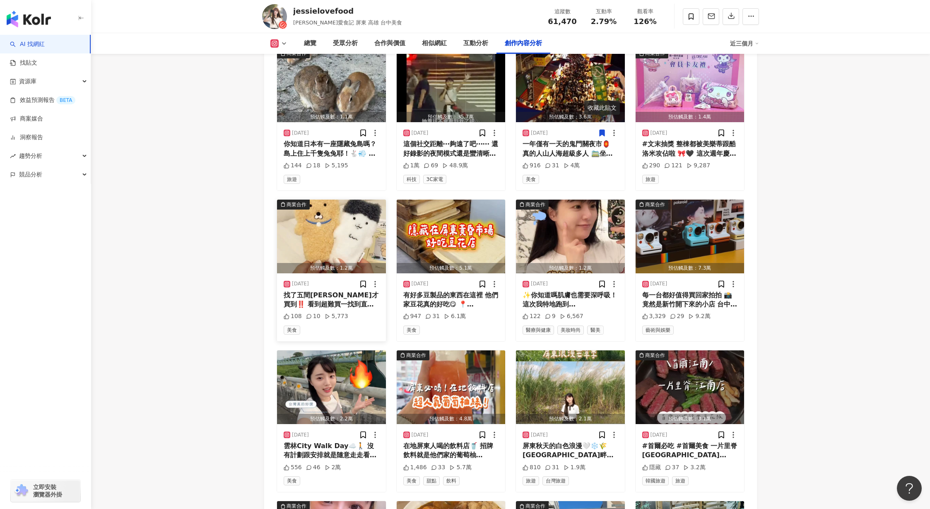
scroll to position [2939, 0]
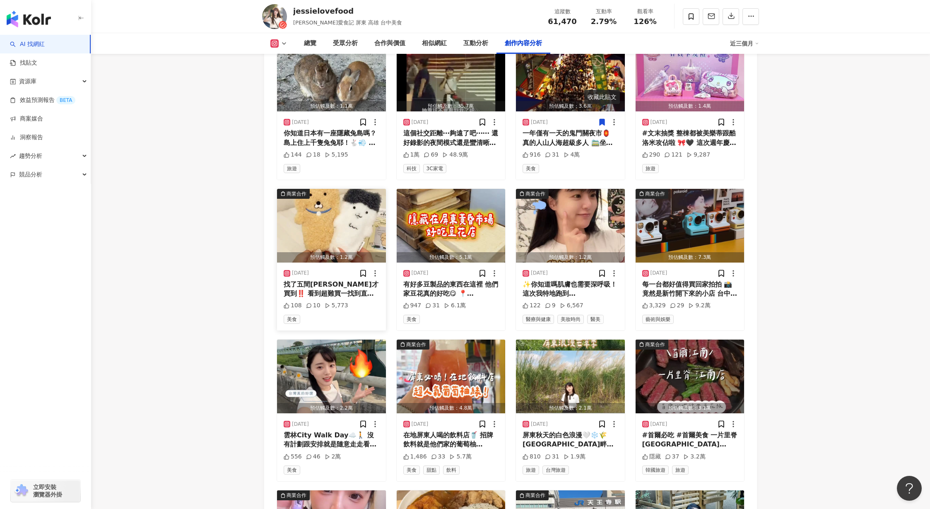
click at [327, 209] on img "button" at bounding box center [331, 226] width 109 height 74
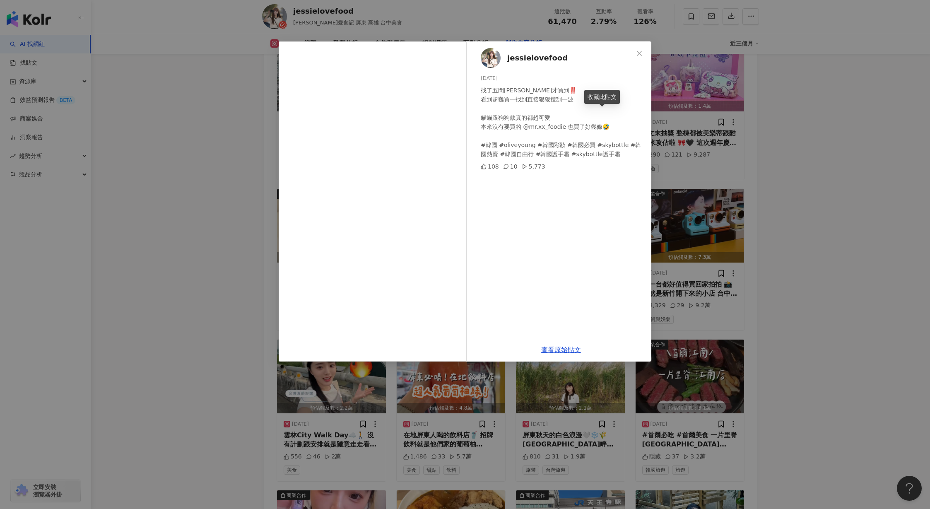
click at [723, 211] on div "jessielovefood 2025/9/18 找了五間OLIVE YOUNG才買到‼️ 看到超難買一找到直接狠狠搜刮一波 貓貓跟狗狗款真的都超可愛 本來沒…" at bounding box center [465, 254] width 930 height 509
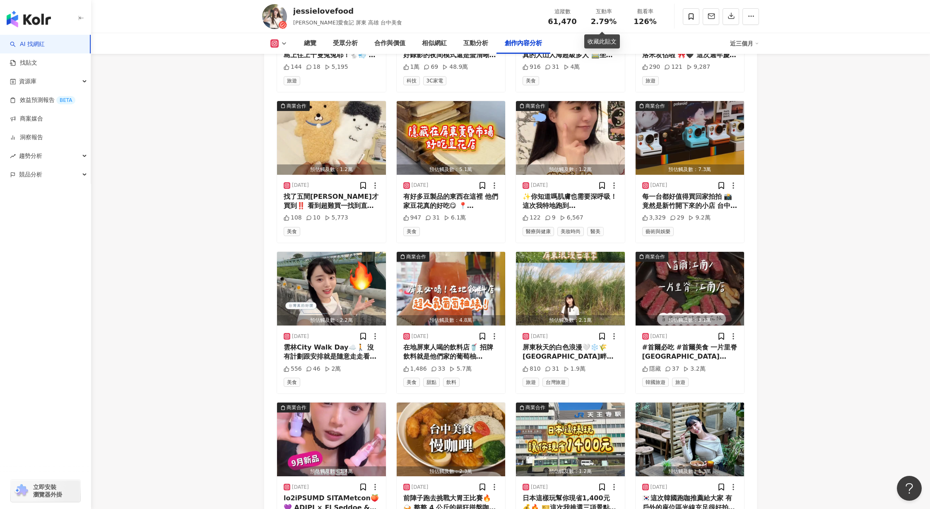
scroll to position [3074, 0]
